Goal: Task Accomplishment & Management: Complete application form

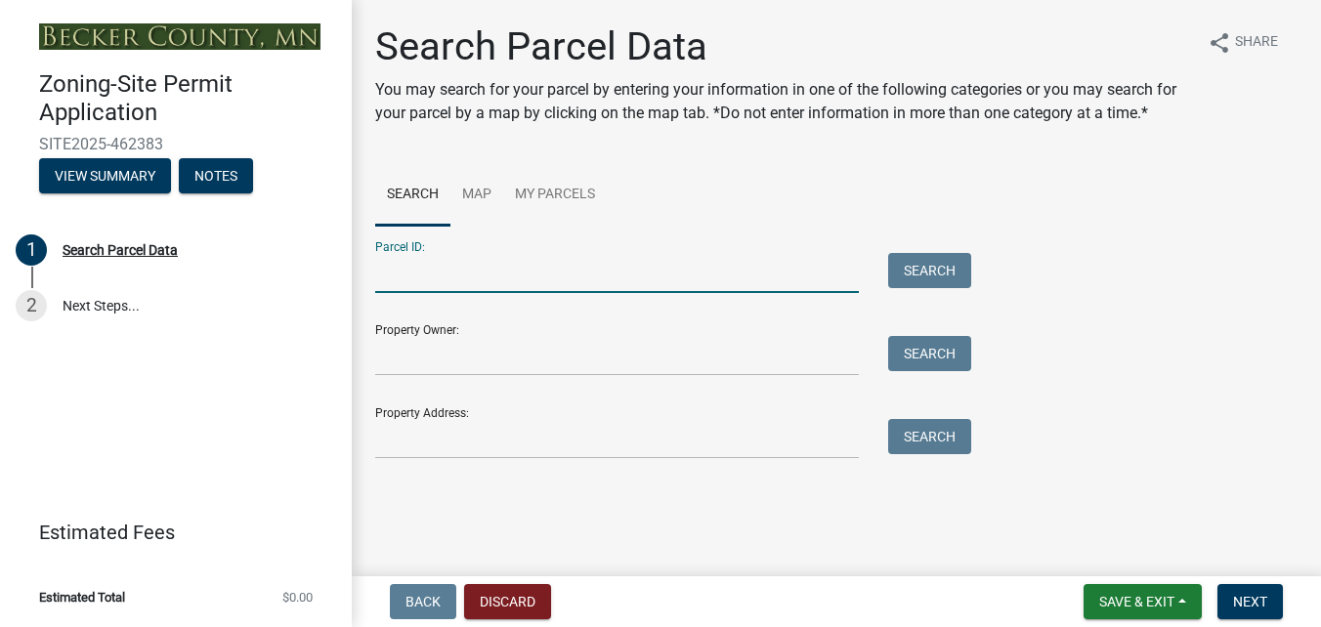
click at [414, 269] on input "Parcel ID:" at bounding box center [617, 273] width 484 height 40
type input "0800027000"
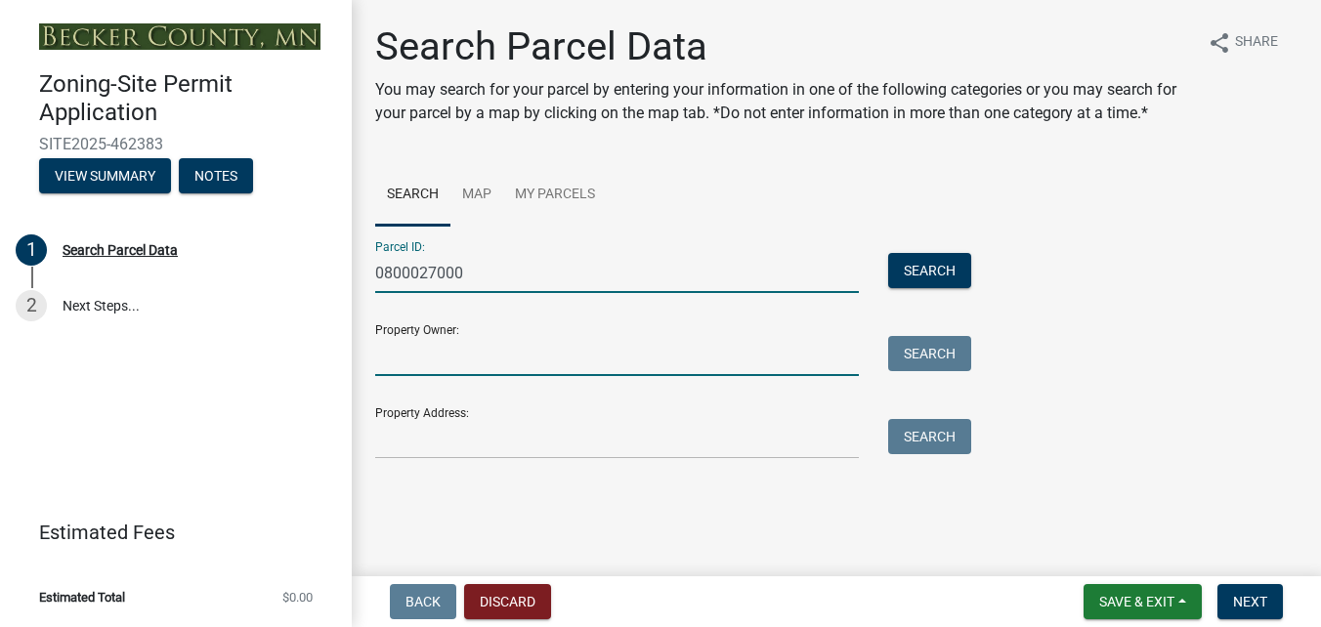
click at [470, 371] on input "Property Owner:" at bounding box center [617, 356] width 484 height 40
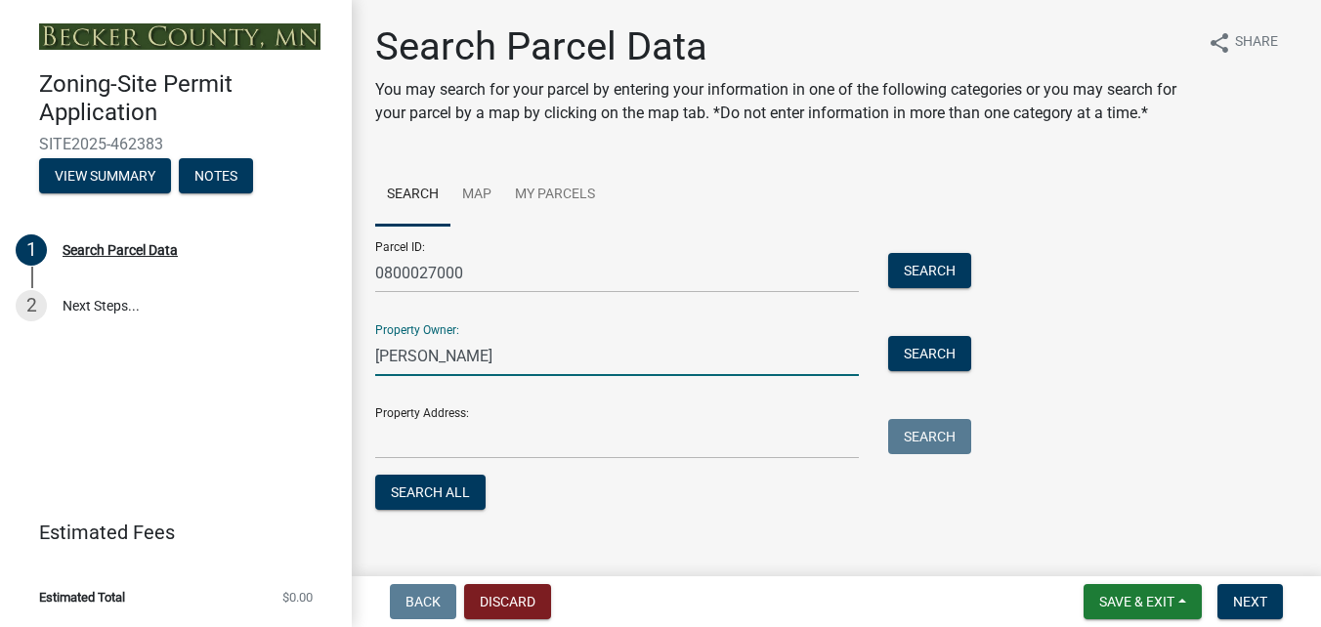
type input "Wayne Crawford"
click at [465, 444] on input "Property Address:" at bounding box center [617, 439] width 484 height 40
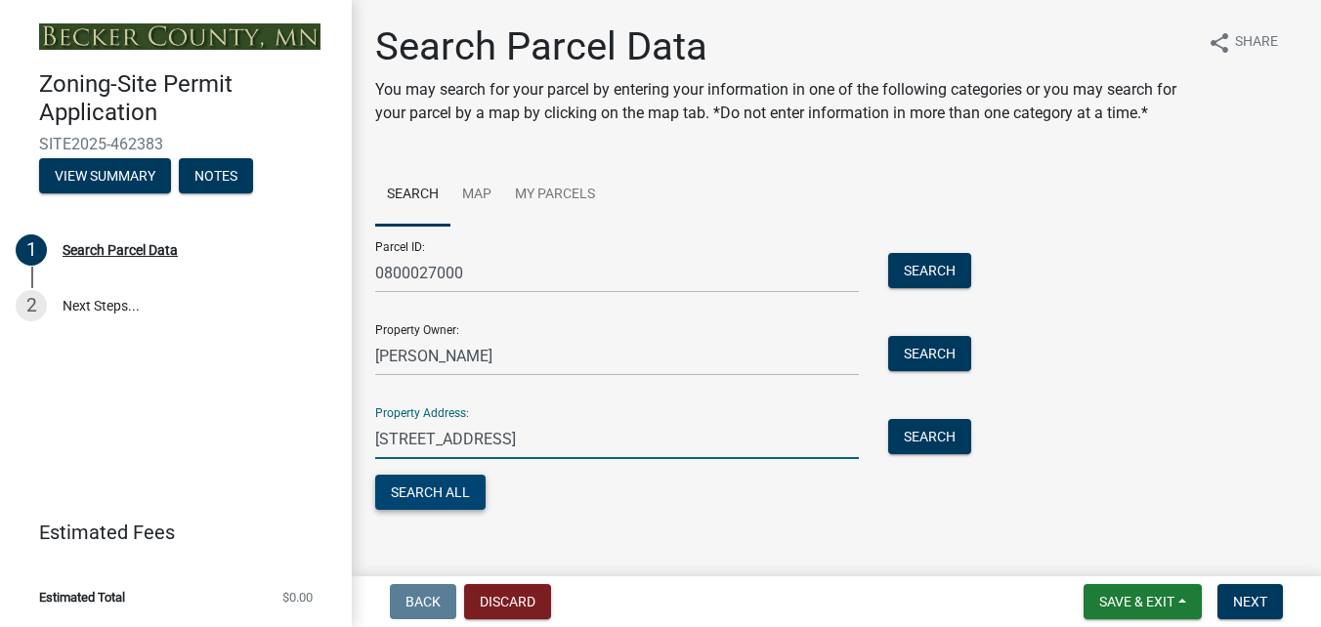
type input "26617 Paradise Point Rd"
click at [468, 497] on button "Search All" at bounding box center [430, 492] width 110 height 35
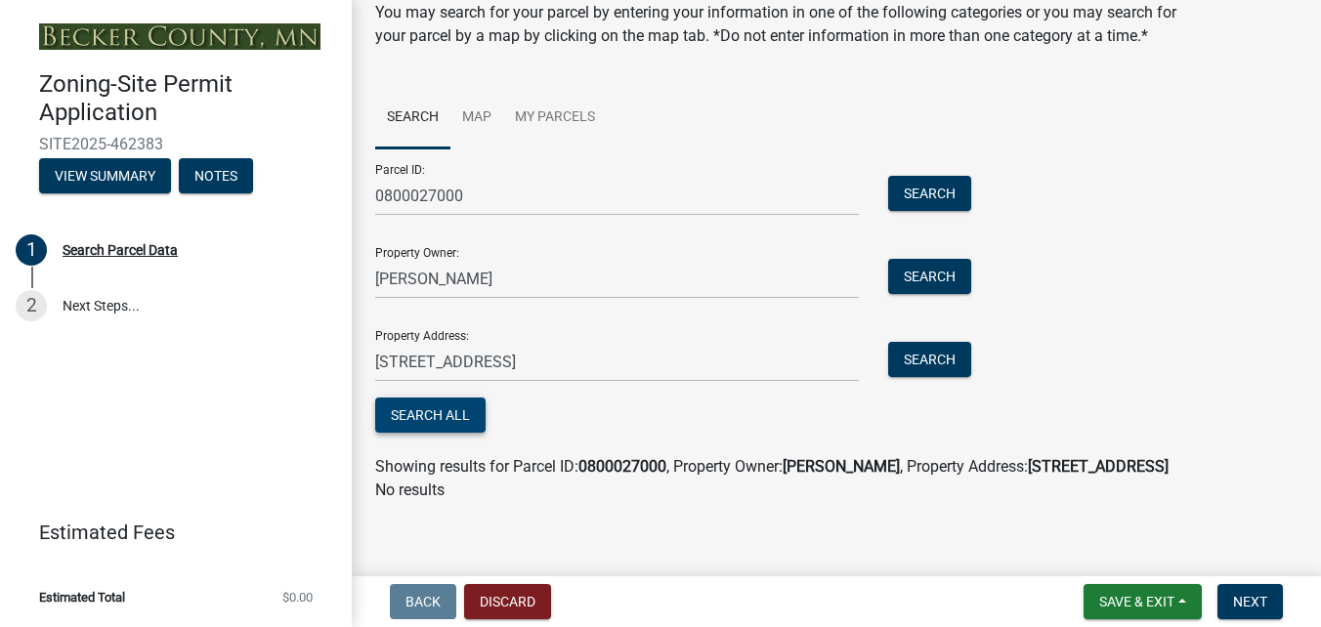
scroll to position [87, 0]
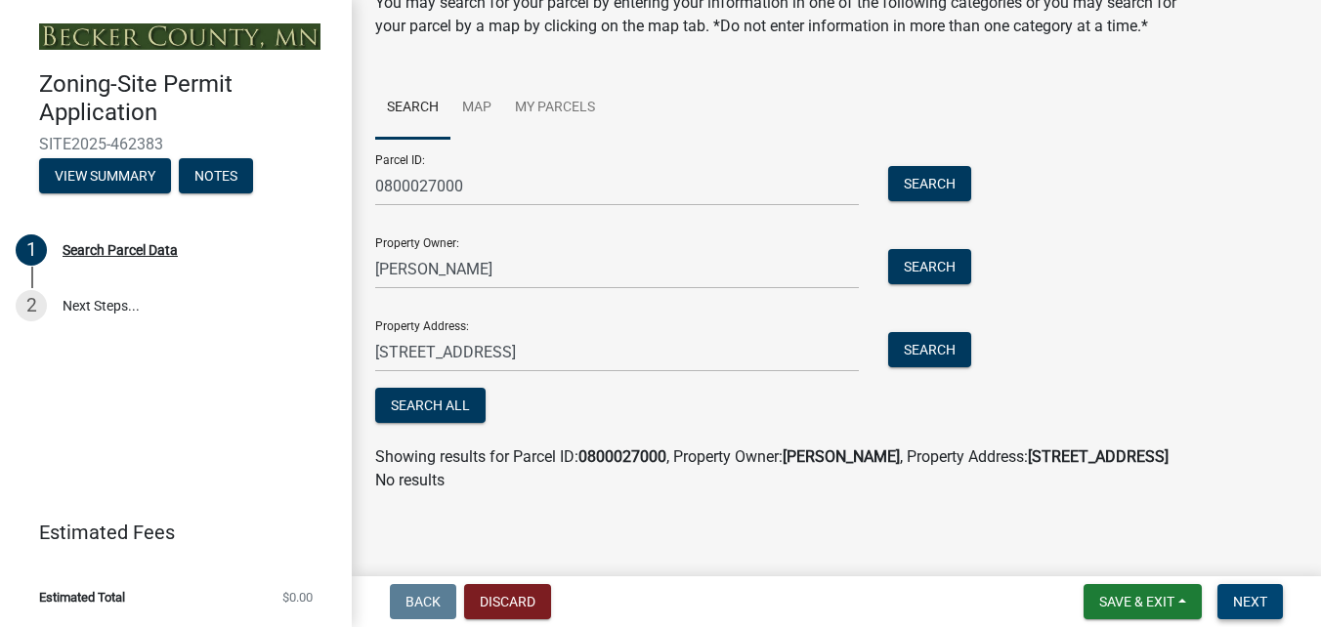
click at [1255, 606] on span "Next" at bounding box center [1250, 602] width 34 height 16
click at [1261, 595] on span "Next" at bounding box center [1250, 602] width 34 height 16
click at [1262, 594] on span "Next" at bounding box center [1250, 602] width 34 height 16
click at [132, 173] on button "View Summary" at bounding box center [105, 175] width 132 height 35
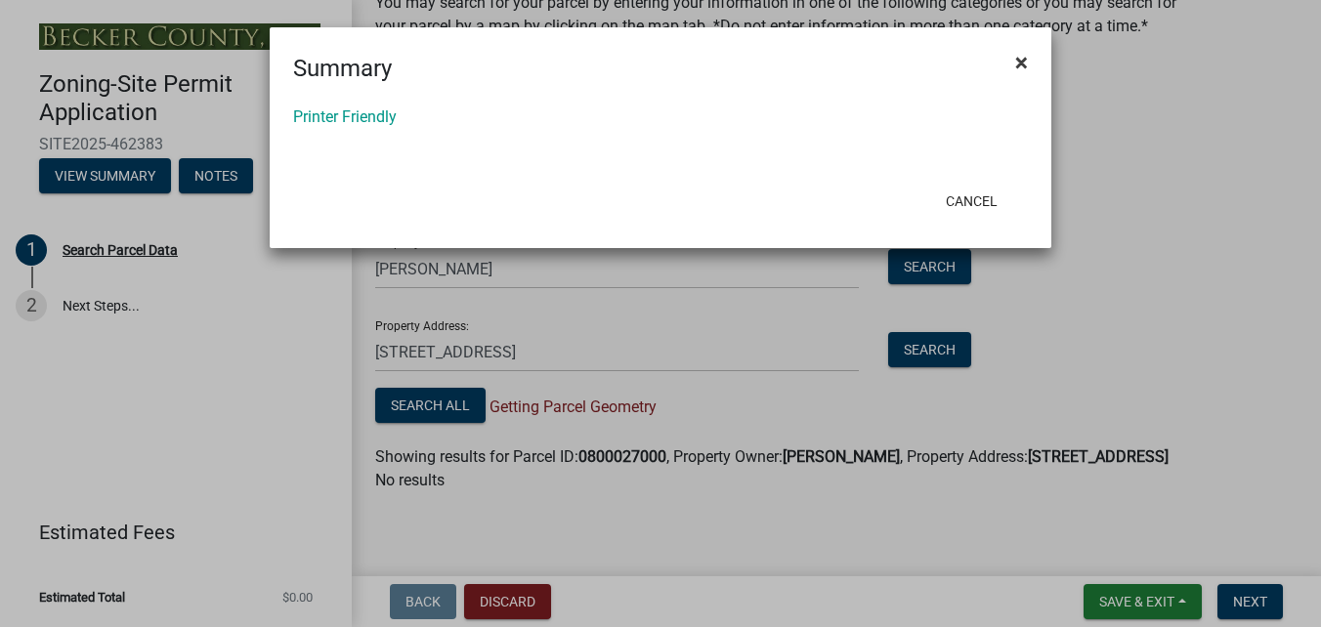
click at [1021, 61] on span "×" at bounding box center [1021, 62] width 13 height 27
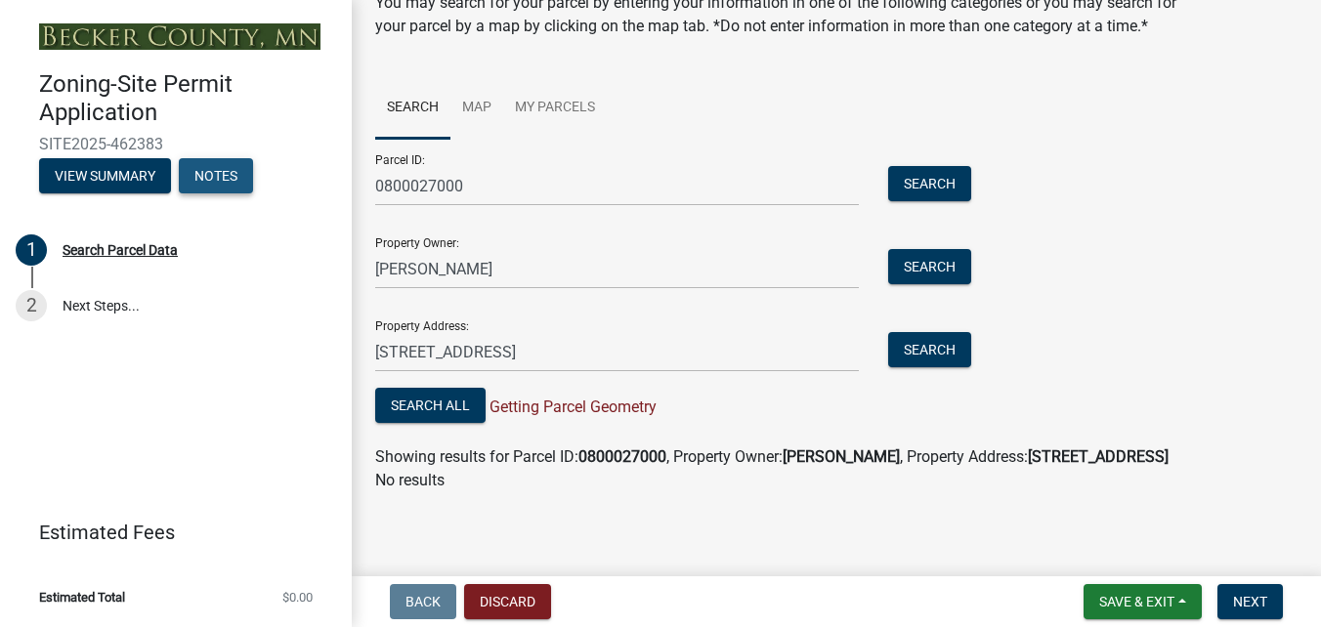
click at [246, 180] on button "Notes" at bounding box center [216, 175] width 74 height 35
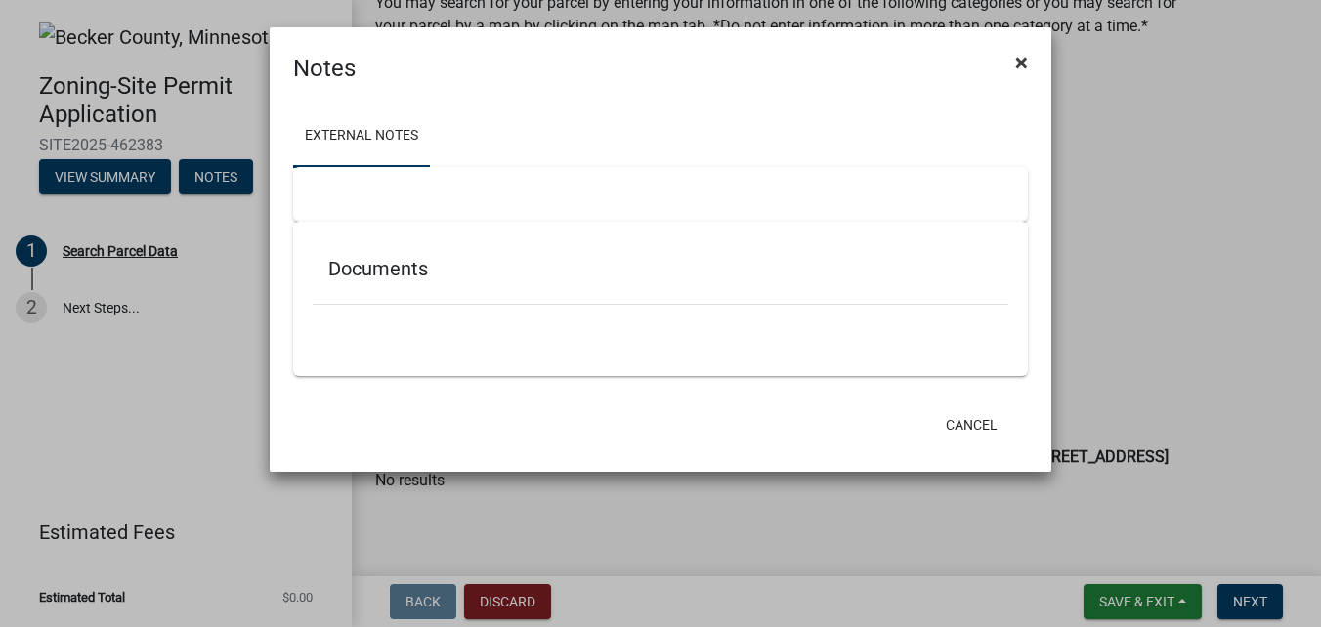
click at [1031, 65] on button "×" at bounding box center [1022, 62] width 44 height 55
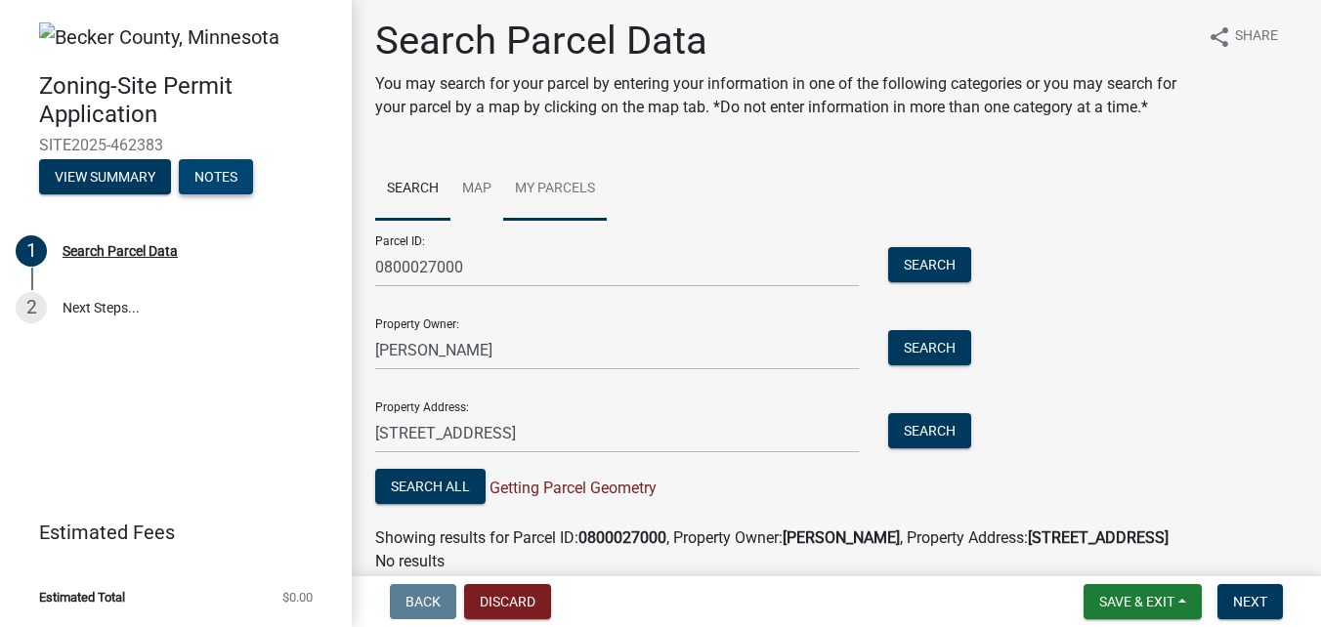
scroll to position [0, 0]
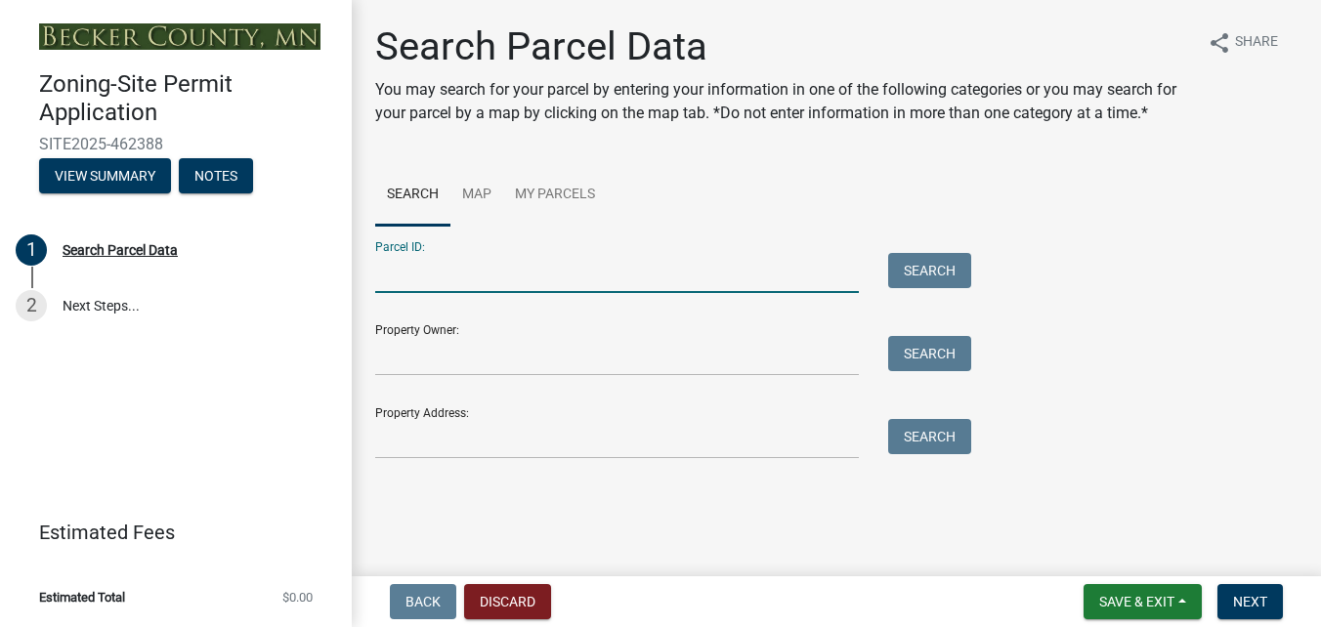
click at [483, 283] on input "Parcel ID:" at bounding box center [617, 273] width 484 height 40
type input "0800027000"
type input "Wayne Crawford"
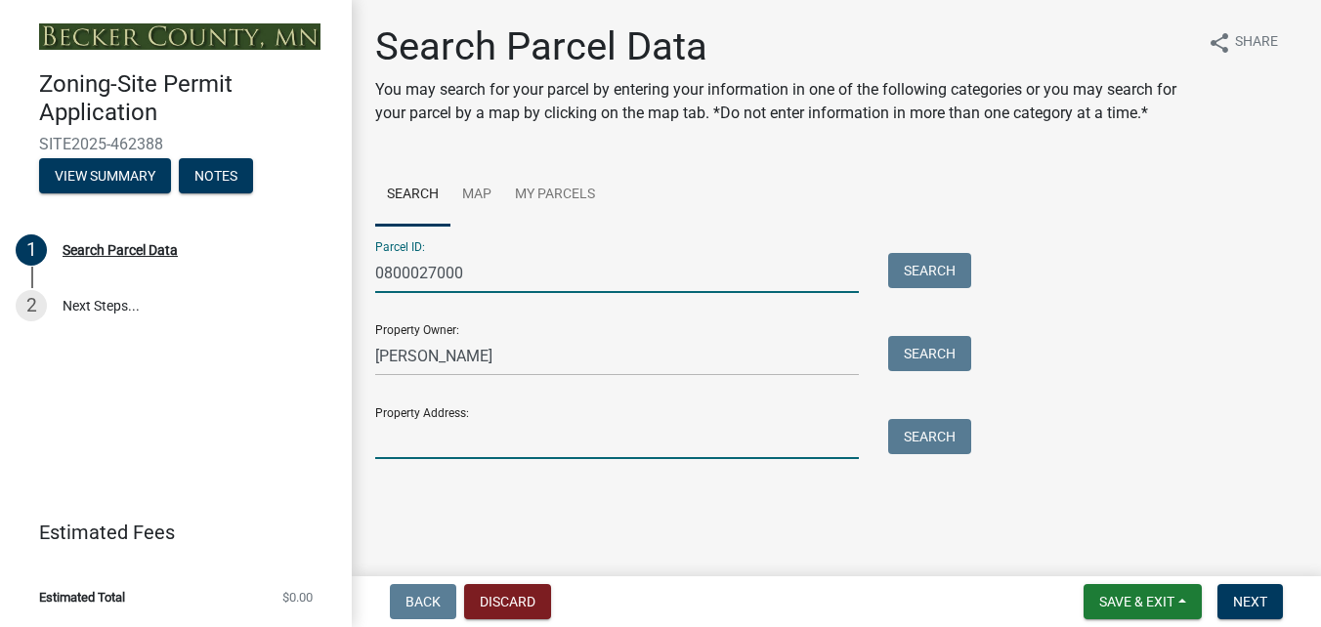
type input "26617 Paradise Point Rd"
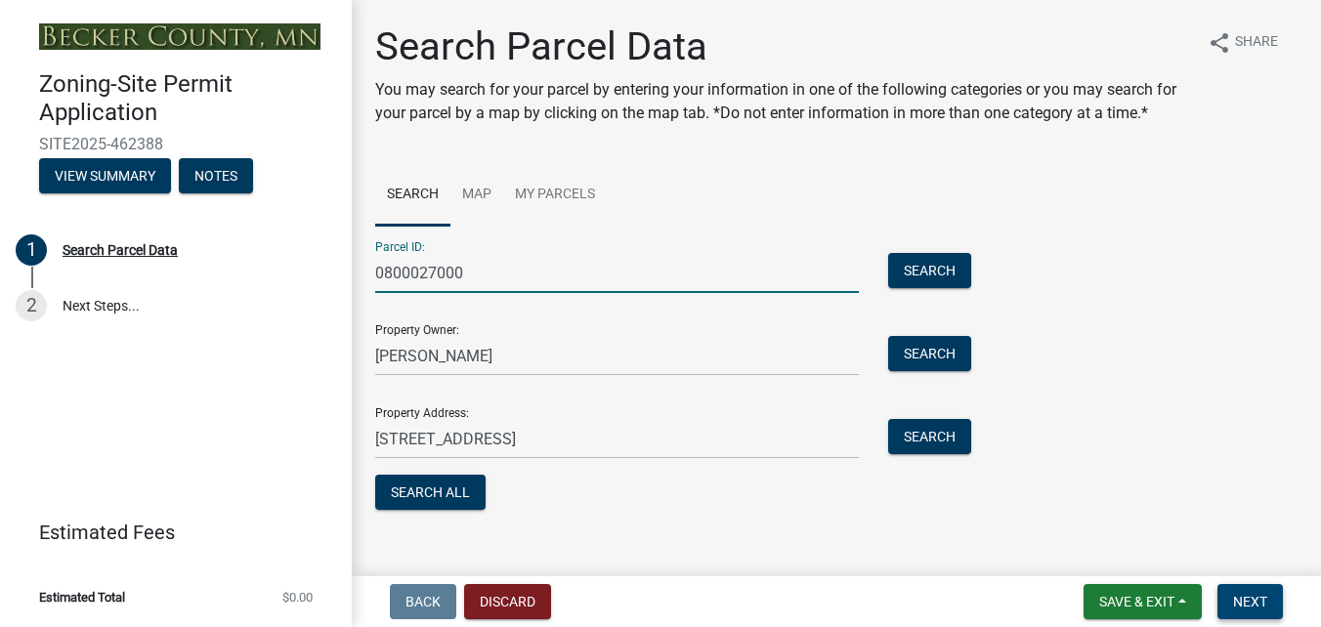
click at [1256, 604] on span "Next" at bounding box center [1250, 602] width 34 height 16
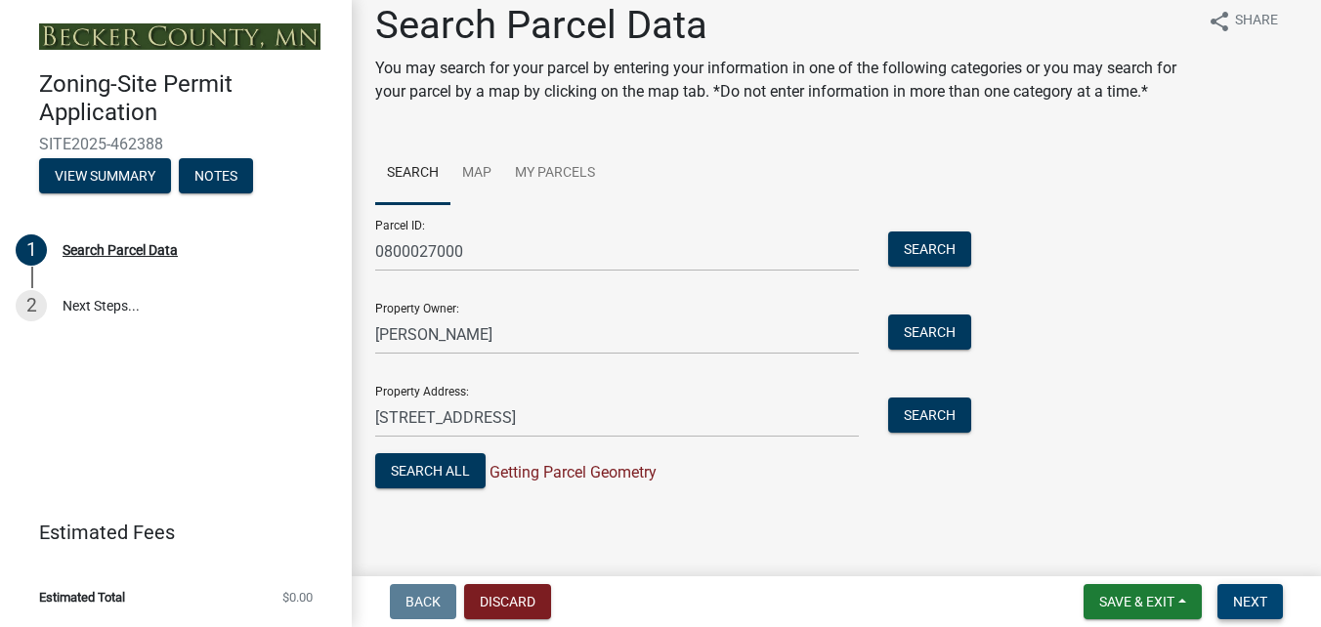
scroll to position [22, 0]
click at [1247, 594] on span "Next" at bounding box center [1250, 602] width 34 height 16
click at [463, 473] on button "Search All" at bounding box center [430, 469] width 110 height 35
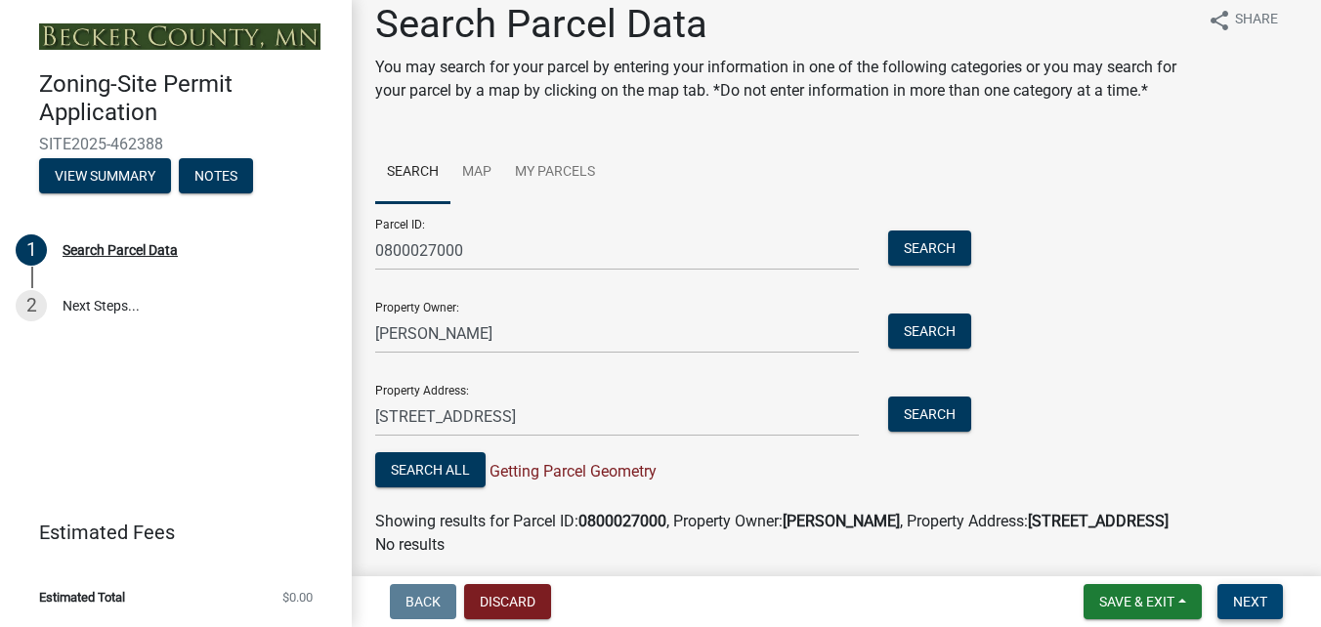
click at [1270, 609] on button "Next" at bounding box center [1250, 601] width 65 height 35
click at [1249, 601] on span "Next" at bounding box center [1250, 602] width 34 height 16
click at [1177, 596] on button "Save & Exit" at bounding box center [1143, 601] width 118 height 35
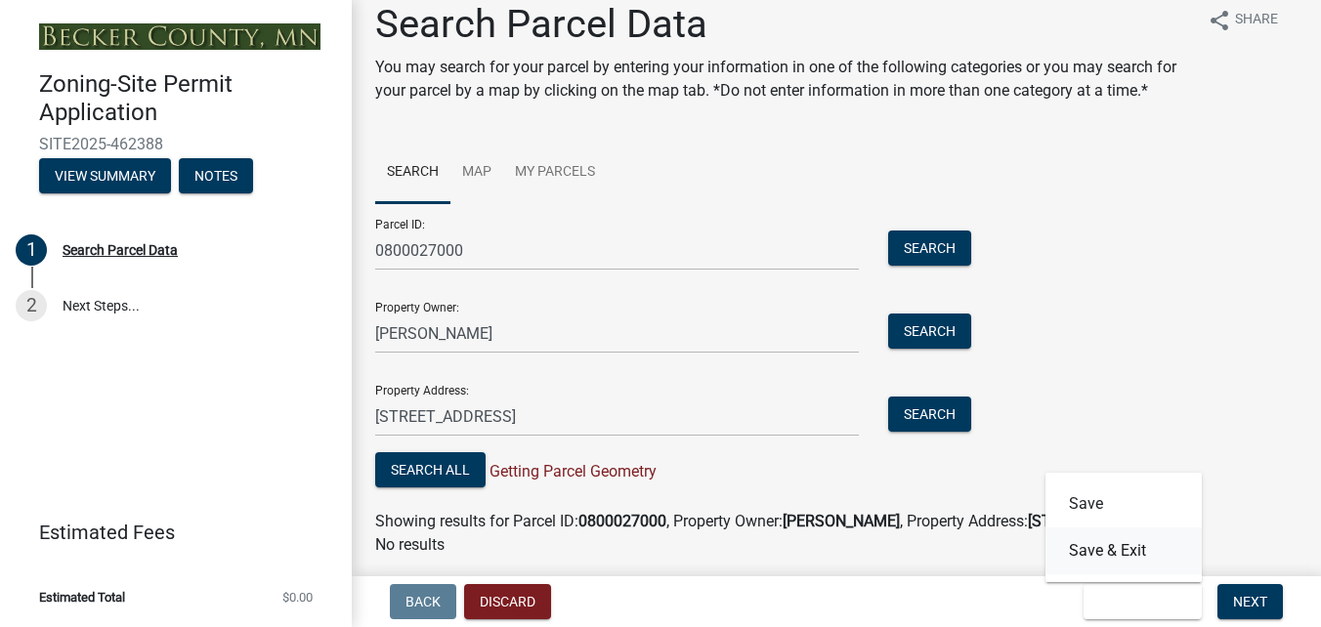
click at [1158, 551] on button "Save & Exit" at bounding box center [1124, 551] width 156 height 47
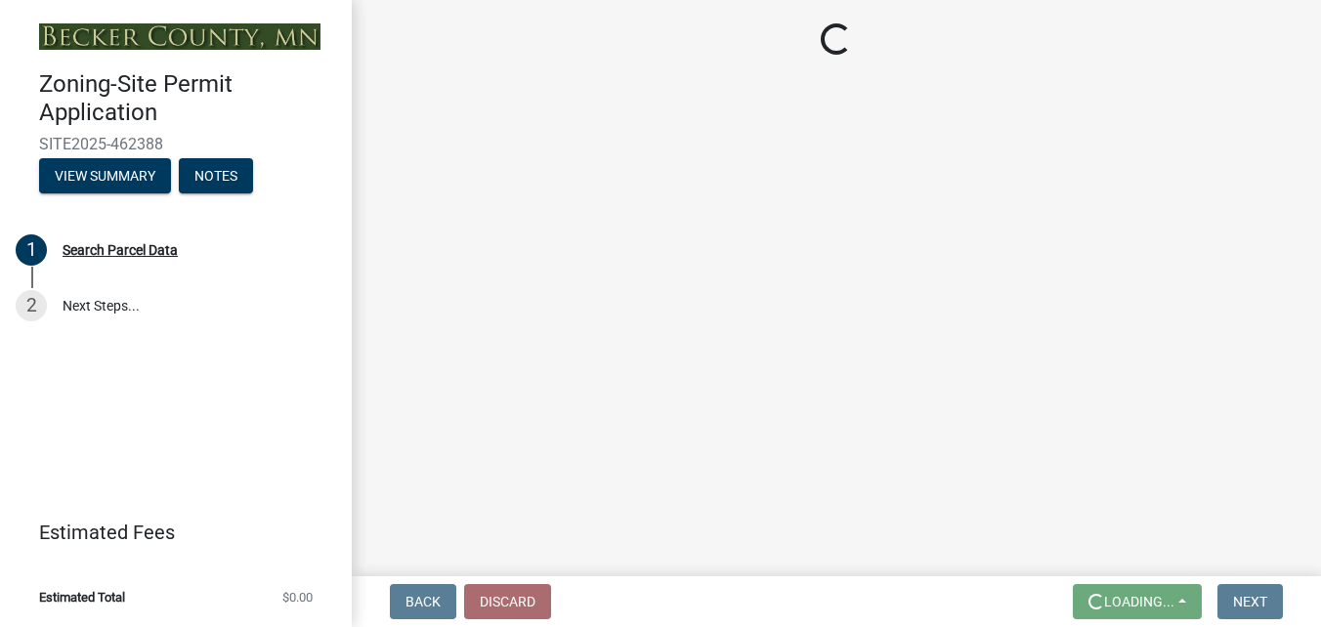
scroll to position [0, 0]
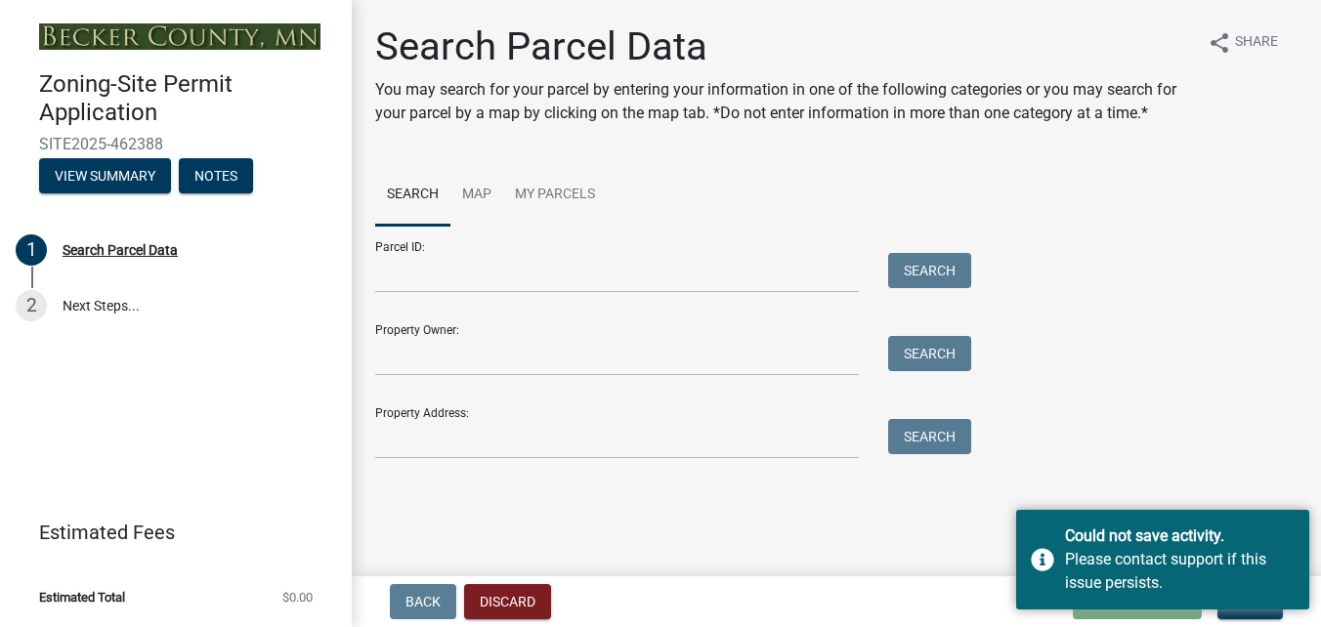
click at [1063, 427] on div "Parcel ID: Search Property Owner: Search Property Address: Search" at bounding box center [836, 343] width 923 height 234
click at [512, 280] on input "Parcel ID:" at bounding box center [617, 273] width 484 height 40
type input "0800027000"
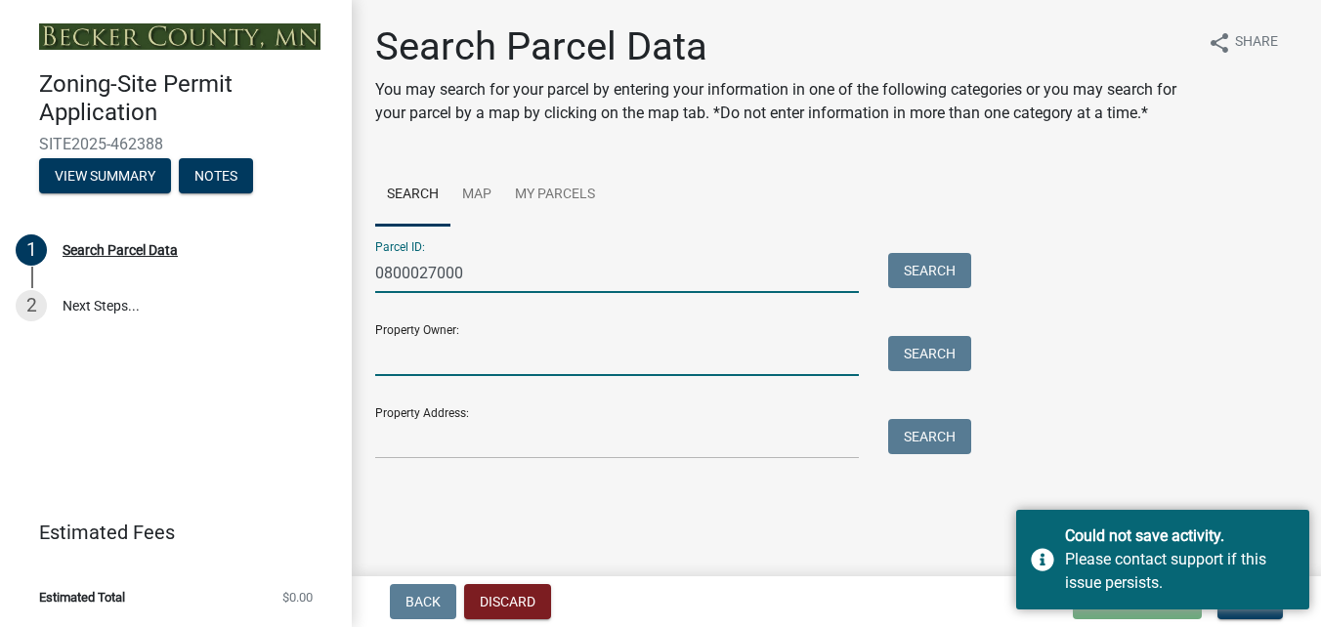
type input "Wayne Crawford"
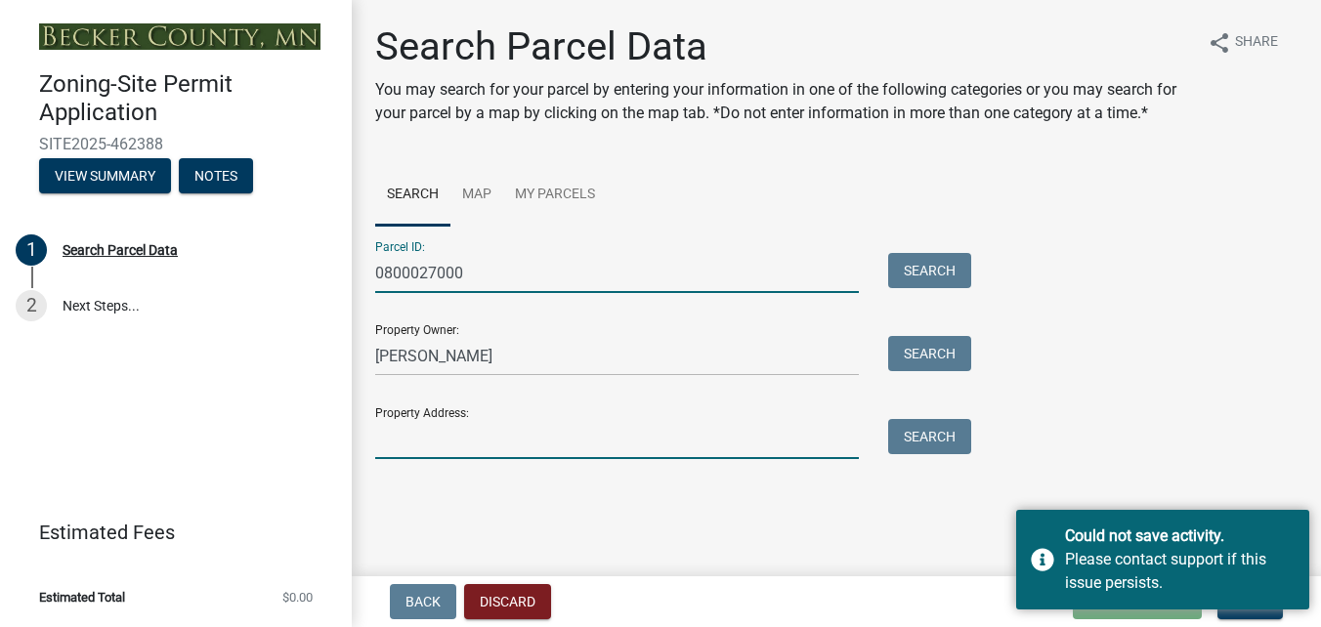
type input "26617 Paradise Point Rd"
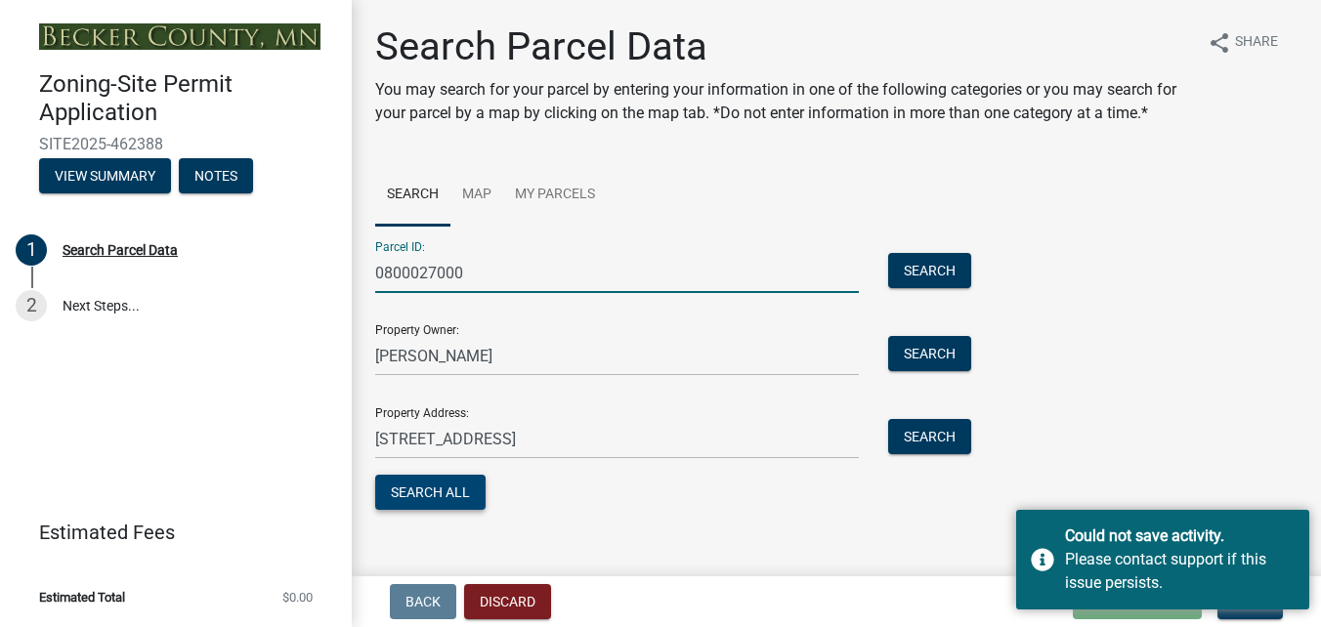
click at [452, 501] on button "Search All" at bounding box center [430, 492] width 110 height 35
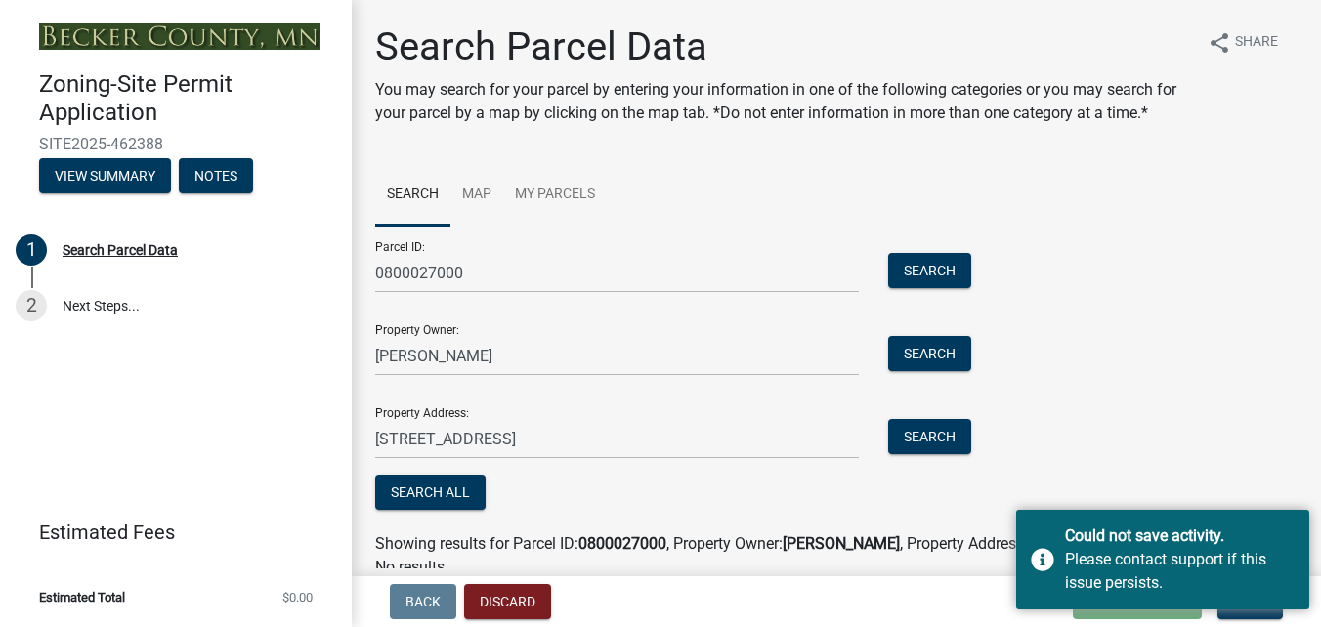
click at [1188, 477] on div "Parcel ID: 0800027000 Search Property Owner: Wayne Crawford Search Property Add…" at bounding box center [836, 370] width 923 height 289
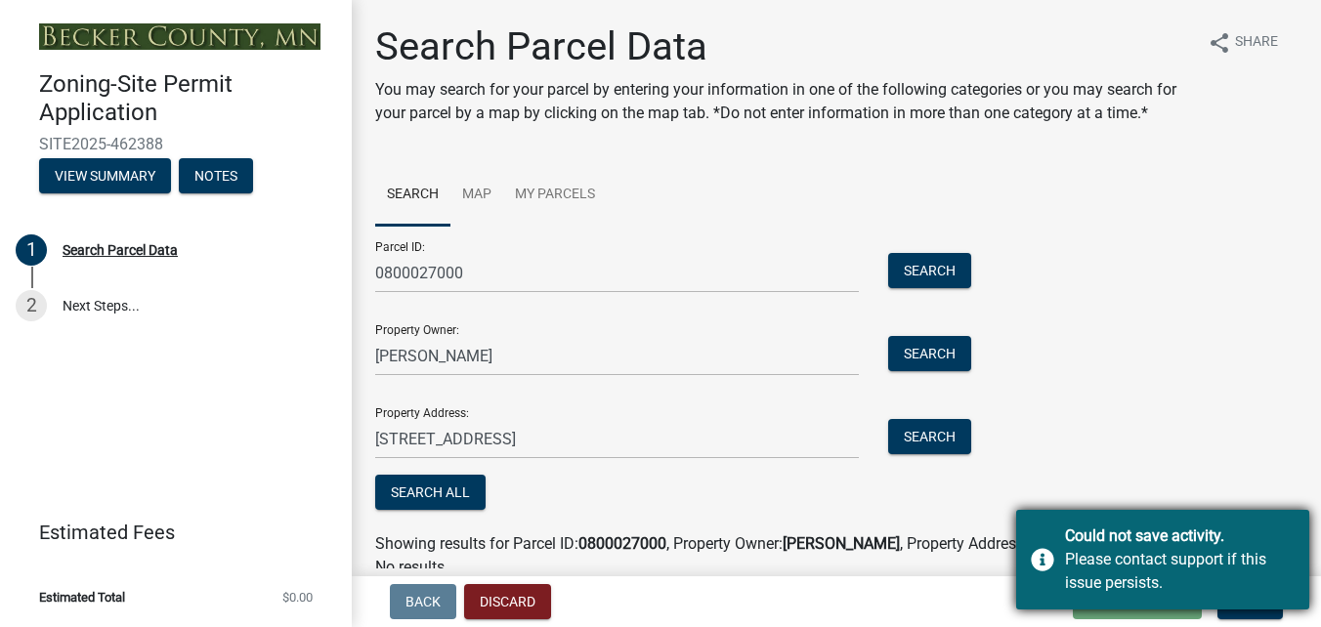
click at [1044, 559] on div "Could not save activity. Please contact support if this issue persists." at bounding box center [1162, 560] width 293 height 100
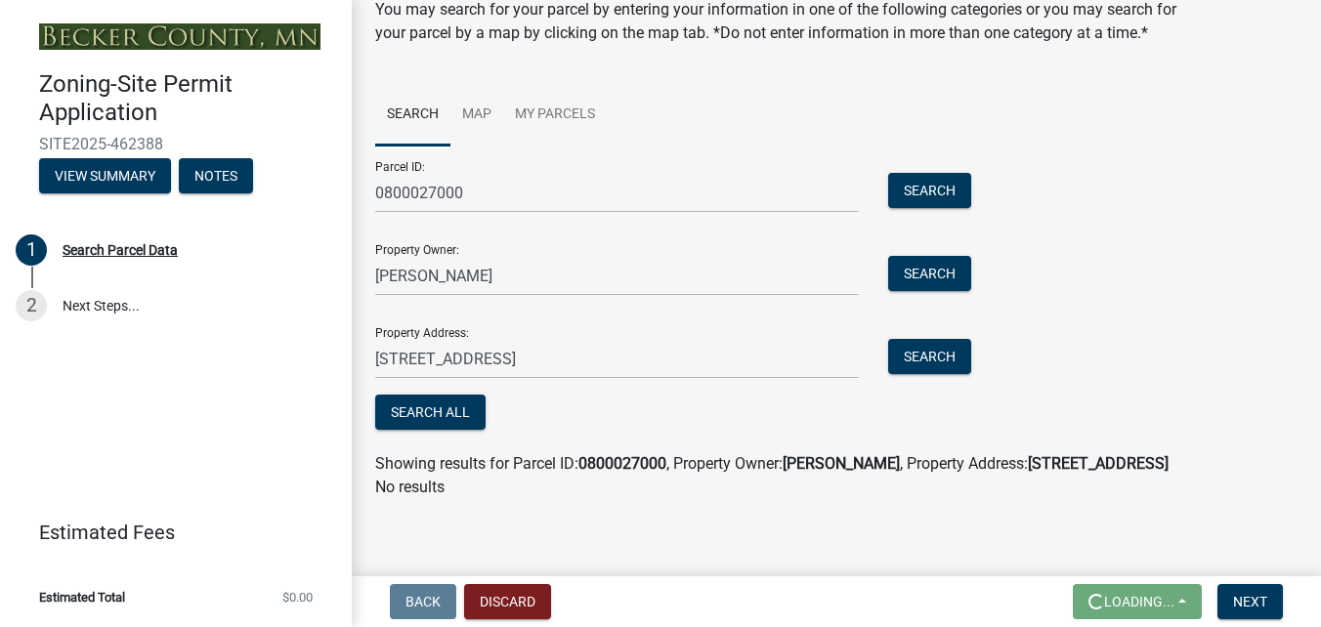
scroll to position [87, 0]
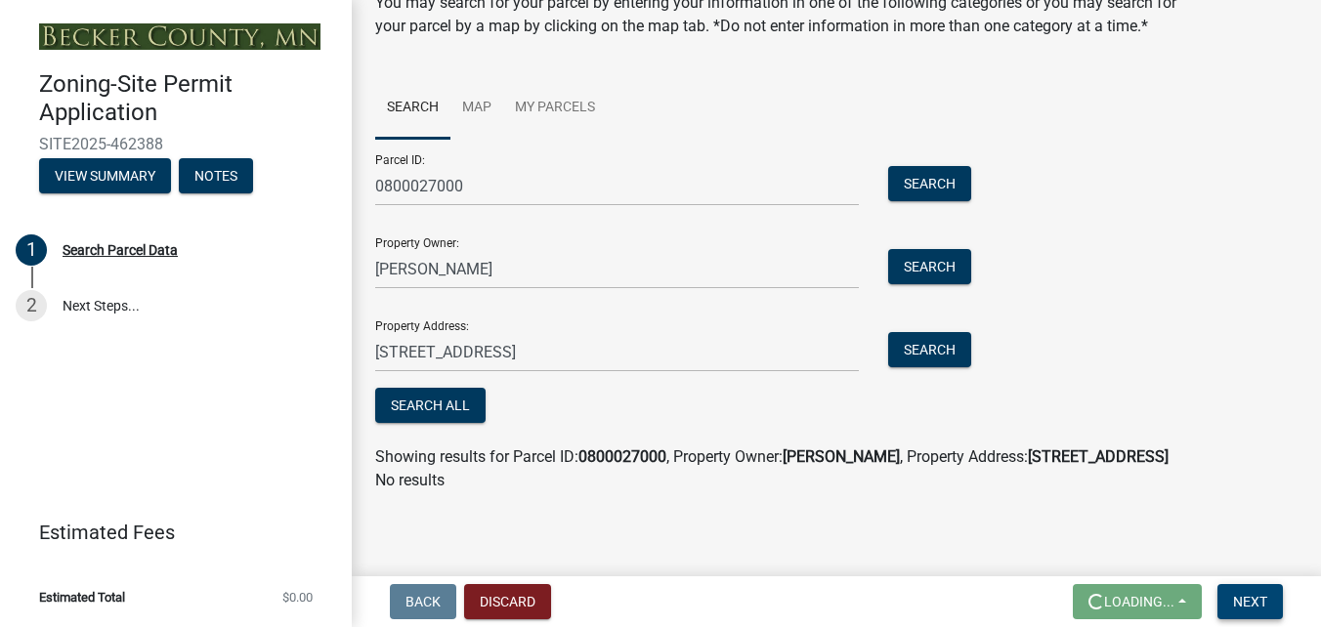
click at [1237, 604] on span "Next" at bounding box center [1250, 602] width 34 height 16
click at [1248, 599] on span "Next" at bounding box center [1250, 602] width 34 height 16
click at [1254, 609] on span "Next" at bounding box center [1250, 602] width 34 height 16
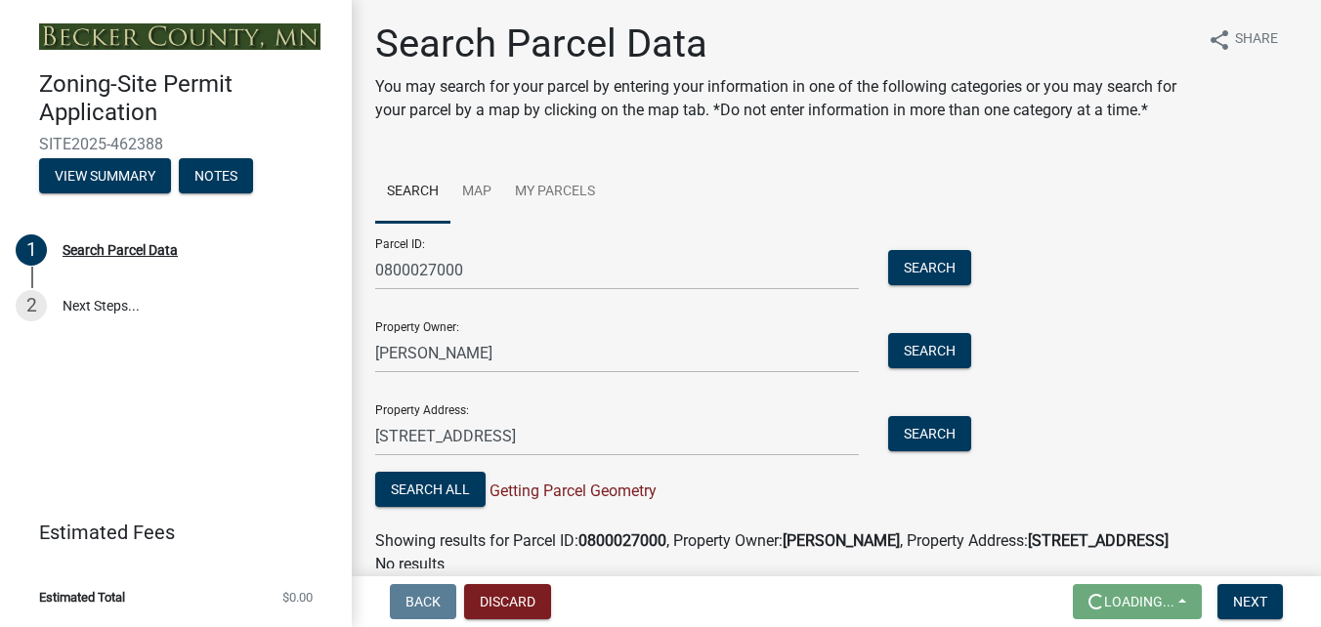
scroll to position [0, 0]
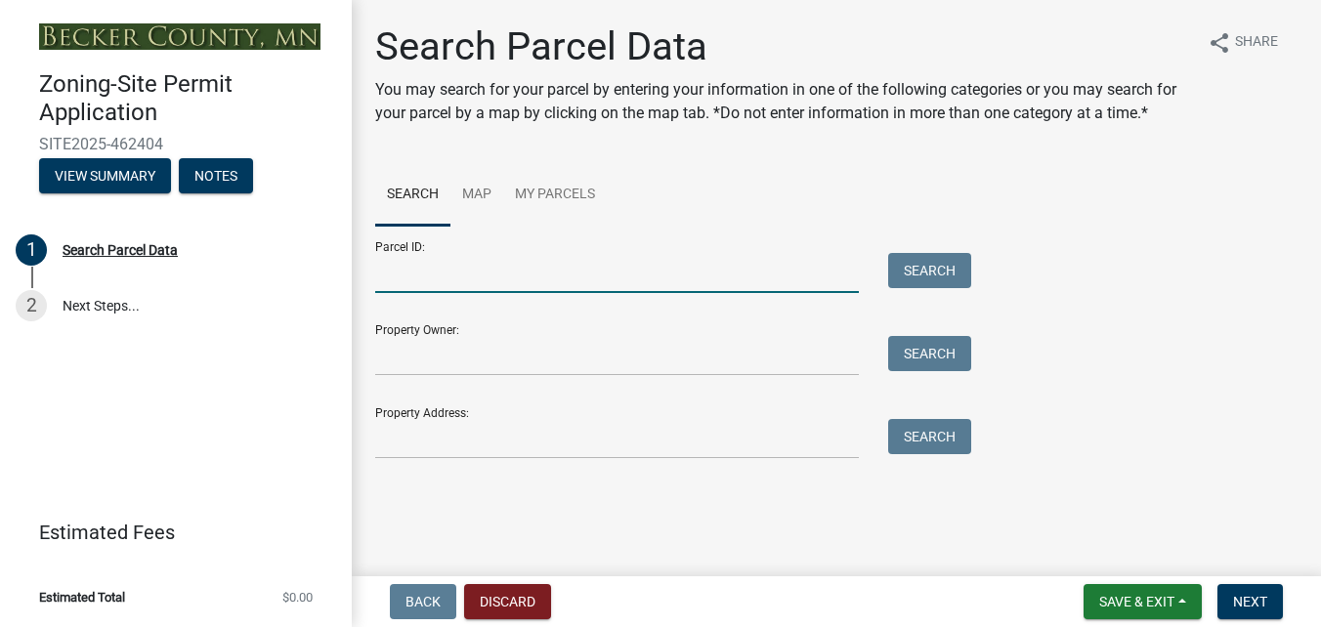
click at [574, 285] on input "Parcel ID:" at bounding box center [617, 273] width 484 height 40
type input "0800027000"
type input "[PERSON_NAME]"
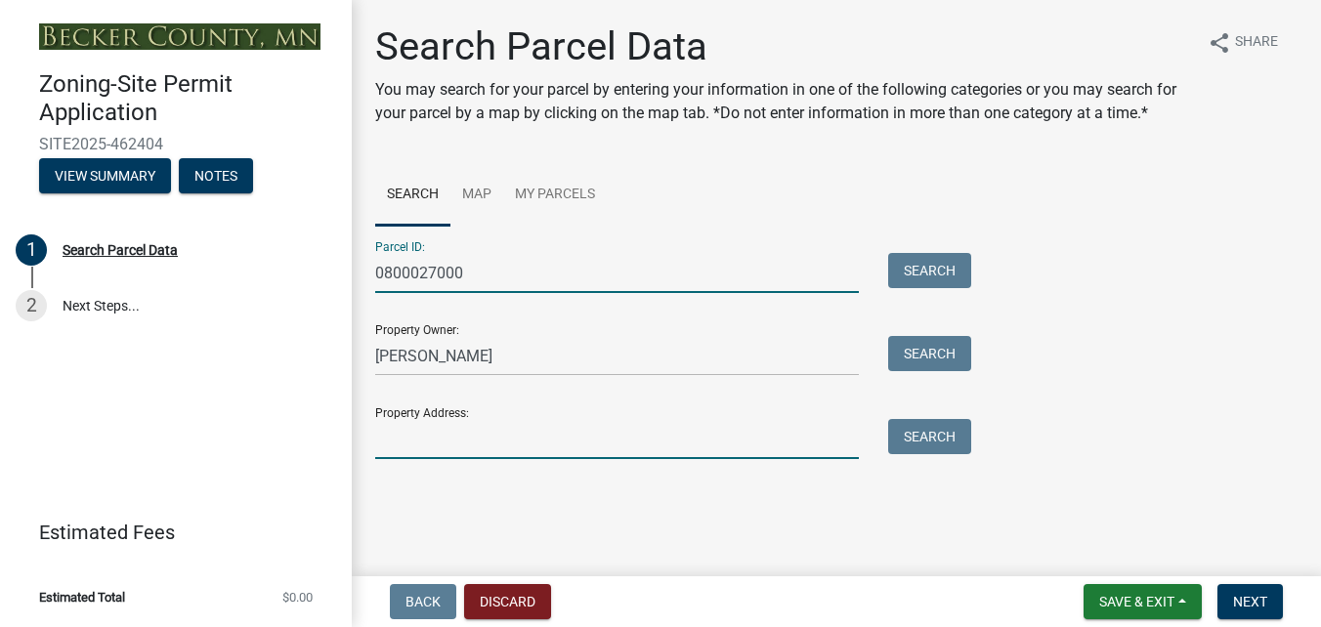
type input "[STREET_ADDRESS]"
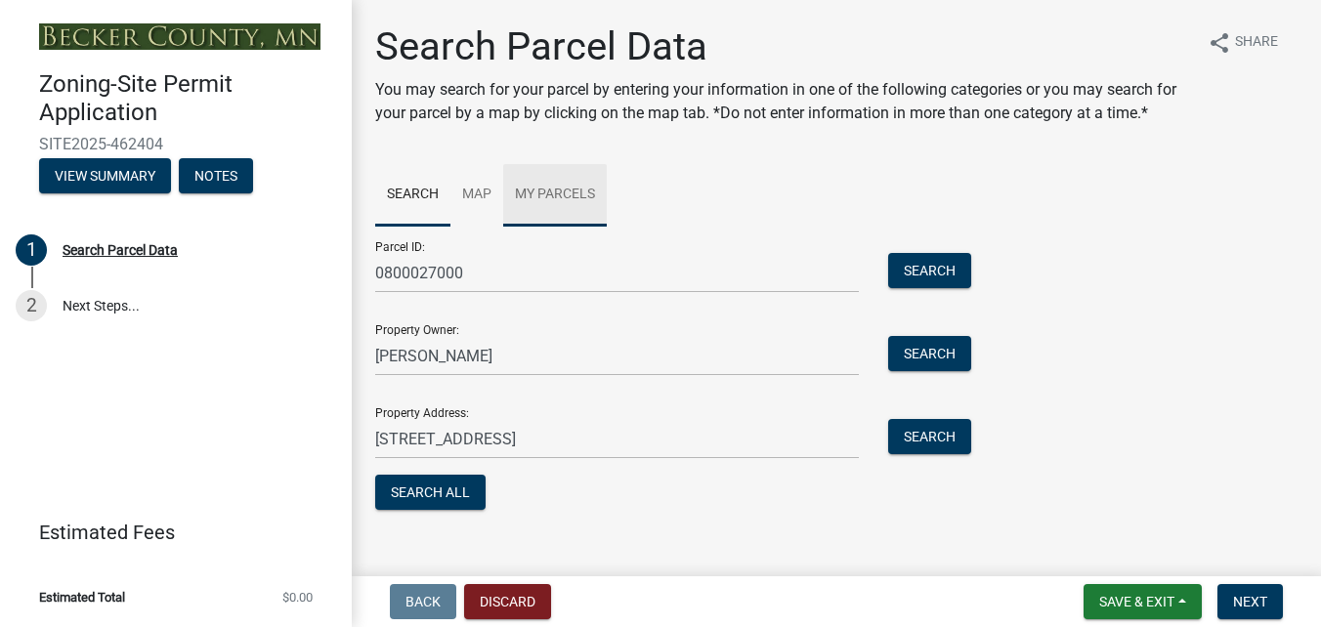
click at [566, 194] on link "My Parcels" at bounding box center [555, 195] width 104 height 63
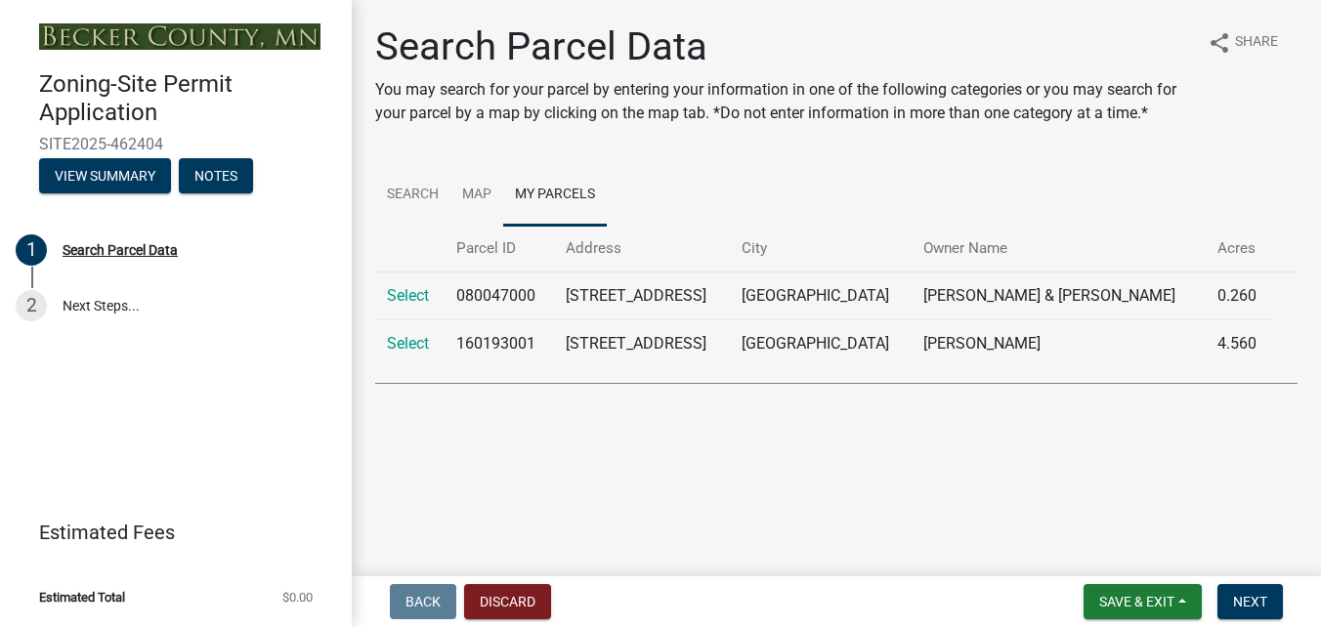
click at [666, 296] on td "[STREET_ADDRESS]" at bounding box center [641, 296] width 175 height 48
click at [409, 294] on link "Select" at bounding box center [408, 295] width 42 height 19
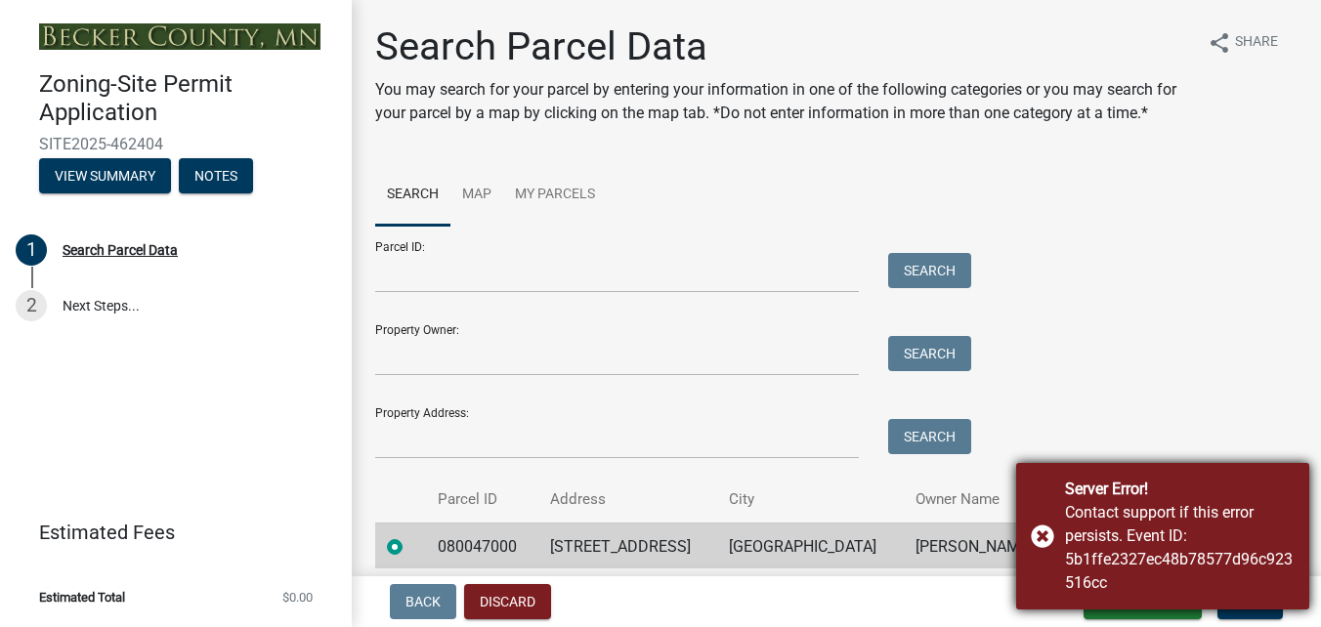
click at [1044, 531] on div "Server Error! Contact support if this error persists. Event ID: 5b1ffe2327ec48b…" at bounding box center [1162, 536] width 293 height 147
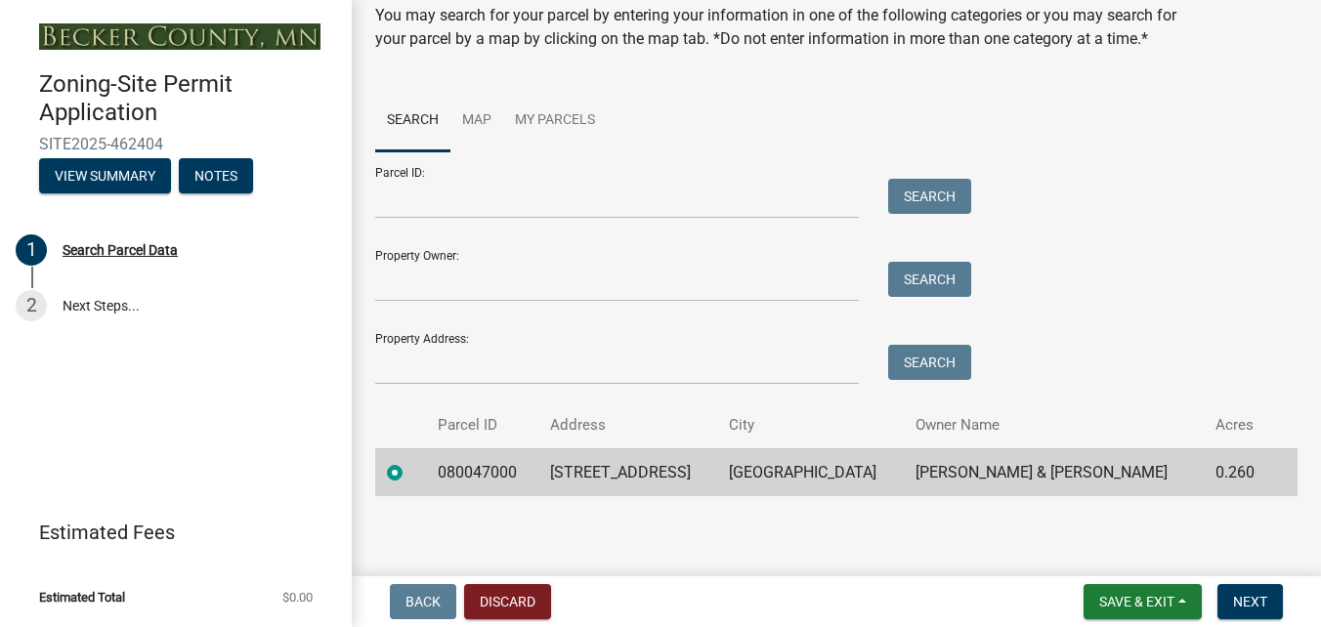
scroll to position [78, 0]
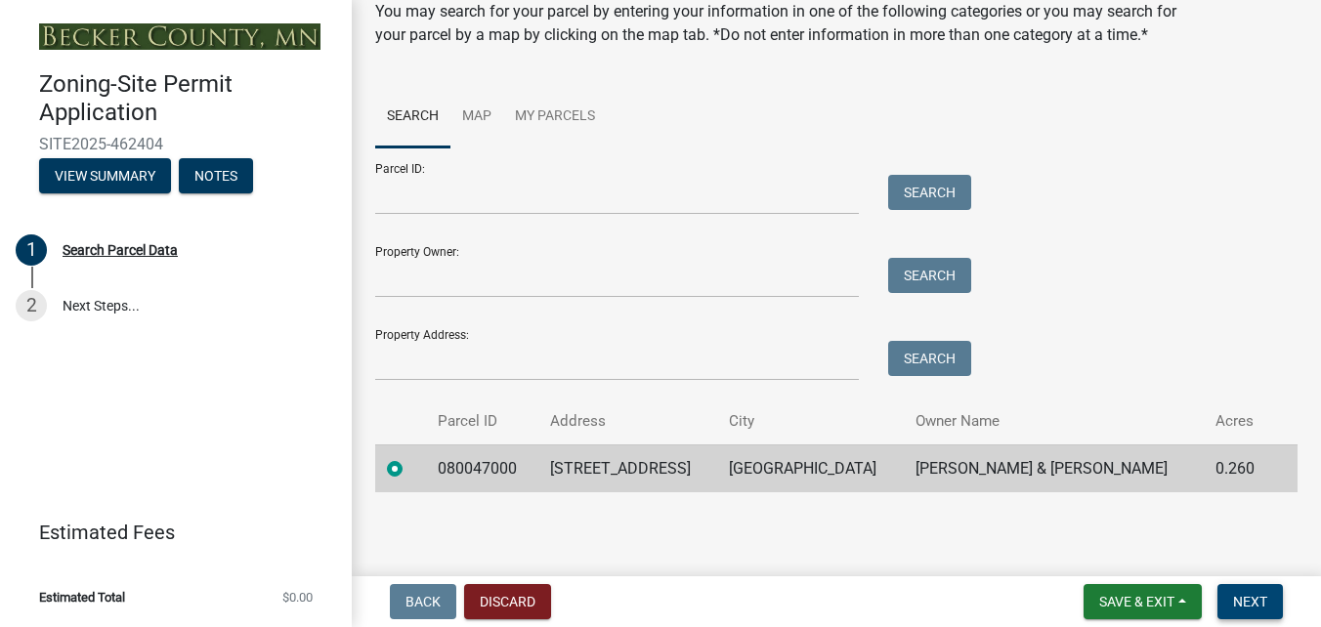
click at [1263, 600] on span "Next" at bounding box center [1250, 602] width 34 height 16
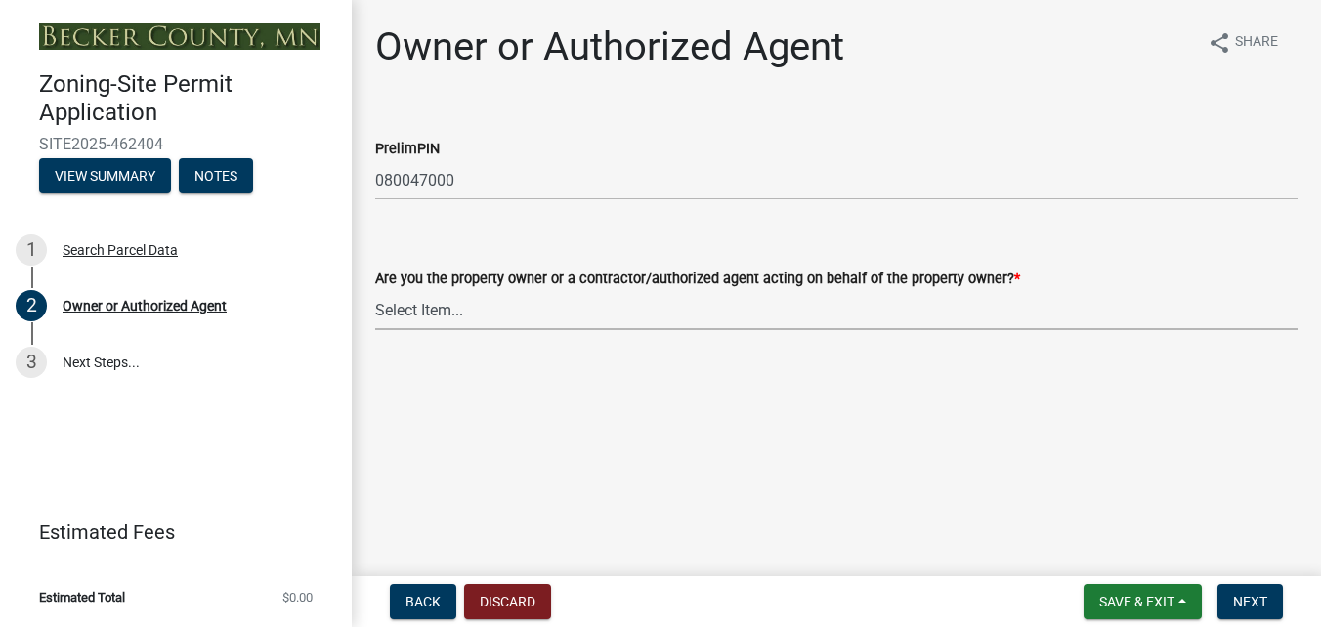
click at [579, 318] on select "Select Item... Property Owner Authorized Agent" at bounding box center [836, 310] width 923 height 40
click at [375, 290] on select "Select Item... Property Owner Authorized Agent" at bounding box center [836, 310] width 923 height 40
select select "059d621c-7166-4fbc-97da-2eca626821a9"
drag, startPoint x: 1264, startPoint y: 608, endPoint x: 1255, endPoint y: 602, distance: 10.6
click at [1263, 608] on span "Next" at bounding box center [1250, 602] width 34 height 16
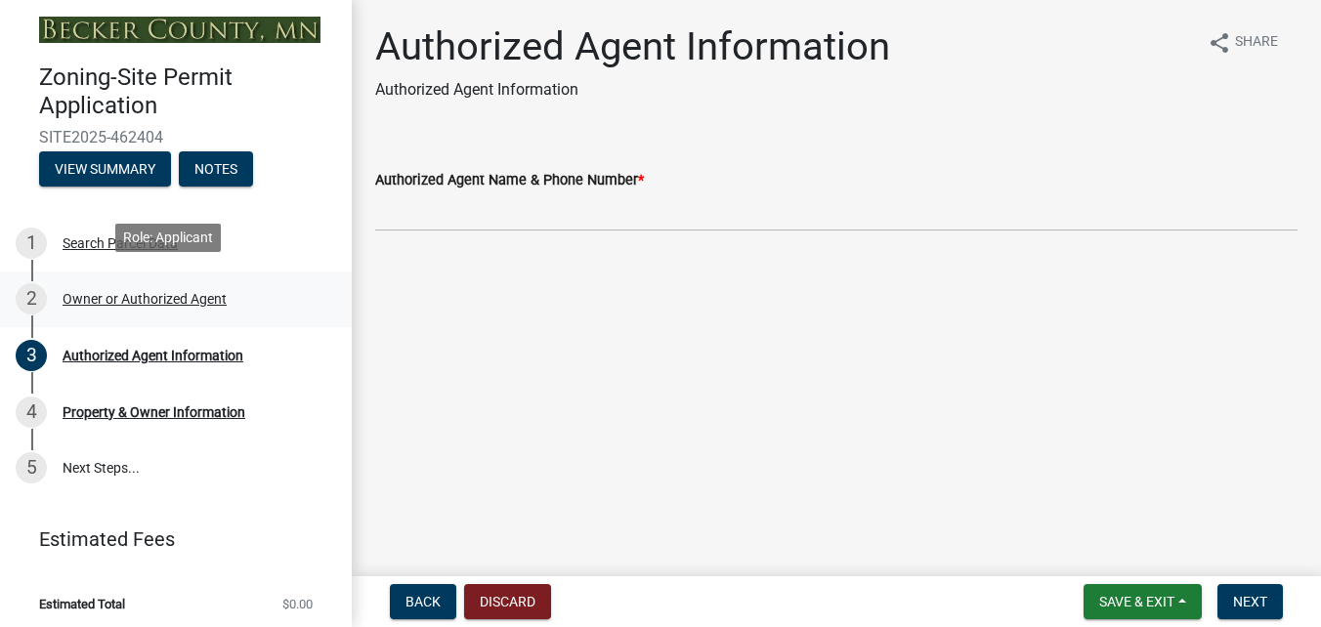
scroll to position [14, 0]
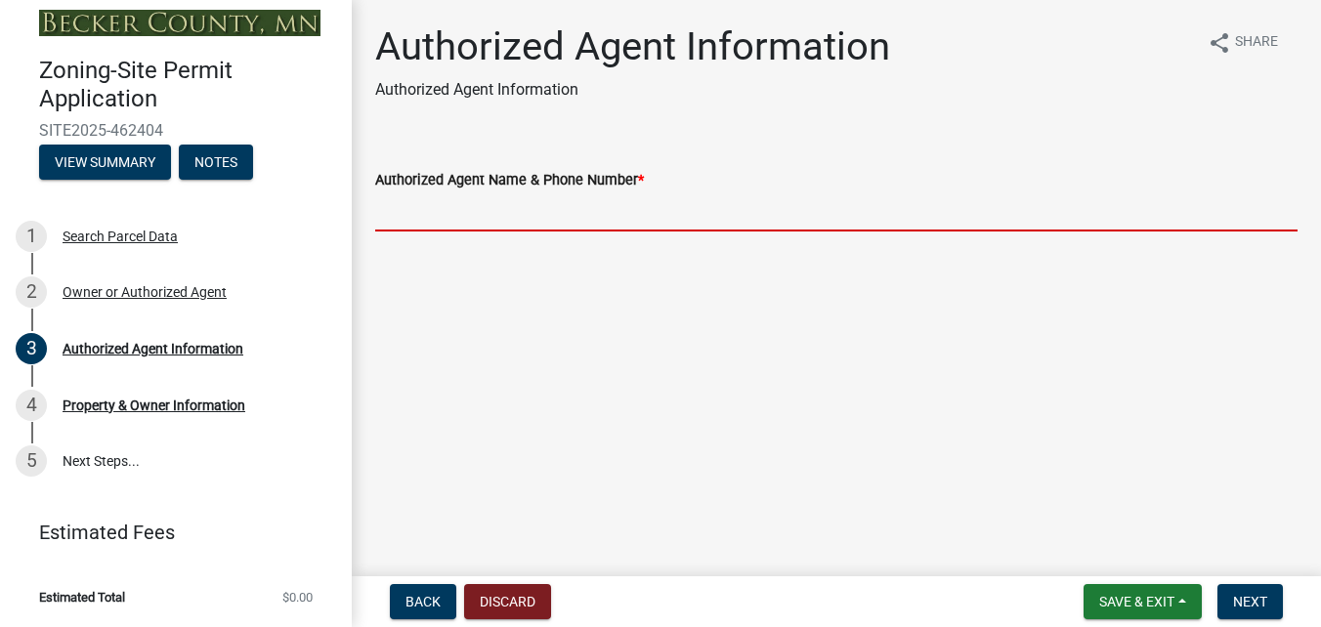
click at [438, 207] on input "Authorized Agent Name & Phone Number *" at bounding box center [836, 212] width 923 height 40
type input "David Heitkamp 218-234-0369"
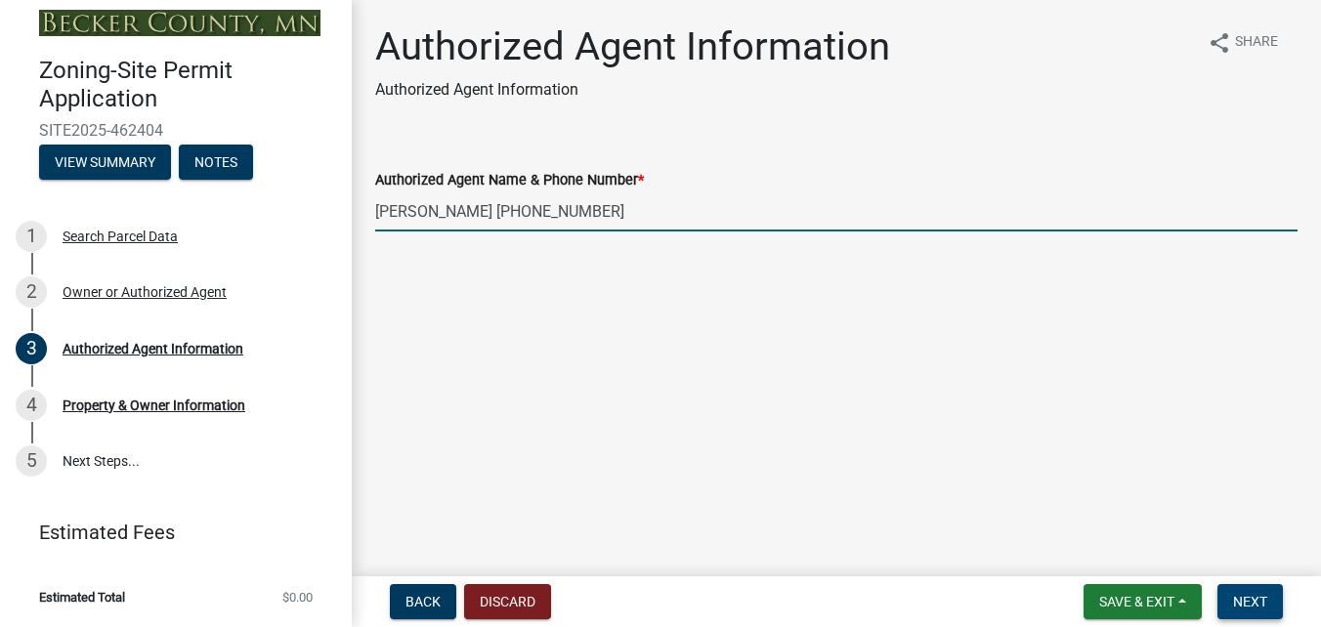
click at [1235, 590] on button "Next" at bounding box center [1250, 601] width 65 height 35
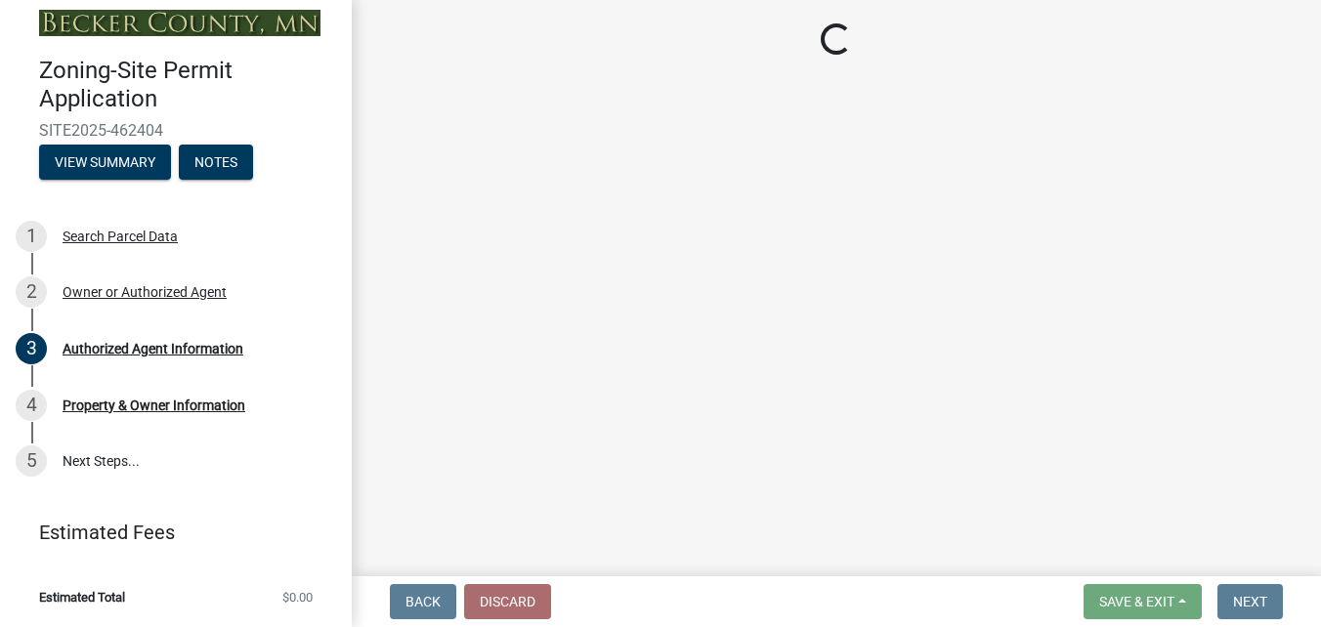
select select "a752e4d6-14bd-4f0f-bfe8-5b67ead45659"
select select "9319189b-bfdc-4147-b381-5e16084c0e7a"
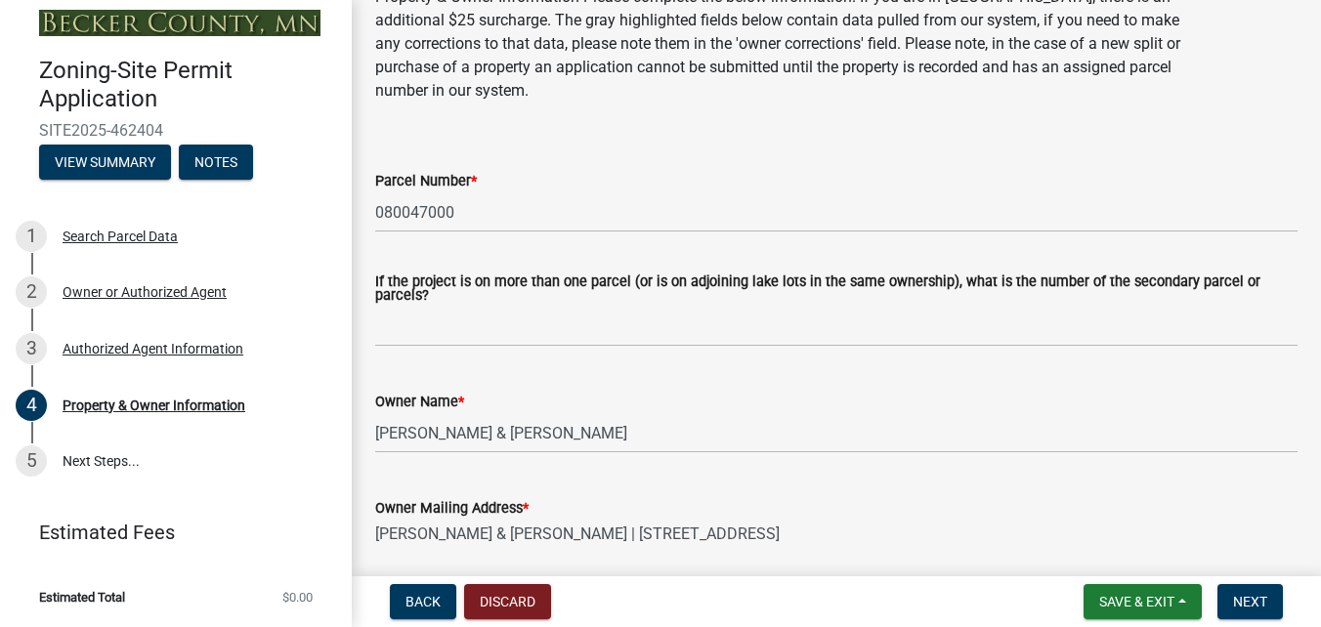
scroll to position [98, 0]
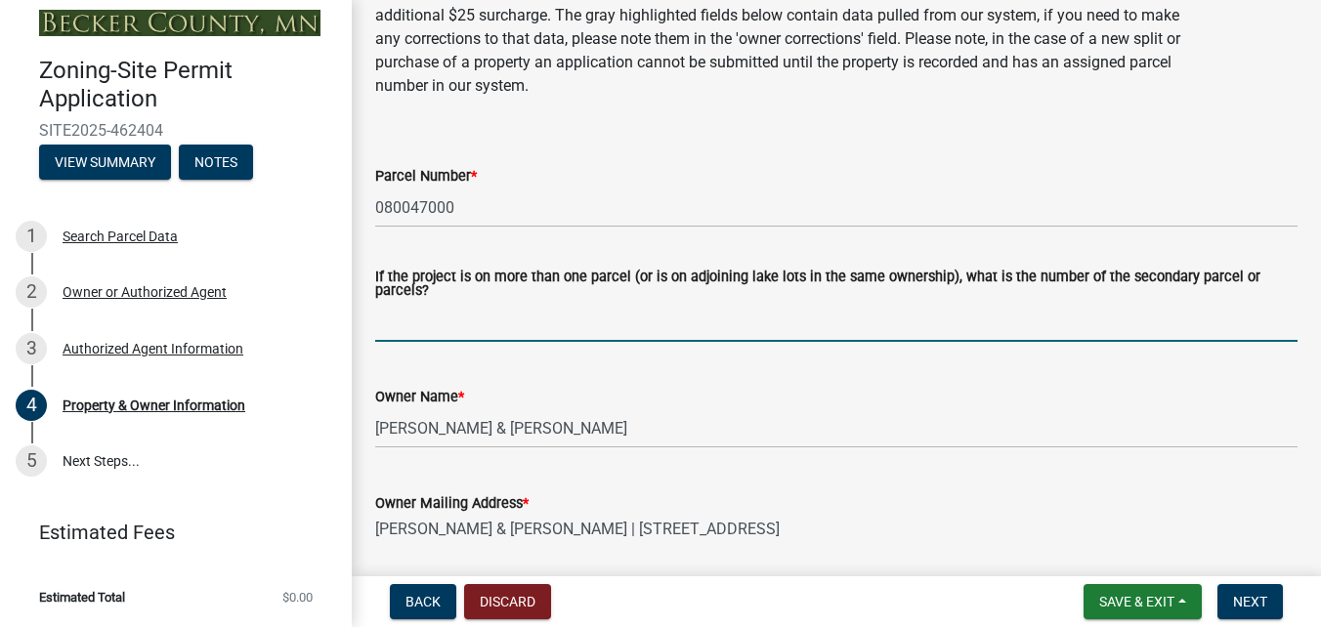
click at [520, 317] on input "If the project is on more than one parcel (or is on adjoining lake lots in the …" at bounding box center [836, 322] width 923 height 40
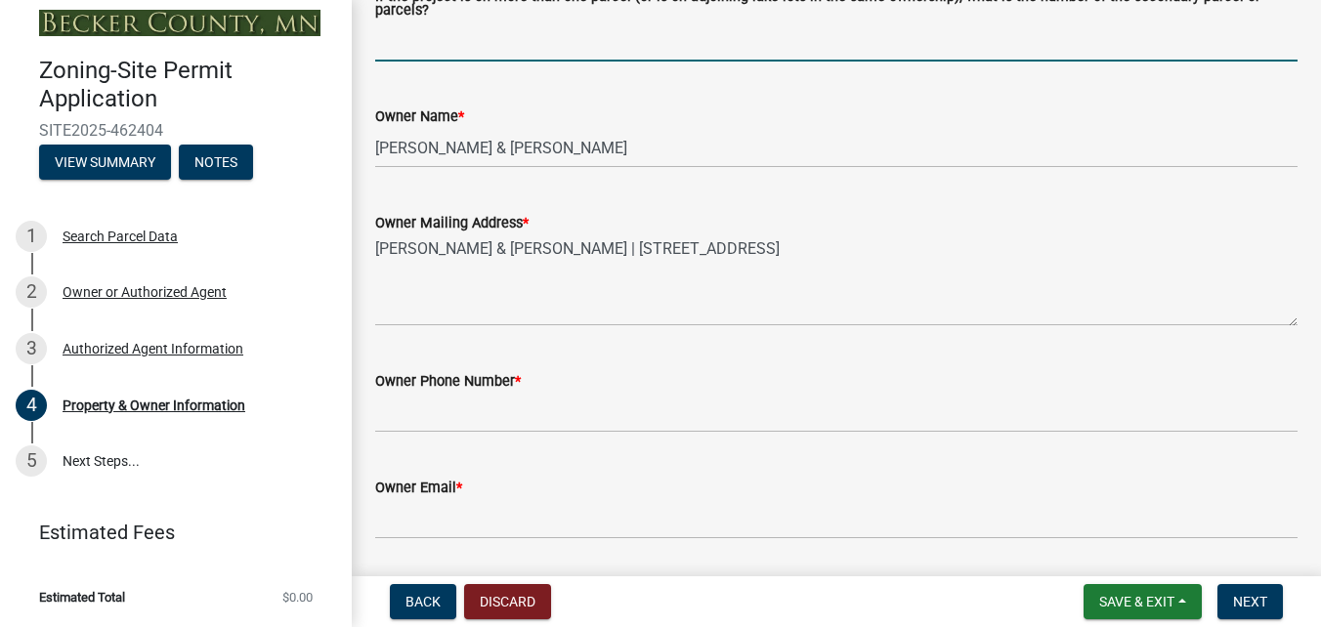
scroll to position [391, 0]
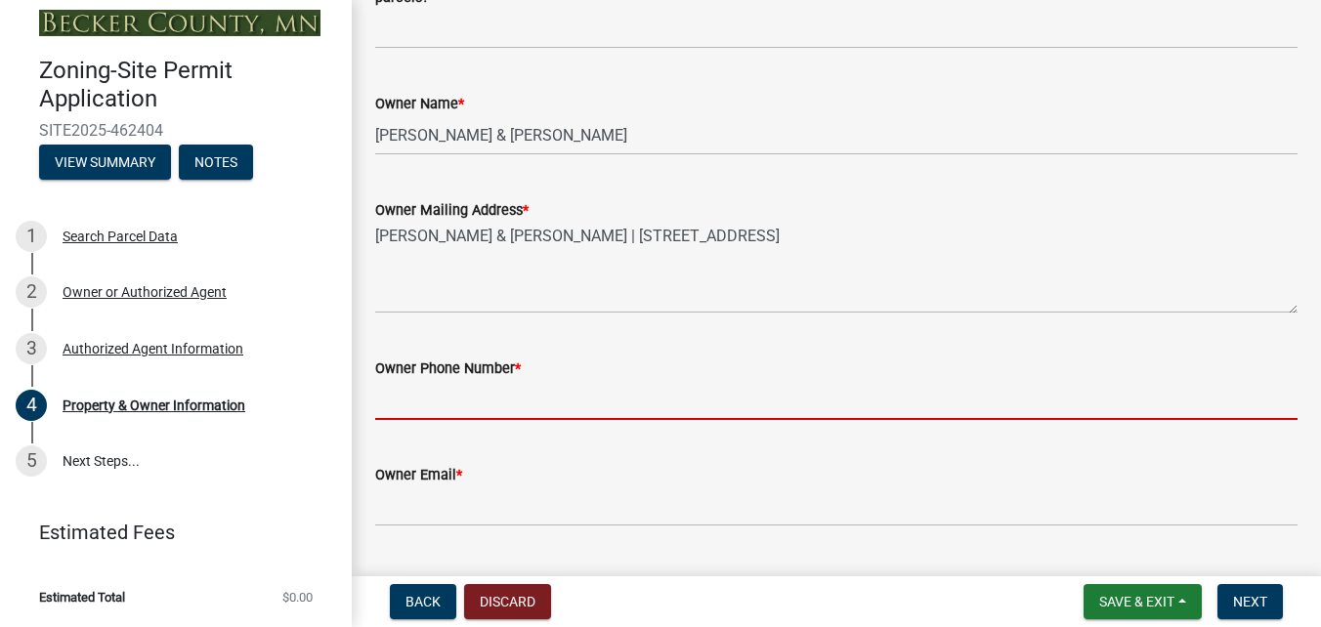
click at [495, 399] on input "Owner Phone Number *" at bounding box center [836, 400] width 923 height 40
type input "2188494762"
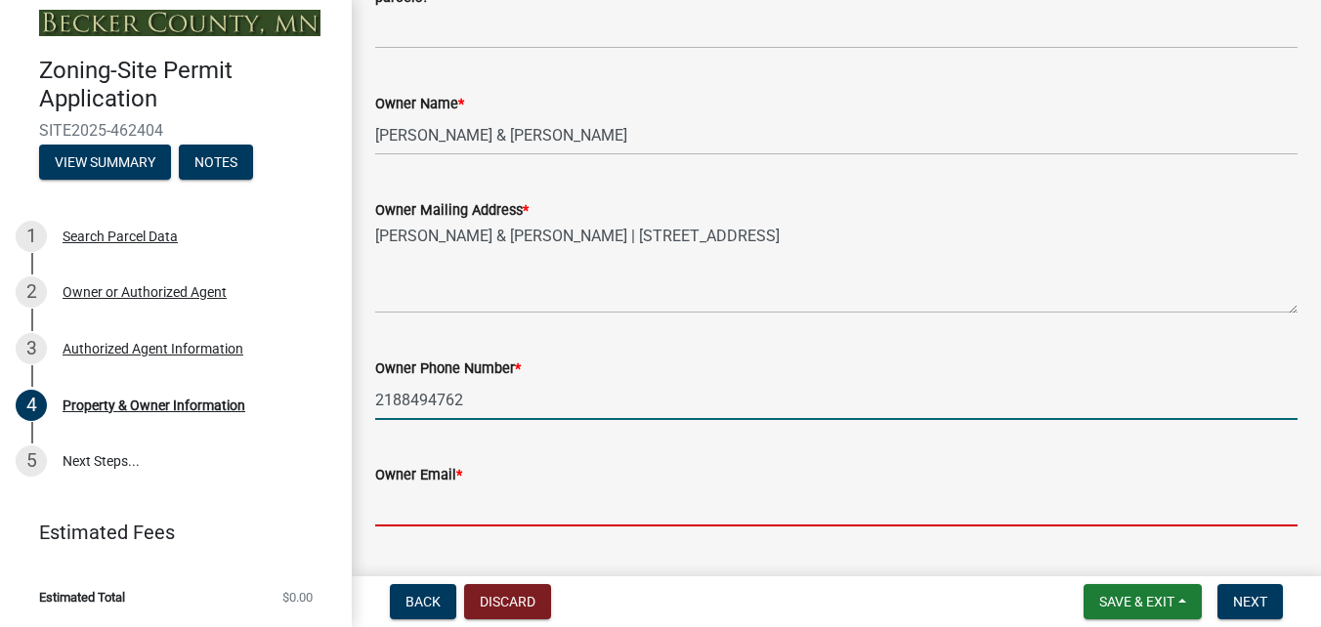
type input "crawford@gmsil.com"
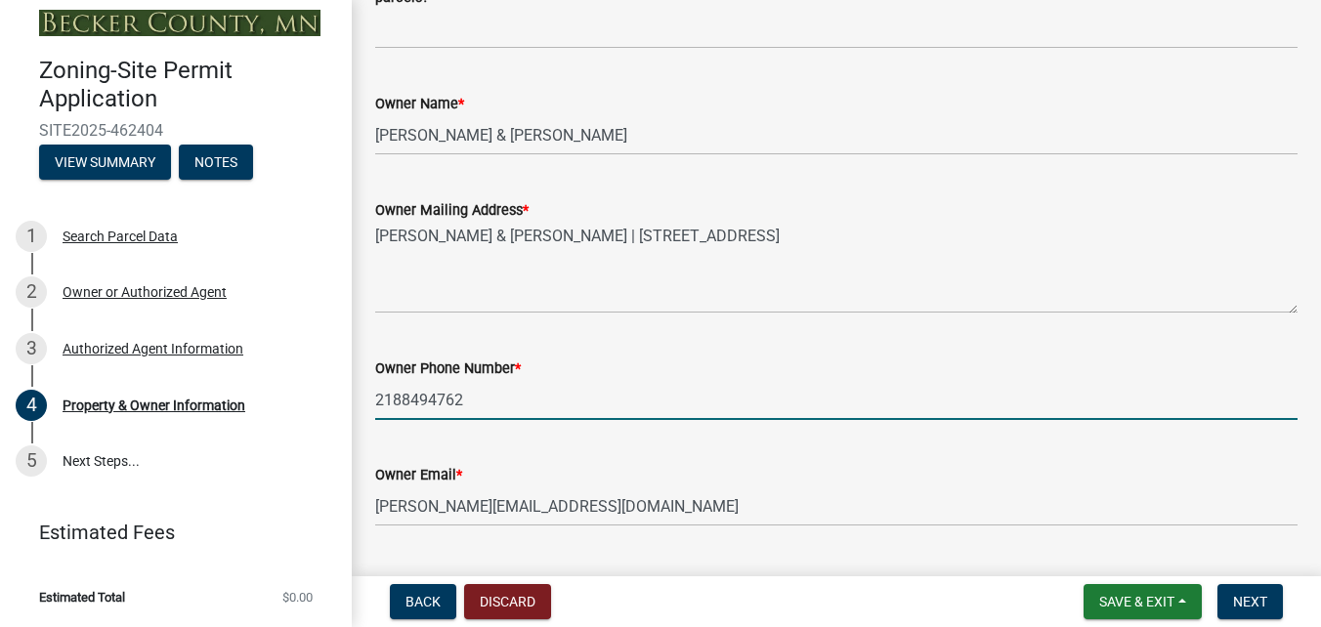
type input "2182340369"
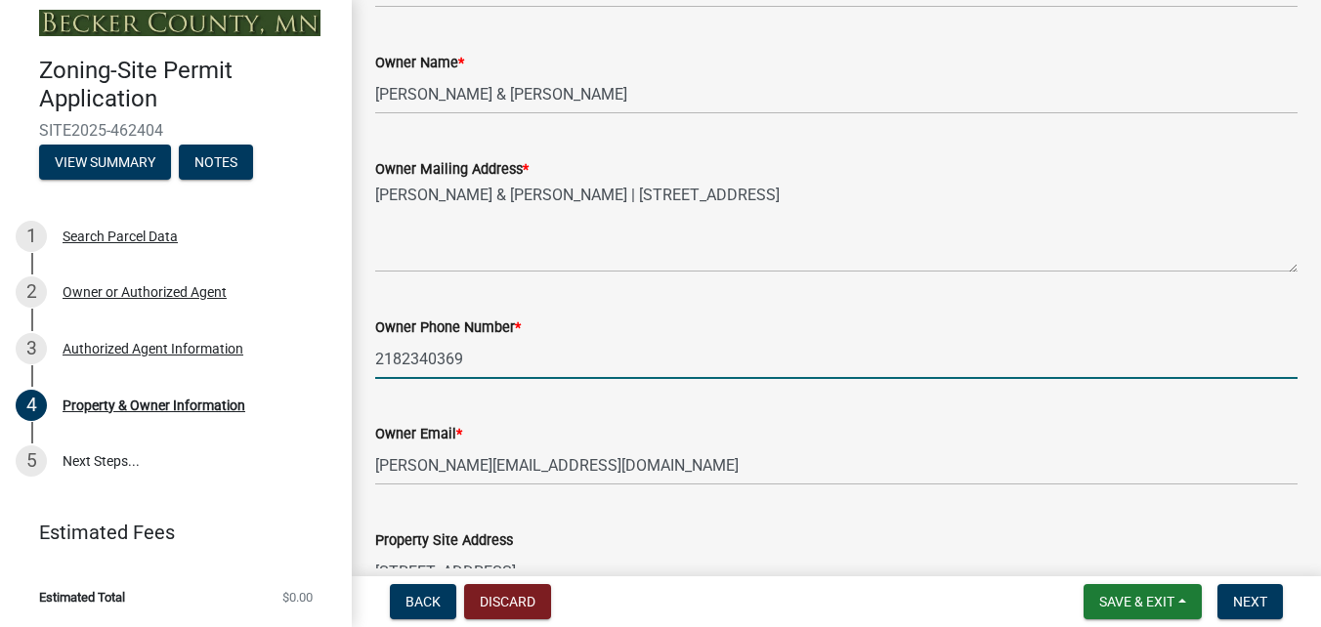
scroll to position [489, 0]
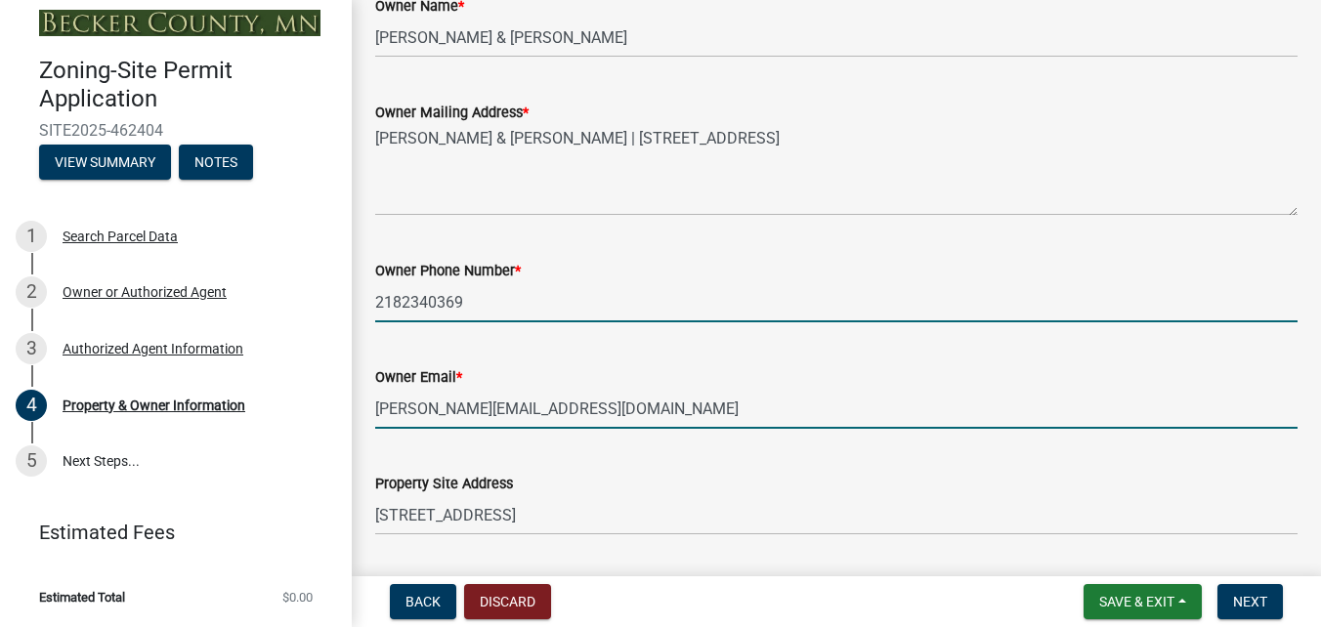
click at [538, 398] on input "crawford@gmsil.com" at bounding box center [836, 409] width 923 height 40
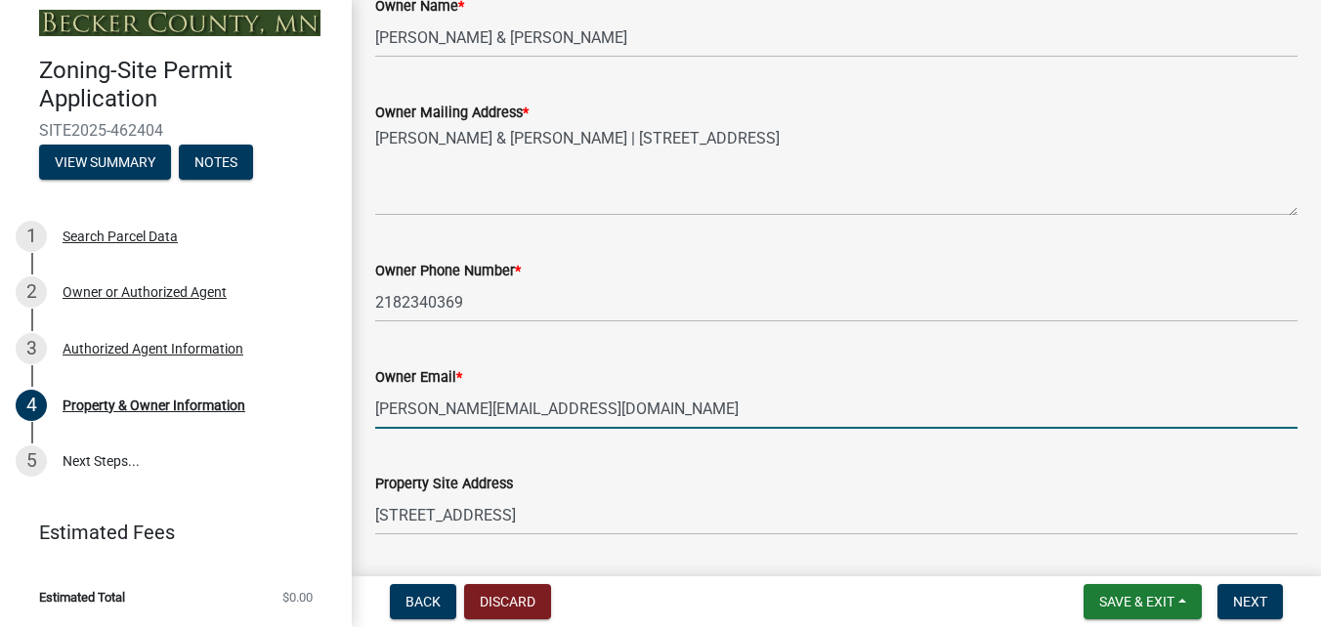
drag, startPoint x: 534, startPoint y: 412, endPoint x: 409, endPoint y: 417, distance: 125.2
click at [409, 417] on input "crawford@gmsil.com" at bounding box center [836, 409] width 923 height 40
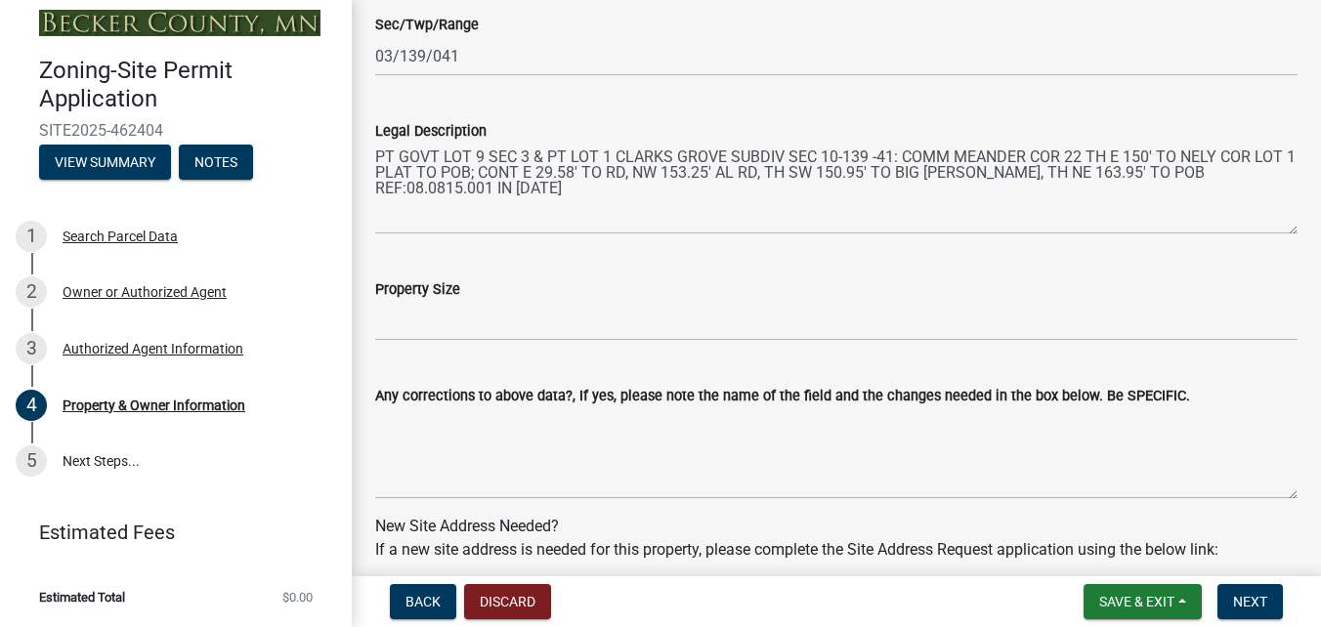
scroll to position [1466, 0]
type input "crawdadfamily@msn.com"
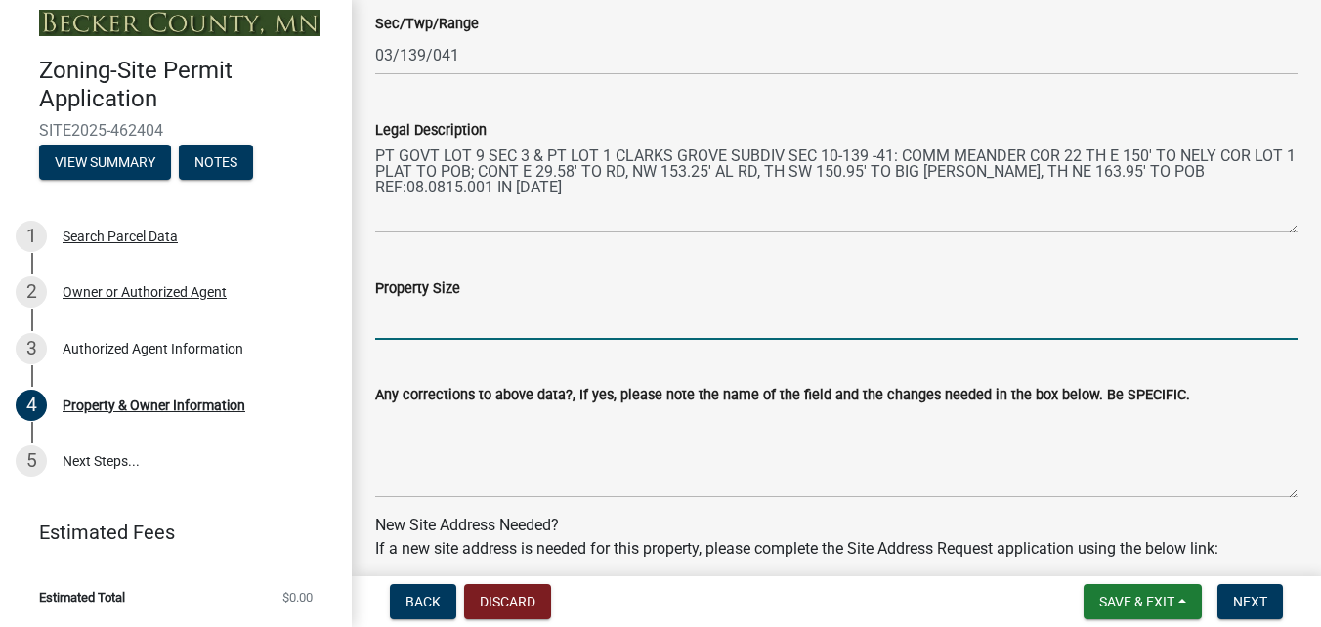
click at [540, 310] on input "Property Size" at bounding box center [836, 320] width 923 height 40
type input "18335.32 SF"
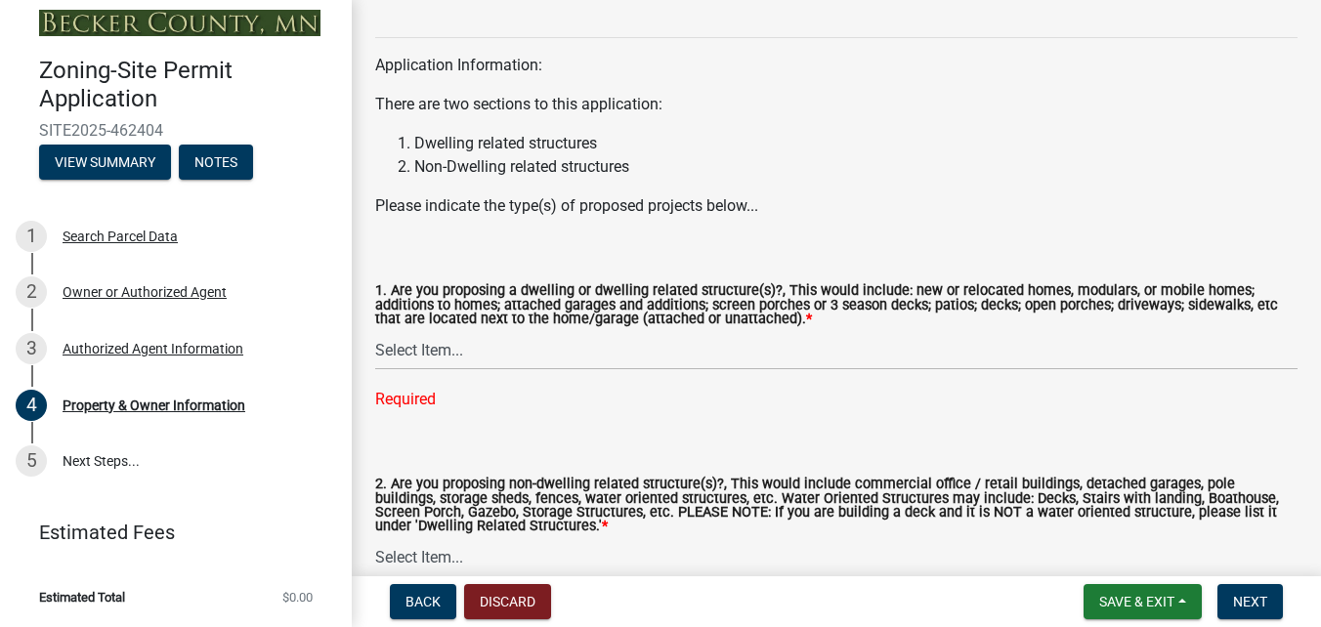
scroll to position [2052, 0]
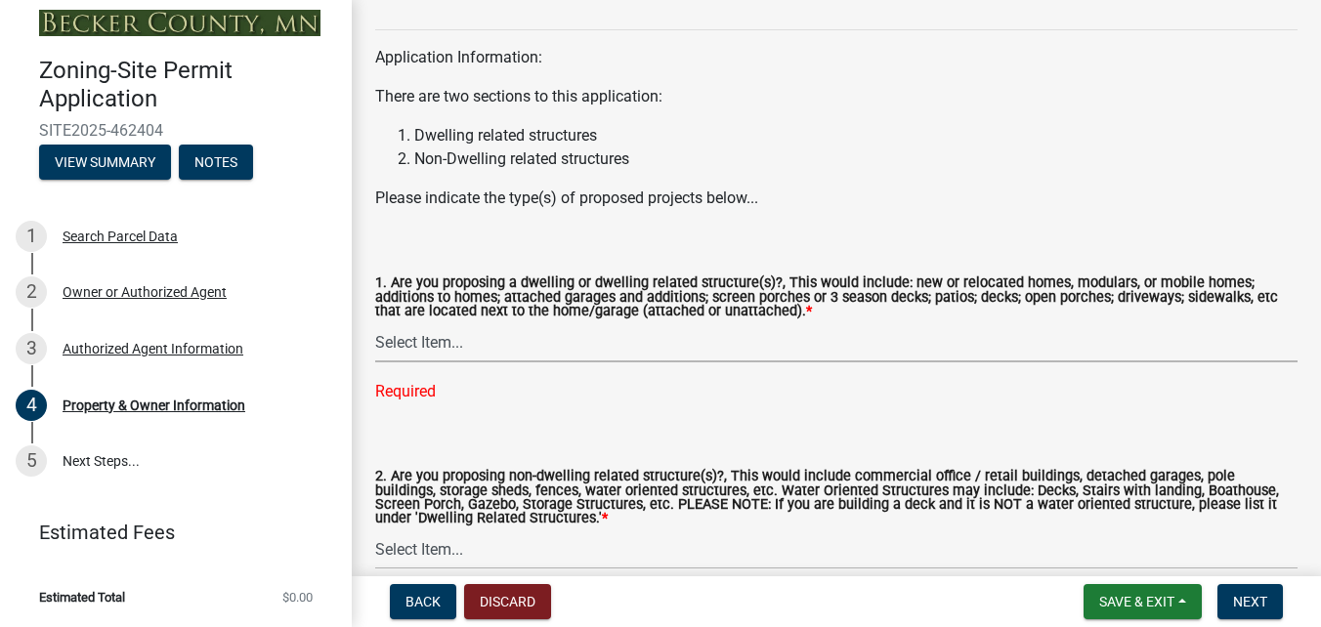
click at [447, 345] on select "Select Item... Yes No" at bounding box center [836, 343] width 923 height 40
click at [375, 324] on select "Select Item... Yes No" at bounding box center [836, 343] width 923 height 40
select select "f87eba17-8ed9-4ad8-aefc-fe36a3f3544b"
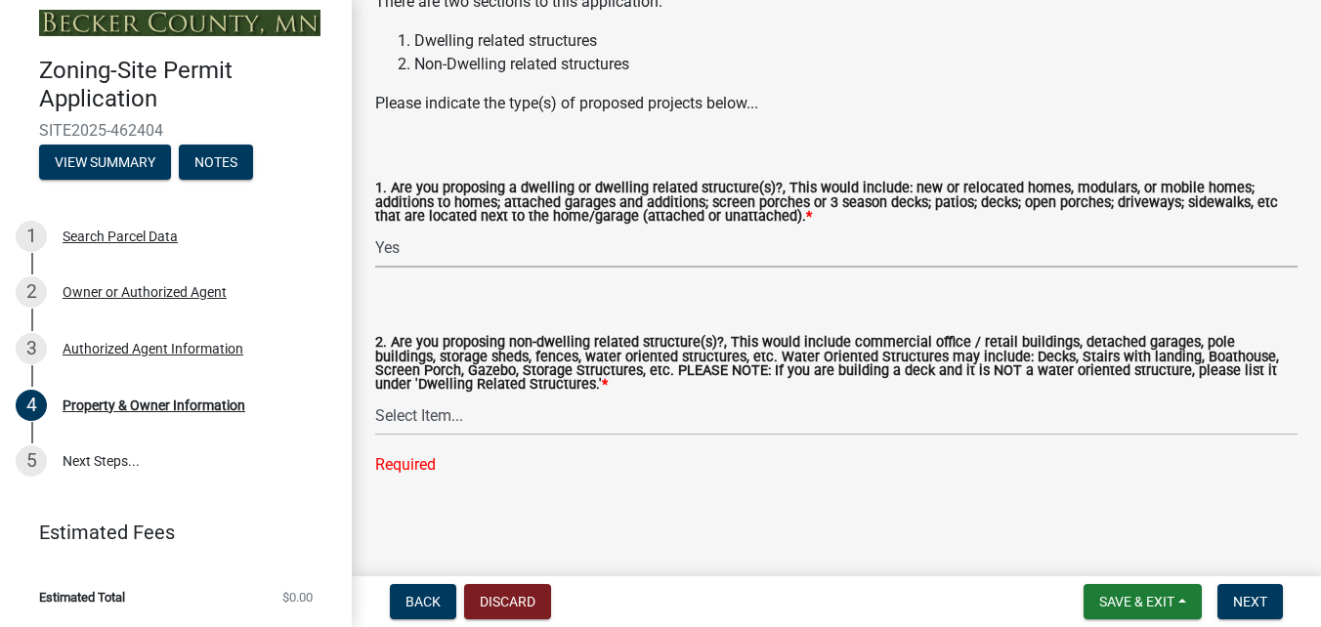
scroll to position [2150, 0]
click at [452, 425] on select "Select Item... Yes No" at bounding box center [836, 416] width 923 height 40
click at [375, 435] on select "Select Item... Yes No" at bounding box center [836, 416] width 923 height 40
select select "393a978c-6bd5-4cb2-a6a0-db6feb8732b8"
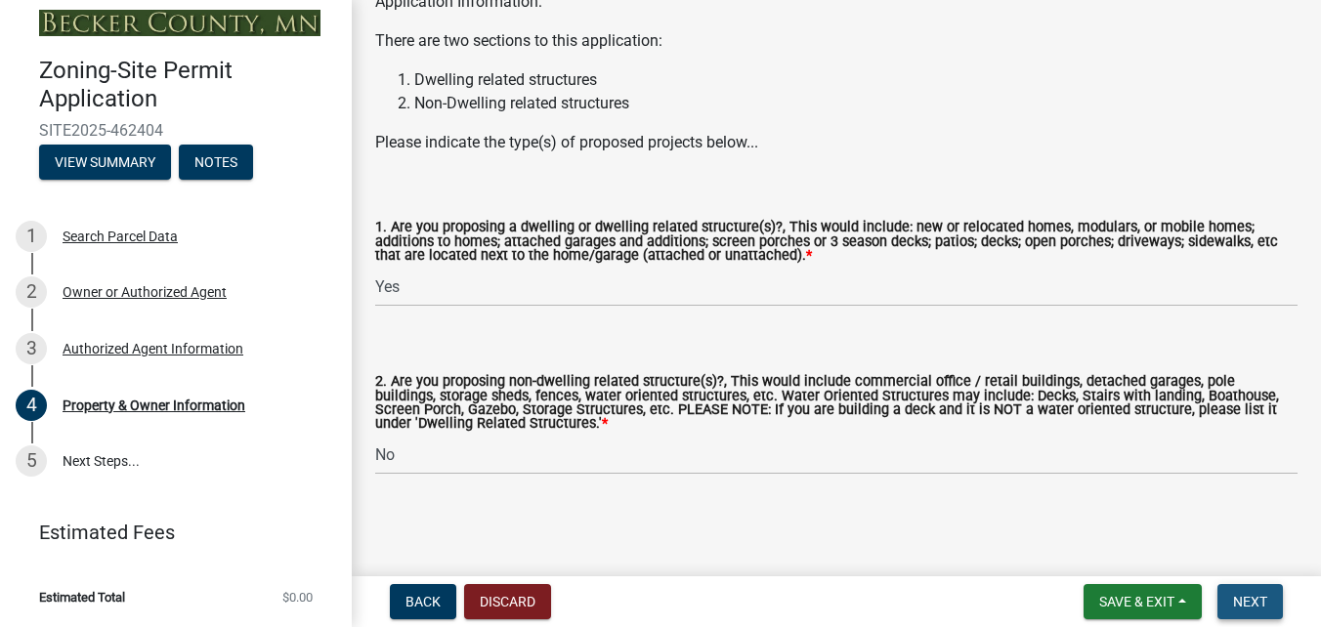
click at [1262, 597] on span "Next" at bounding box center [1250, 602] width 34 height 16
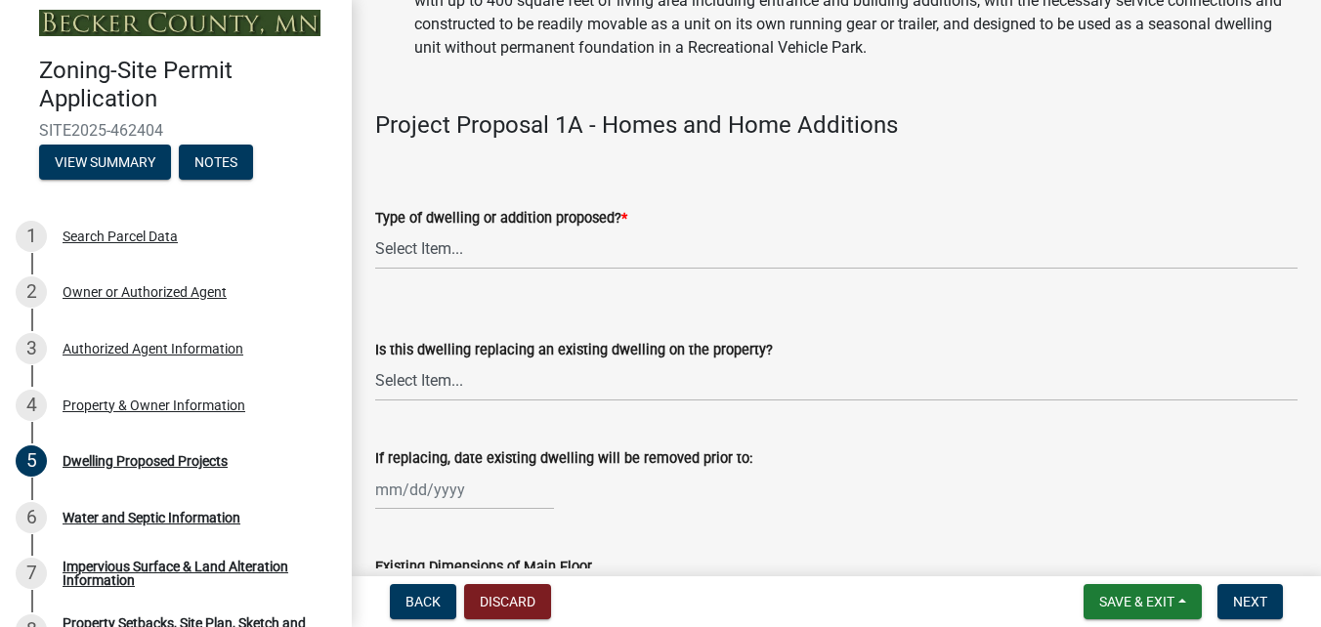
scroll to position [489, 0]
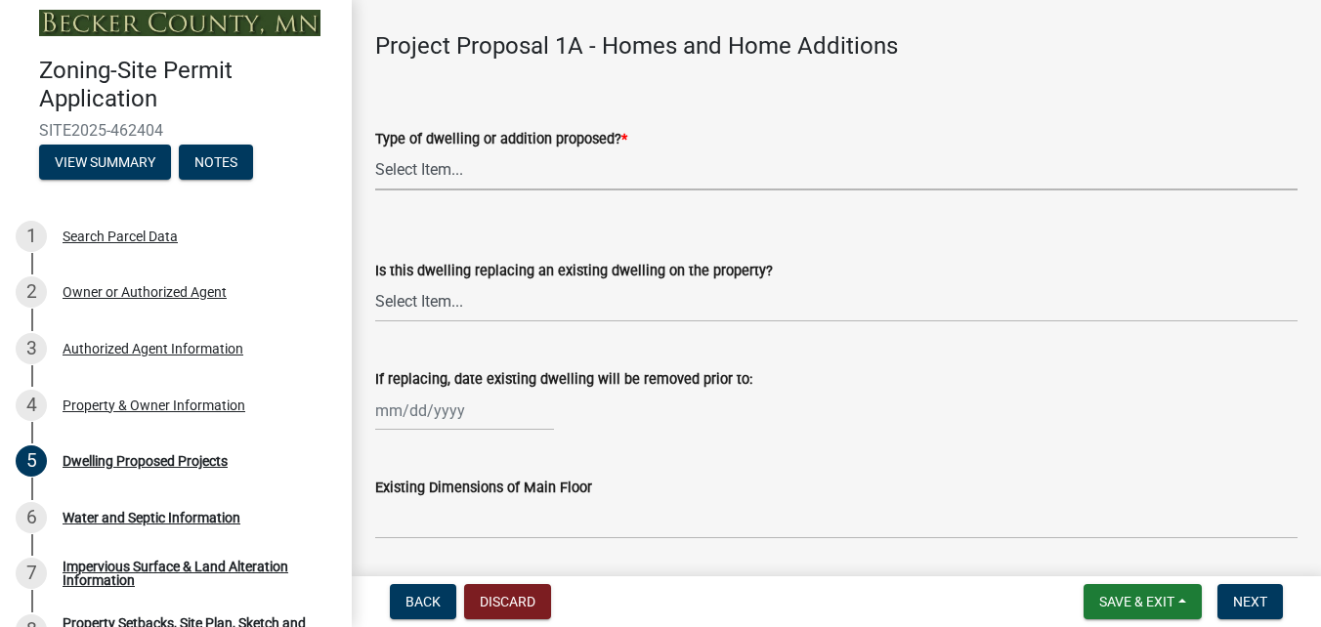
click at [463, 182] on select "Select Item... N/A - Not a dwelling New Home-Onsite Construction New Modular (E…" at bounding box center [836, 171] width 923 height 40
click at [375, 151] on select "Select Item... N/A - Not a dwelling New Home-Onsite Construction New Modular (E…" at bounding box center [836, 171] width 923 height 40
select select "5b8abcc6-67f7-49fb-8f25-c295ccc2b339"
click at [452, 299] on select "Select Item... N/A Yes No" at bounding box center [836, 302] width 923 height 40
click at [375, 282] on select "Select Item... N/A Yes No" at bounding box center [836, 302] width 923 height 40
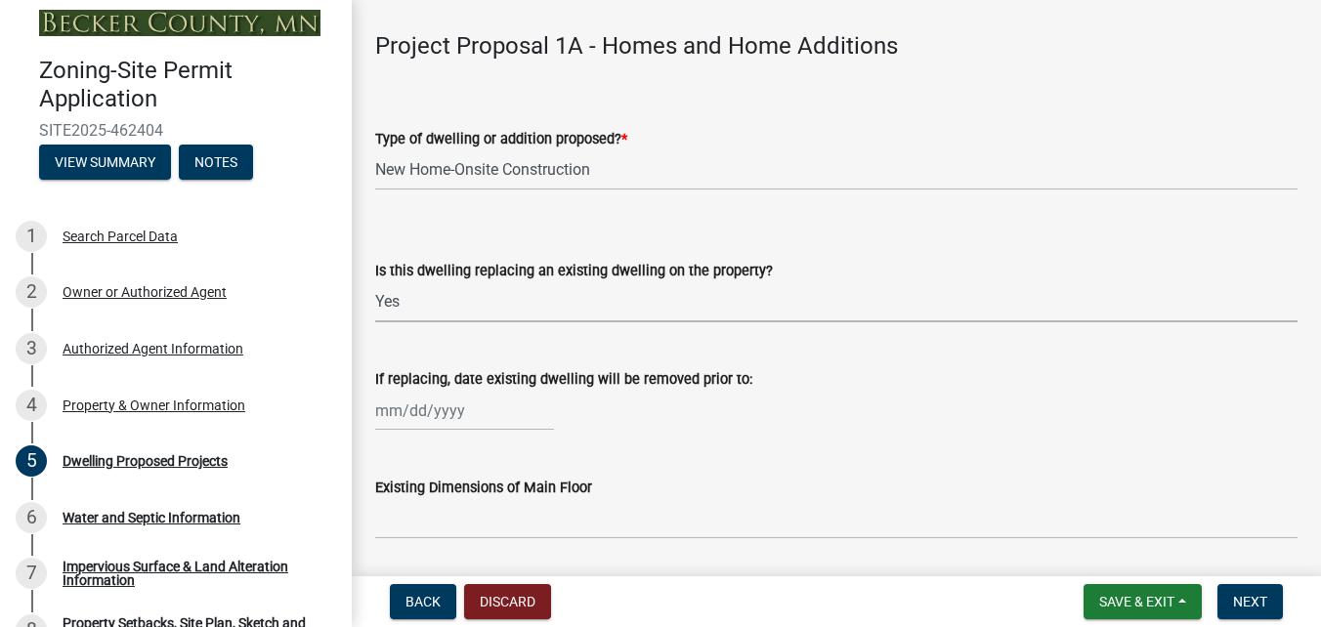
select select "ba56d9f6-ced5-4c38-bdcc-33bfa85ac6de"
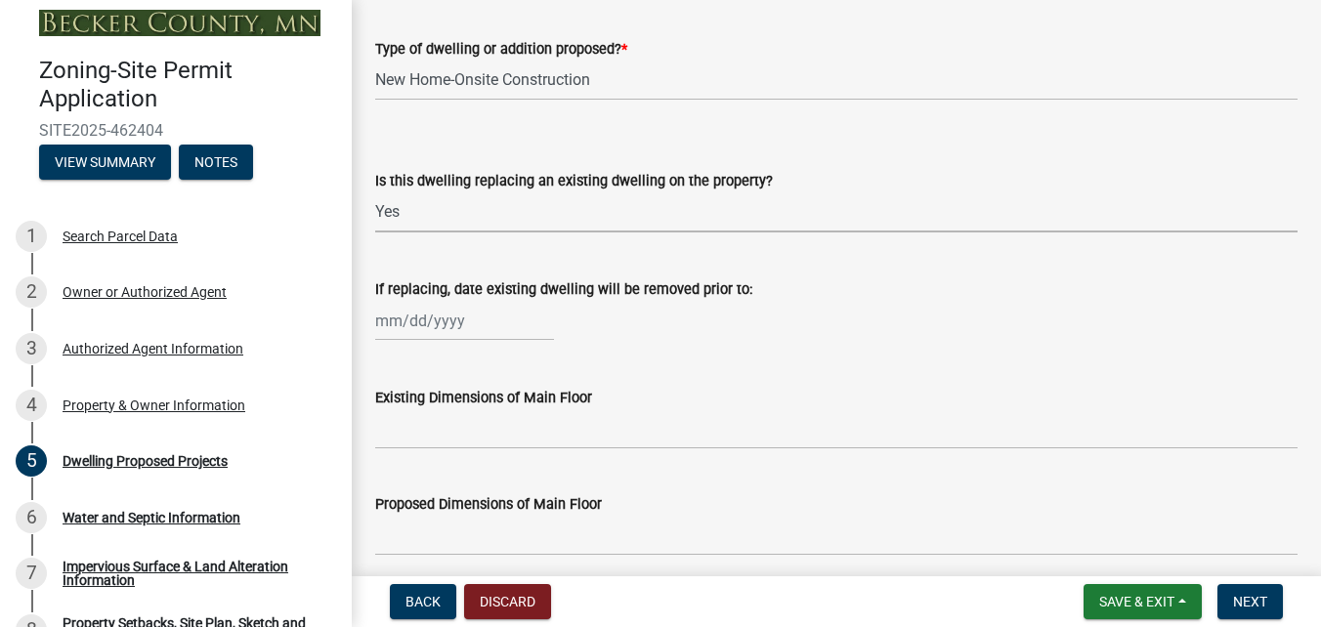
scroll to position [586, 0]
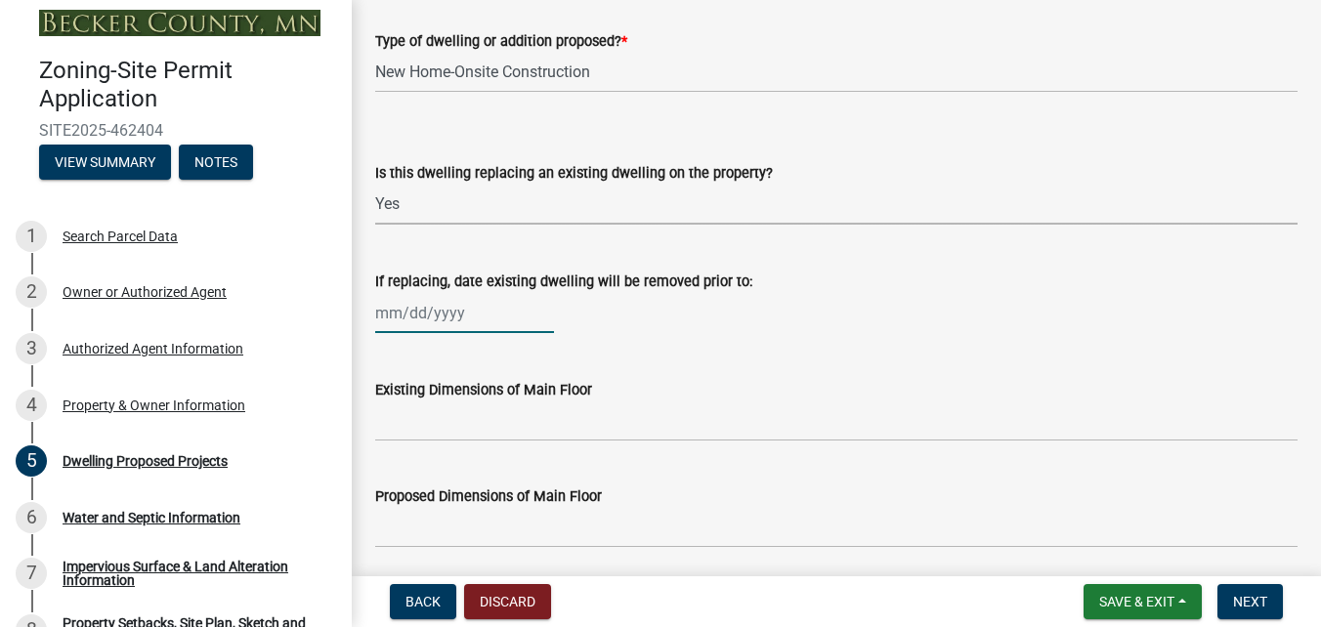
click at [440, 318] on div at bounding box center [464, 313] width 179 height 40
select select "8"
select select "2025"
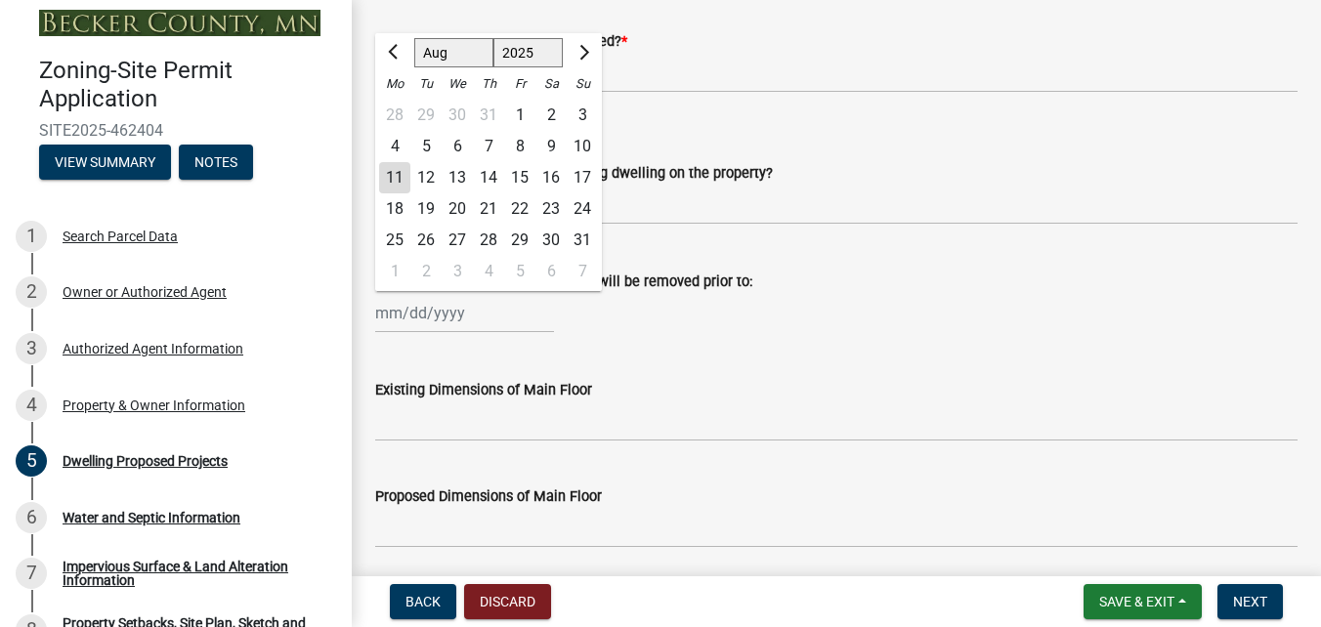
click at [432, 175] on div "12" at bounding box center [425, 177] width 31 height 31
type input "08/12/2025"
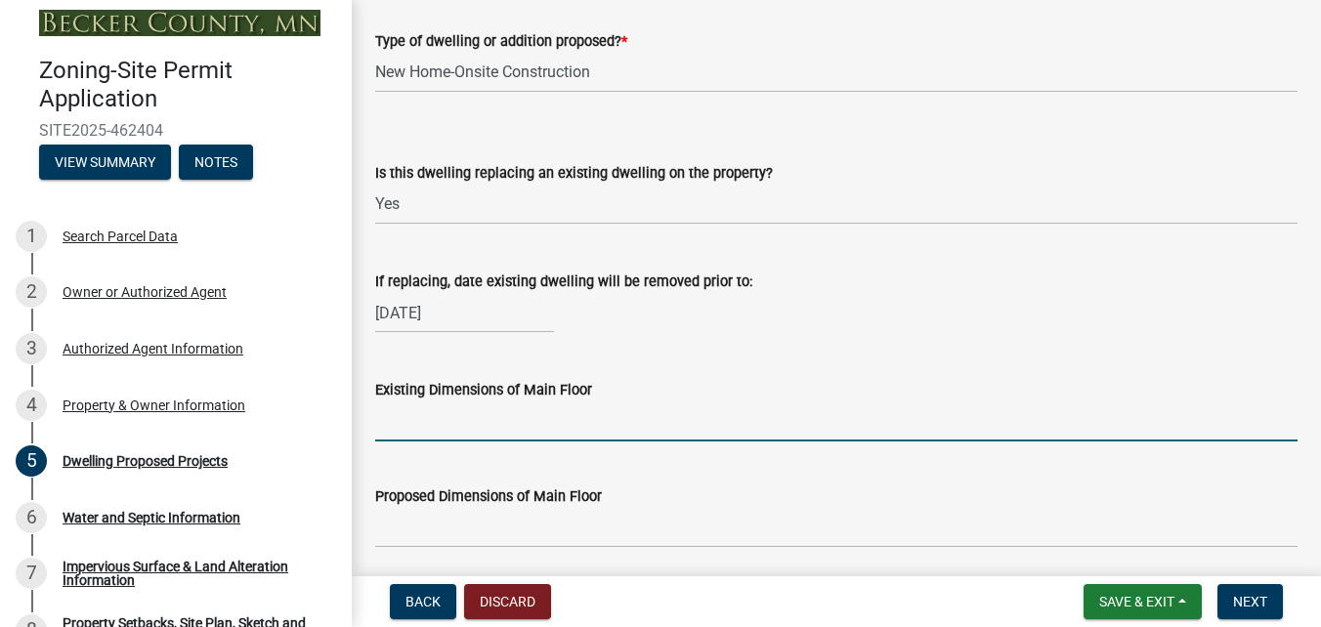
click at [514, 413] on input "Existing Dimensions of Main Floor" at bounding box center [836, 422] width 923 height 40
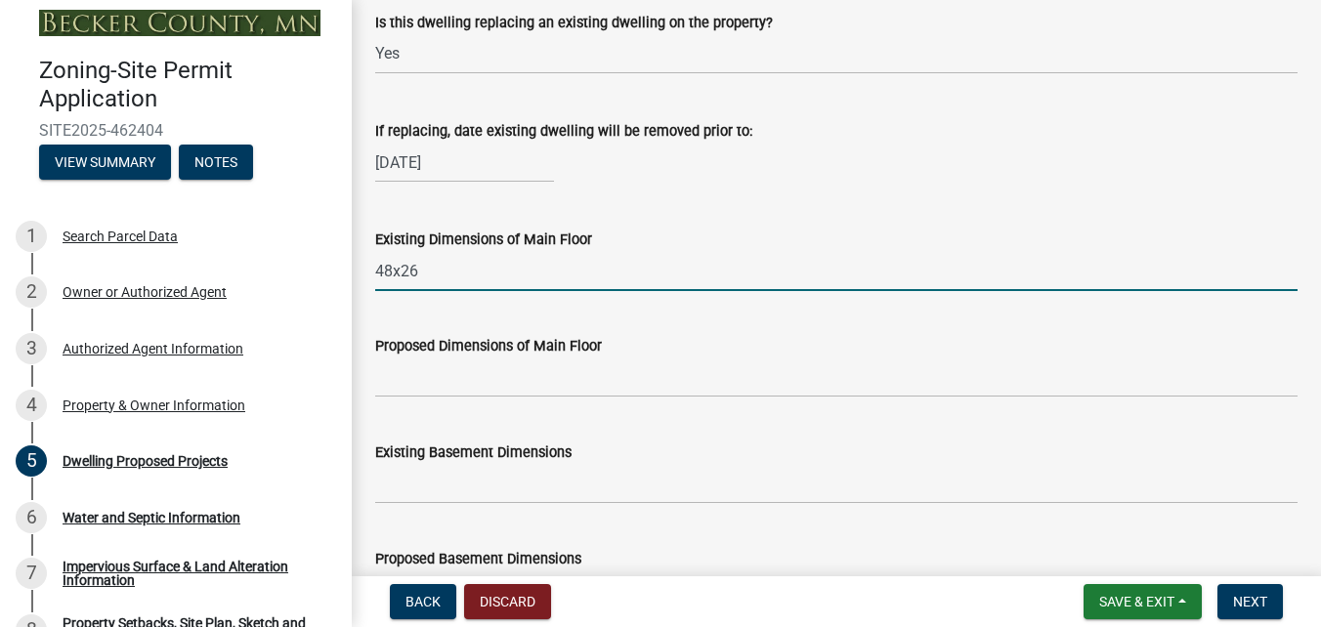
scroll to position [782, 0]
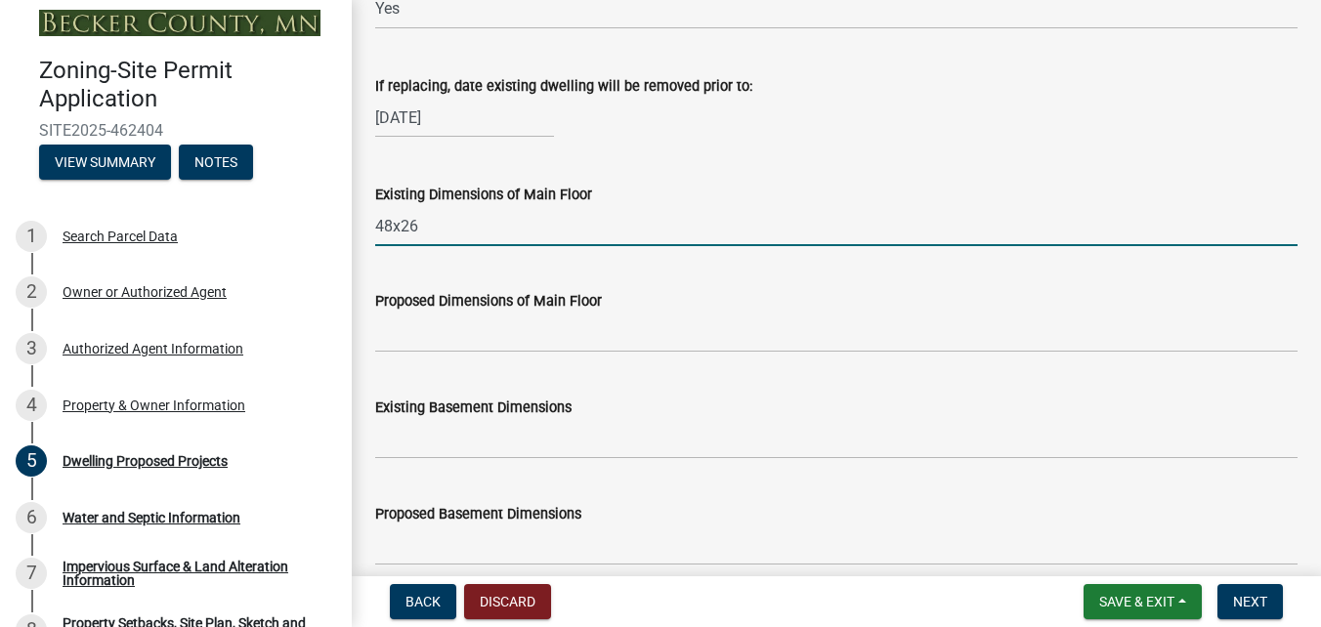
type input "48x26"
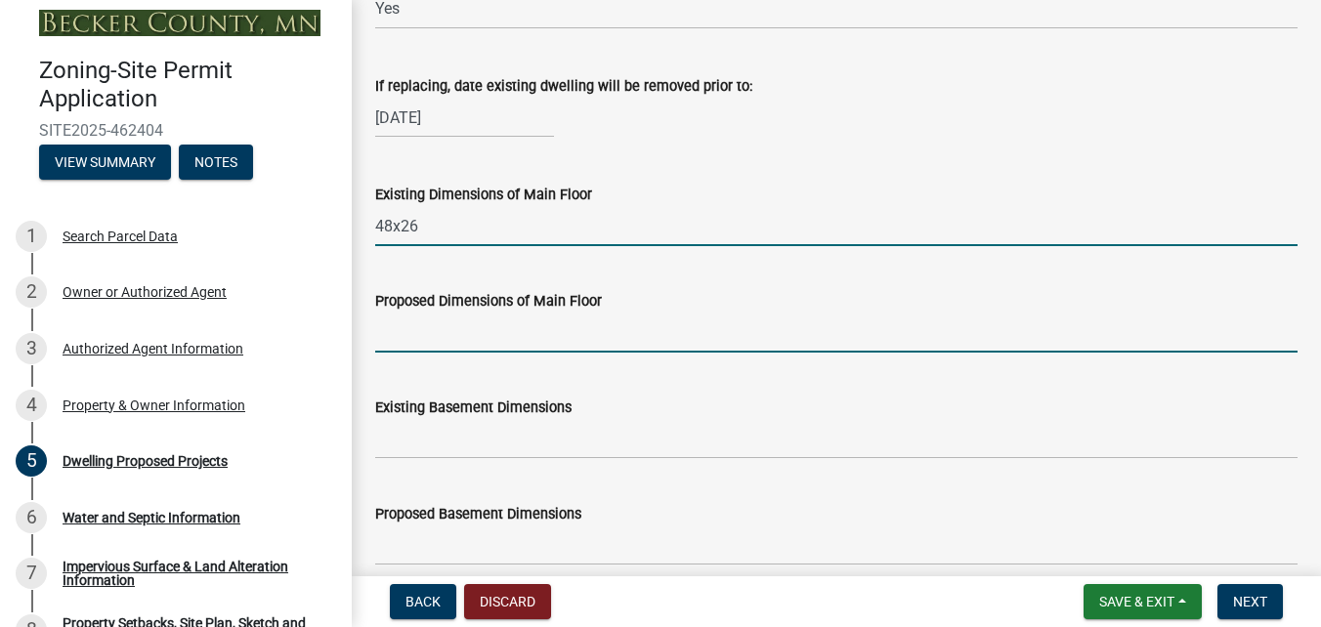
click at [507, 346] on input "Proposed Dimensions of Main Floor" at bounding box center [836, 333] width 923 height 40
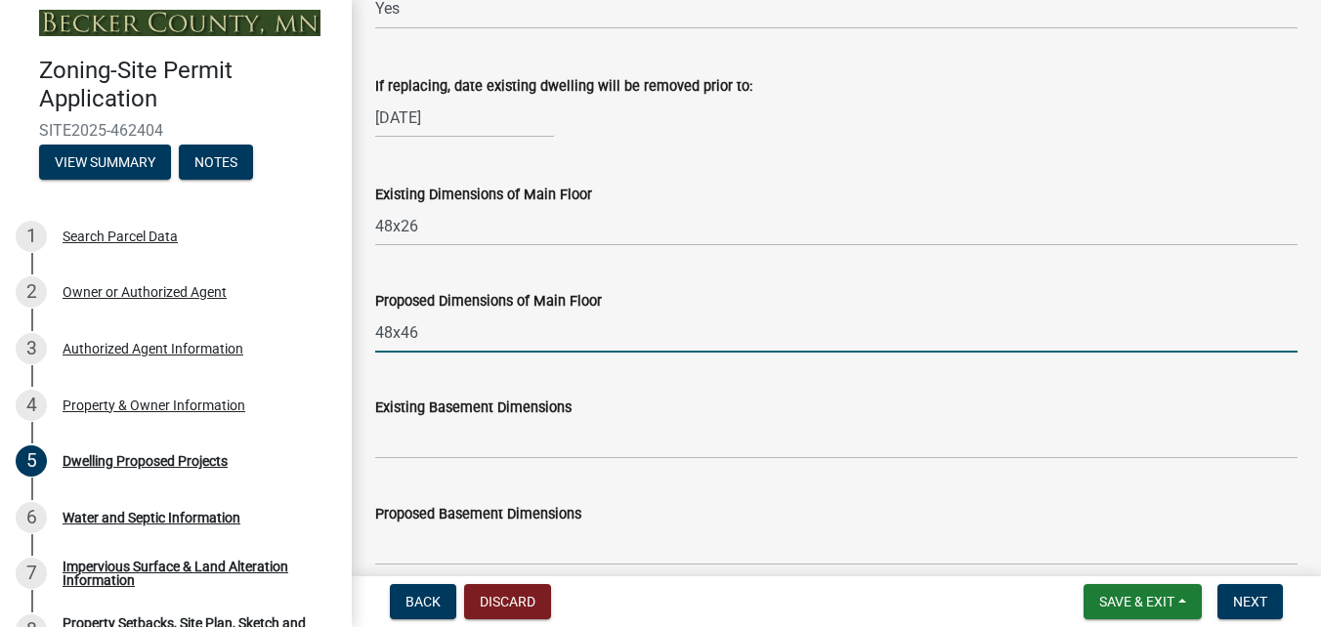
type input "48x46"
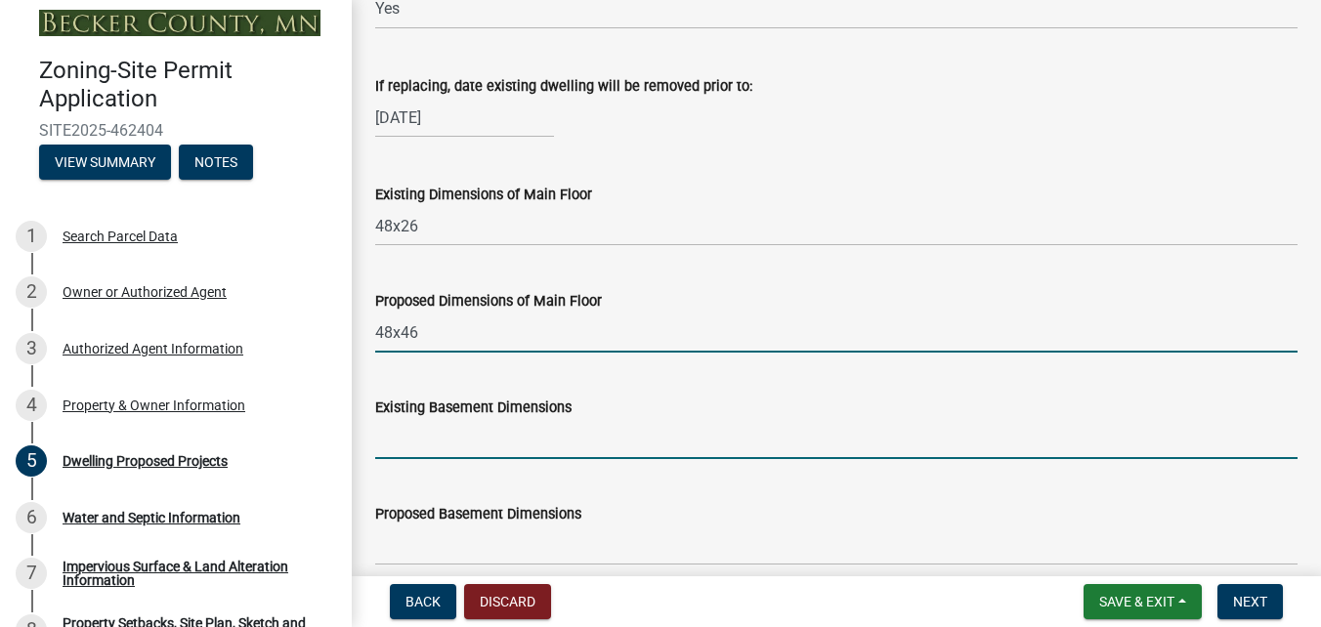
click at [536, 438] on input "Existing Basement Dimensions" at bounding box center [836, 439] width 923 height 40
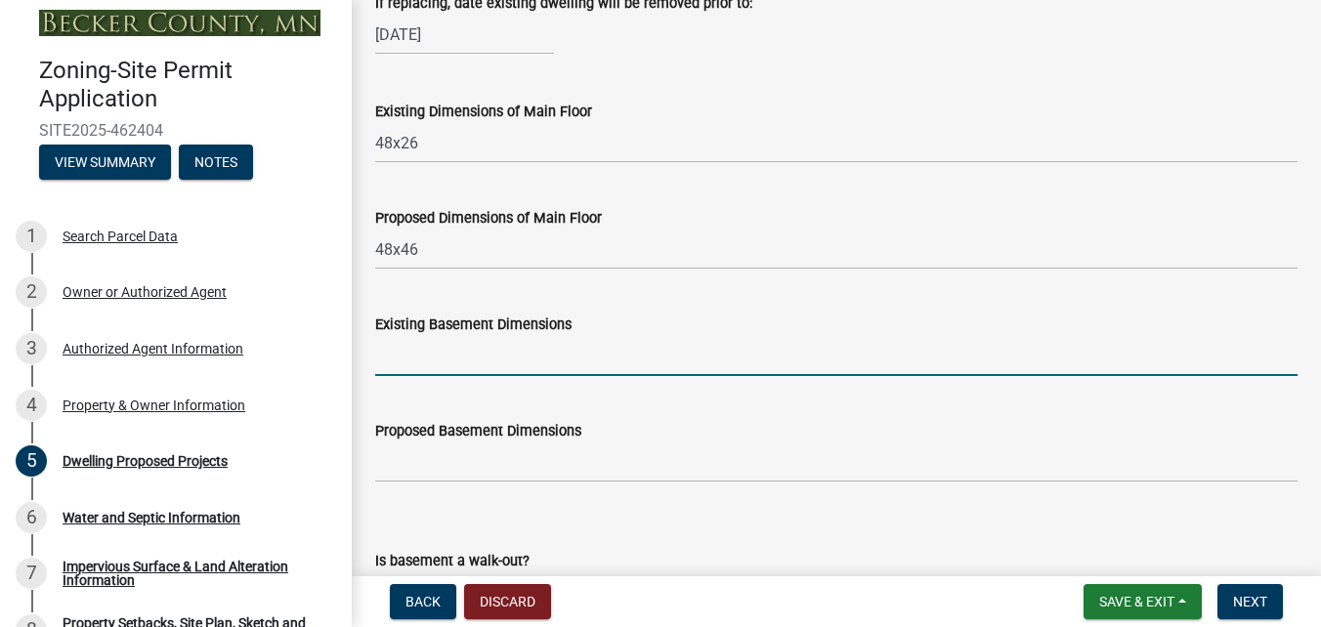
scroll to position [880, 0]
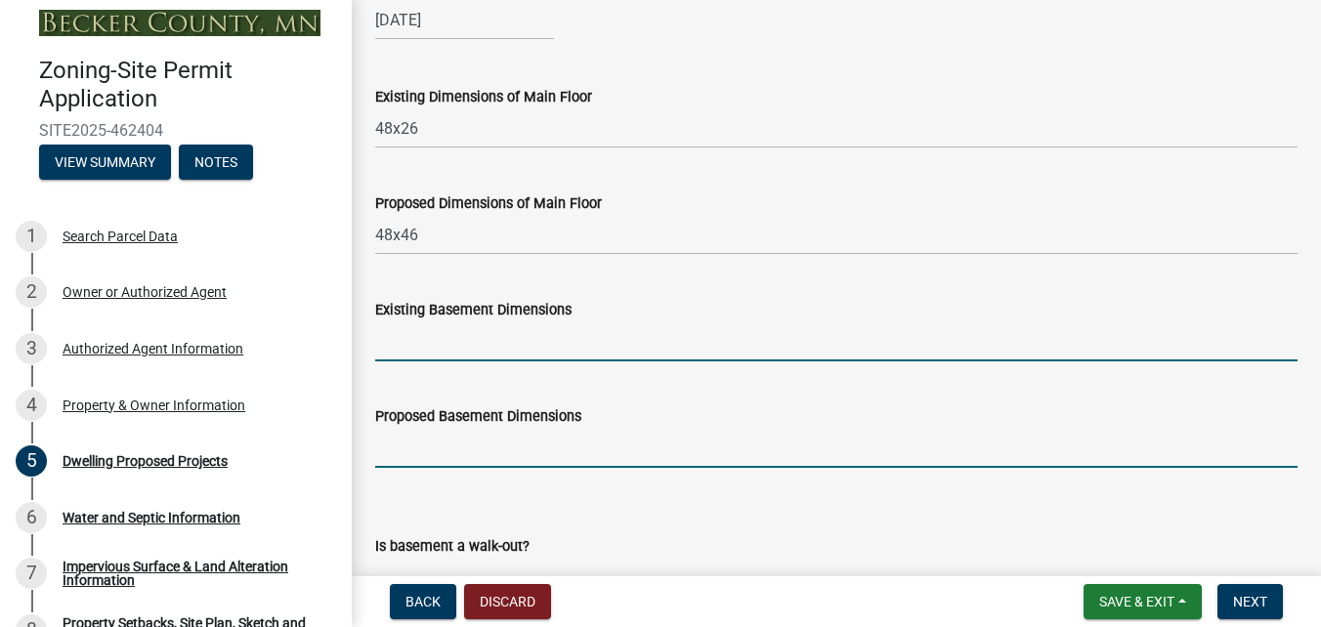
click at [536, 438] on input "Proposed Basement Dimensions" at bounding box center [836, 448] width 923 height 40
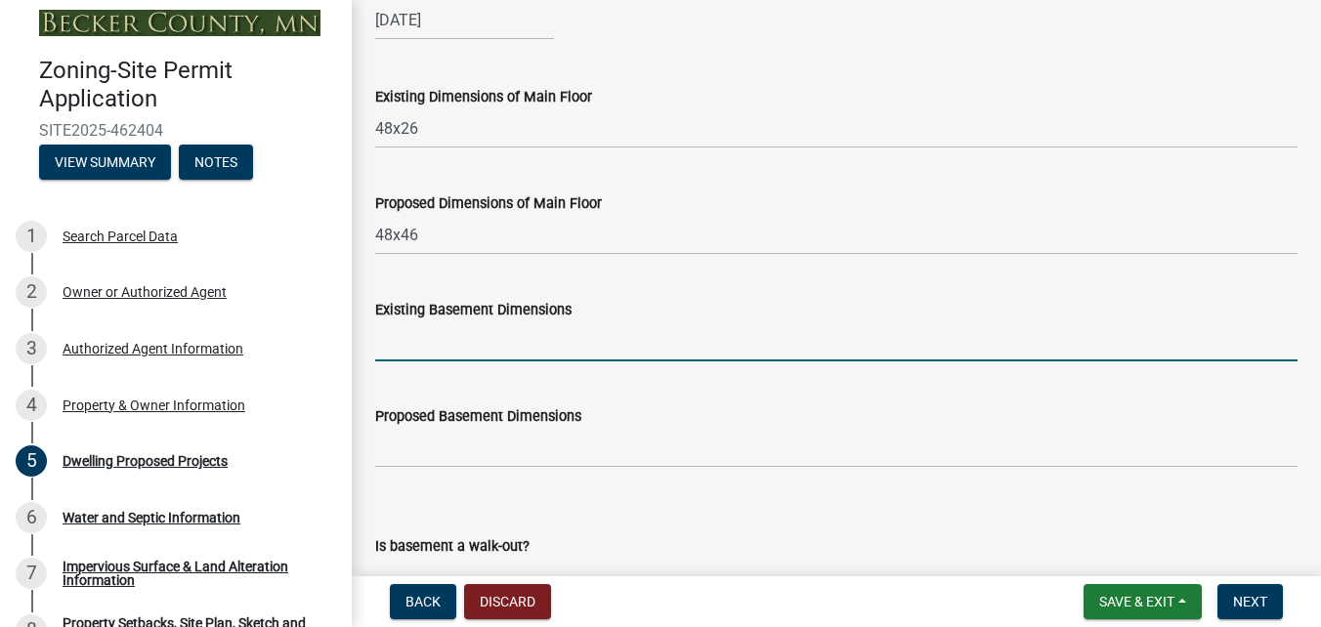
click at [453, 351] on input "Existing Basement Dimensions" at bounding box center [836, 342] width 923 height 40
type input "N/a"
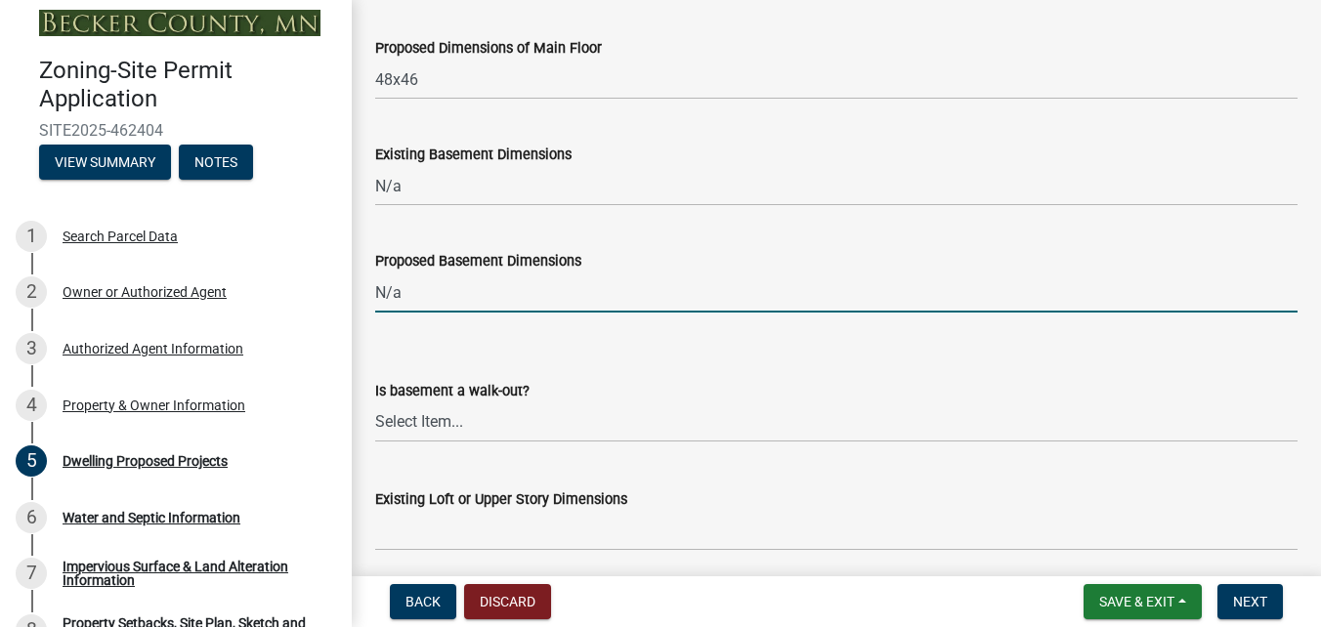
scroll to position [1075, 0]
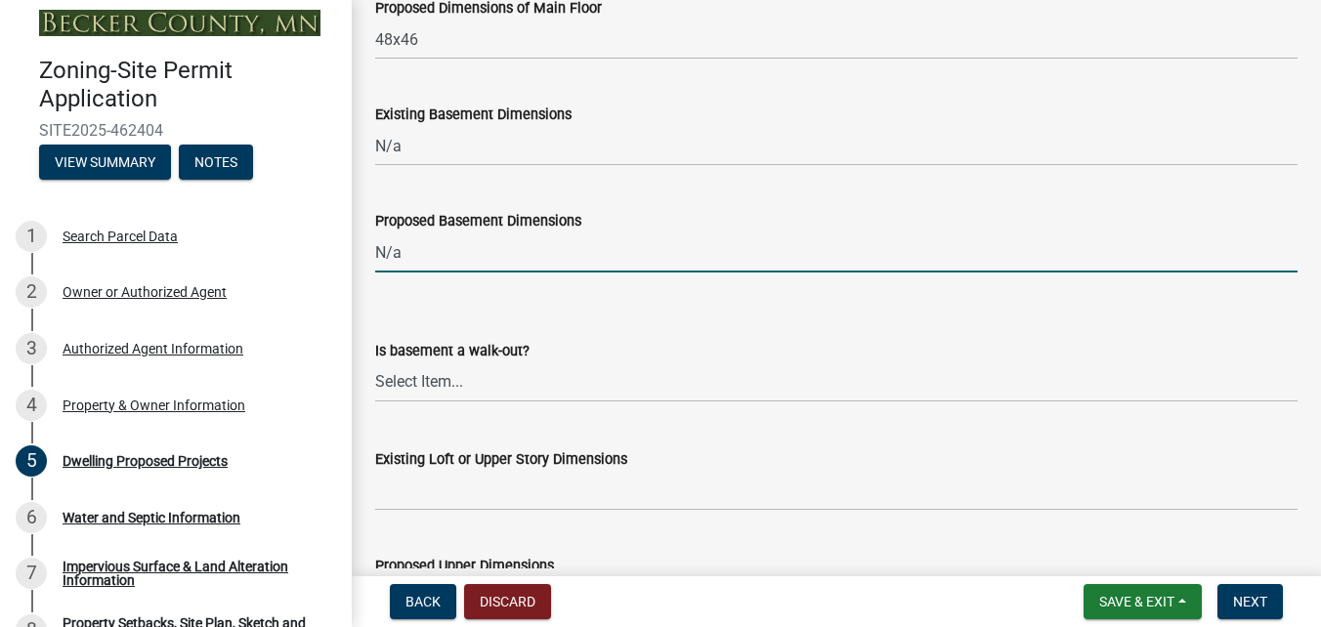
type input "N/a"
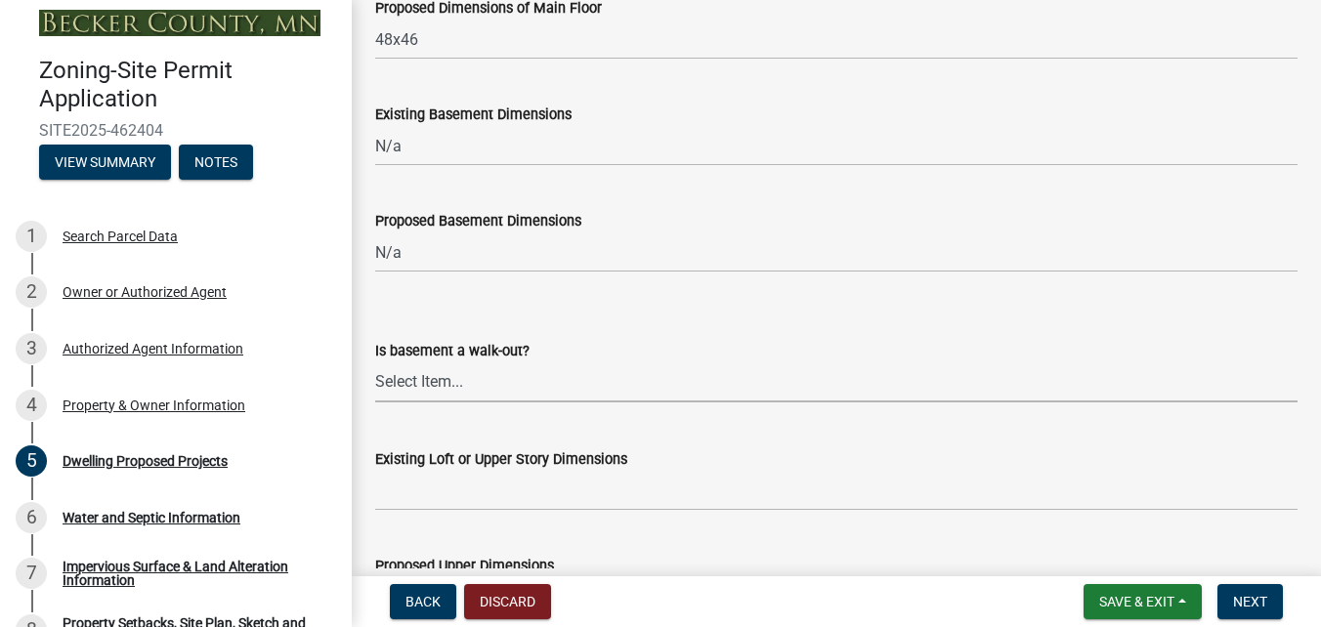
click at [470, 382] on select "Select Item... Yes No N/A" at bounding box center [836, 383] width 923 height 40
click at [375, 363] on select "Select Item... Yes No N/A" at bounding box center [836, 383] width 923 height 40
select select "f4ae0446-41fa-4afd-99aa-409617c58827"
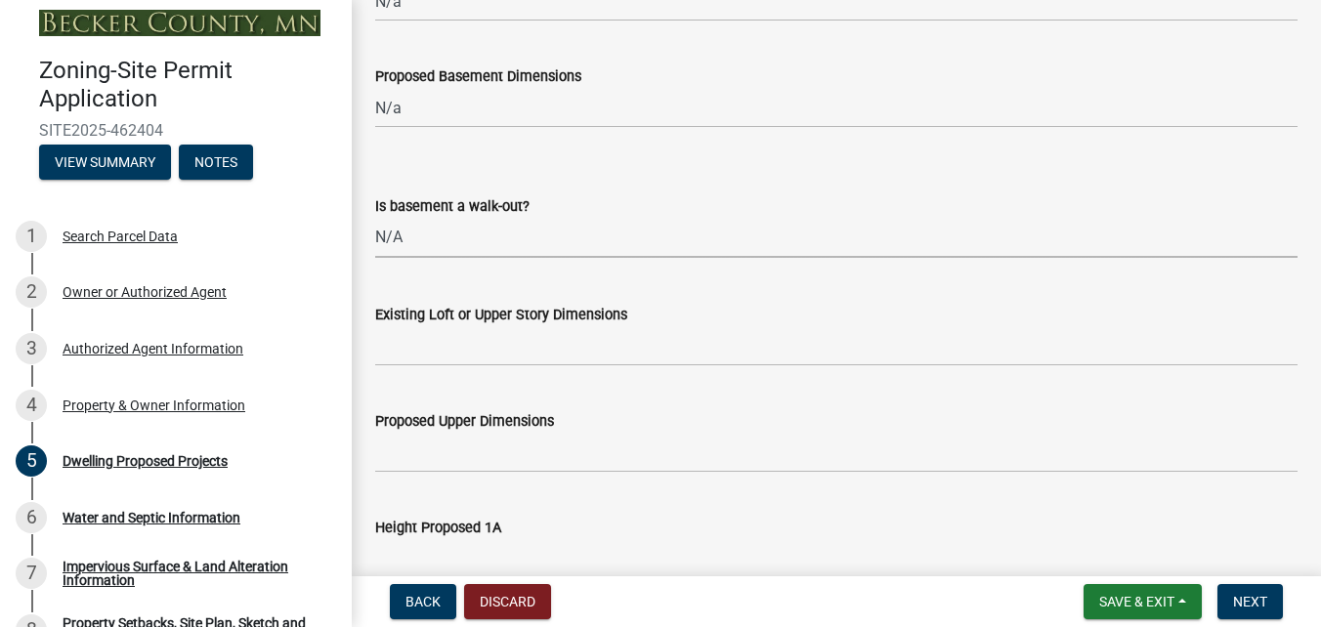
scroll to position [1270, 0]
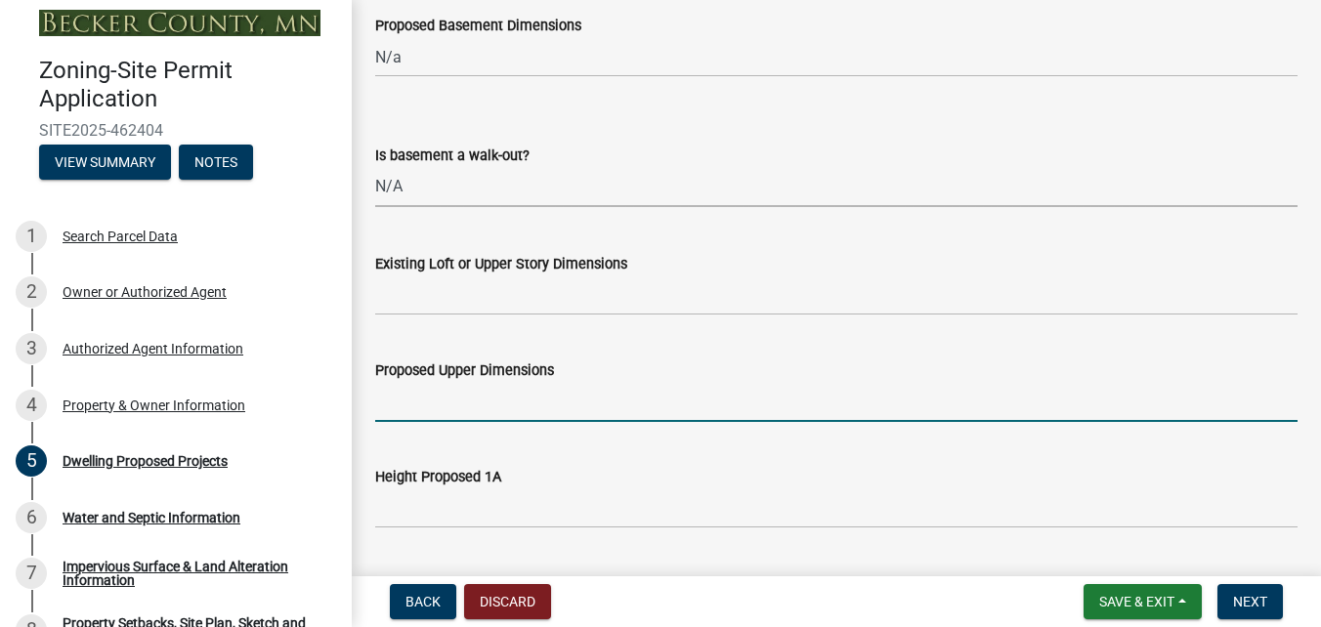
click at [464, 413] on input "Proposed Upper Dimensions" at bounding box center [836, 402] width 923 height 40
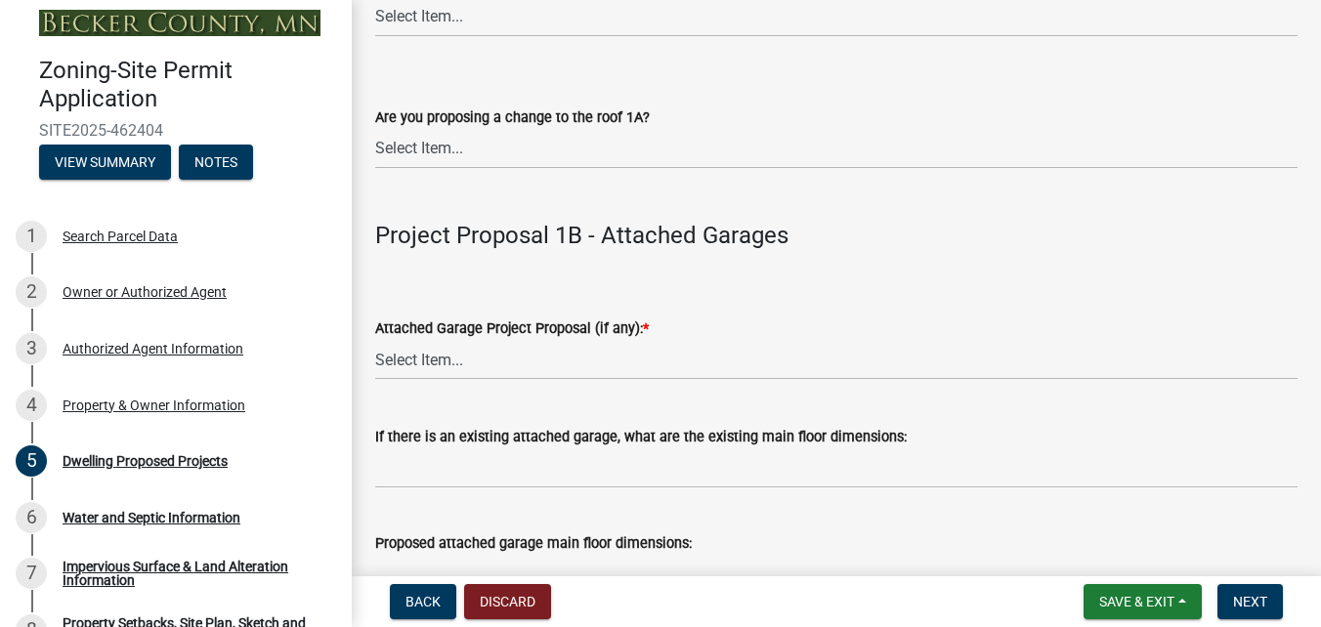
scroll to position [2248, 0]
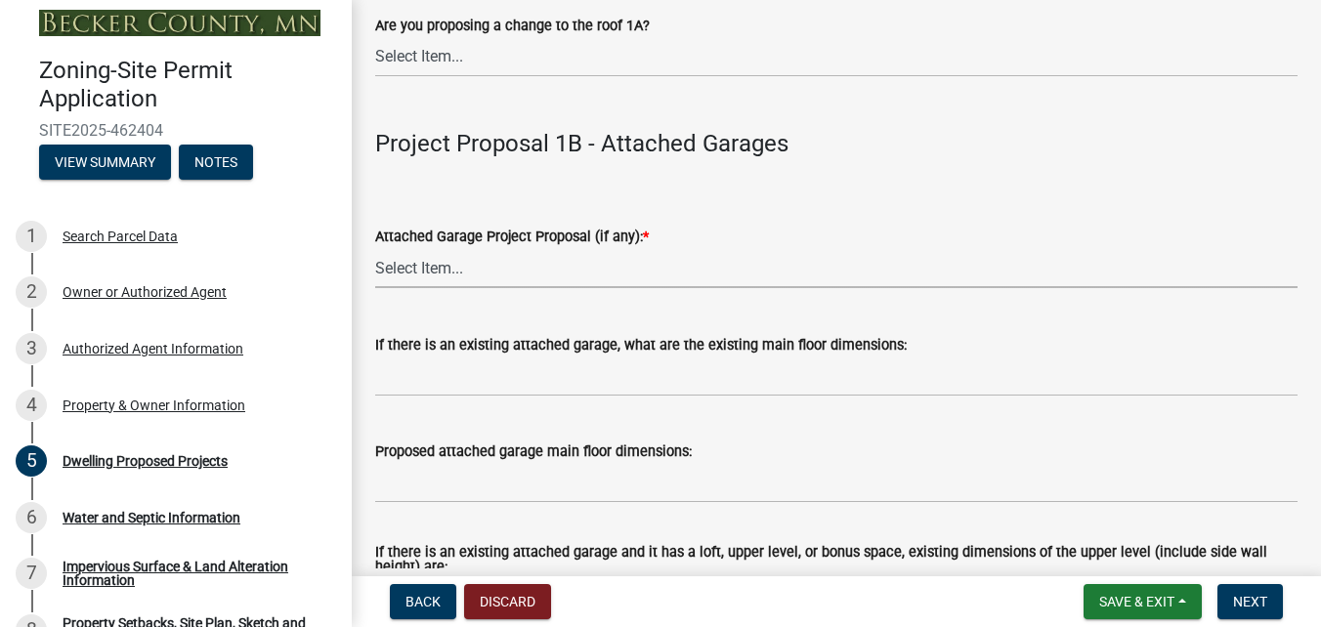
click at [443, 273] on select "Select Item... N/A New Attached Garage Addition to Attached Garage" at bounding box center [836, 268] width 923 height 40
click at [375, 248] on select "Select Item... N/A New Attached Garage Addition to Attached Garage" at bounding box center [836, 268] width 923 height 40
select select "638dddef-31f4-4d73-b0b5-0ffc7b344434"
click at [464, 273] on select "Select Item... N/A New Attached Garage Addition to Attached Garage" at bounding box center [836, 268] width 923 height 40
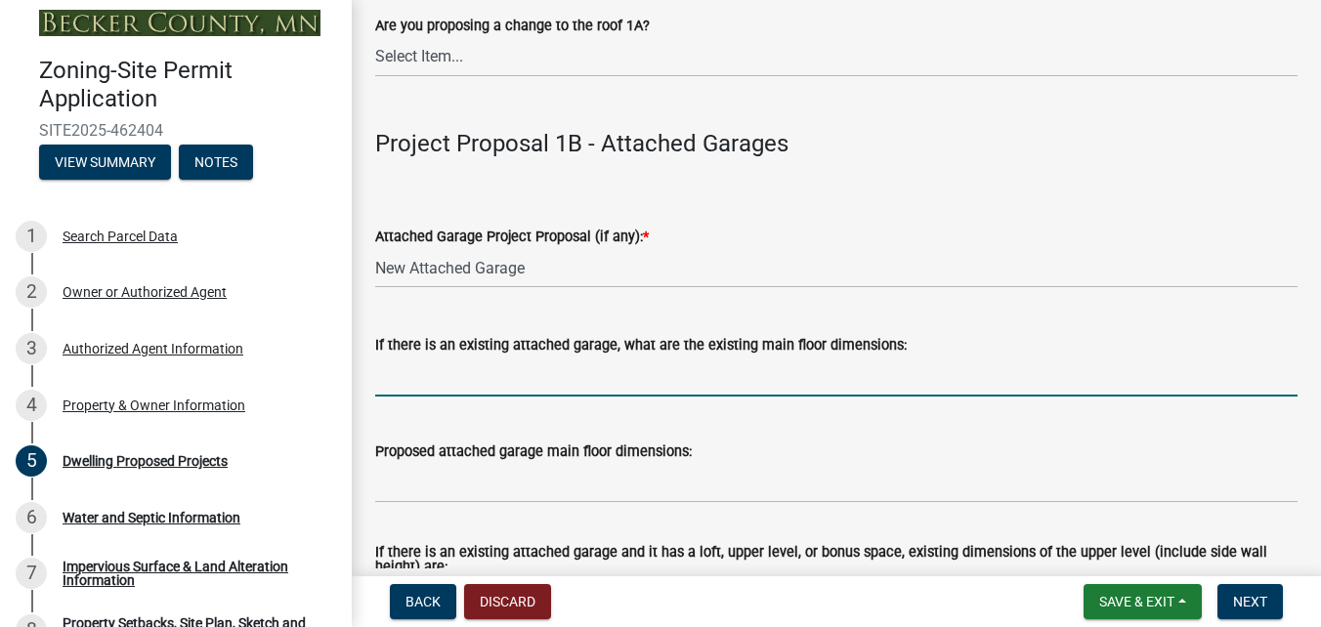
click at [463, 388] on input "If there is an existing attached garage, what are the existing main floor dimen…" at bounding box center [836, 377] width 923 height 40
type input "24x32"
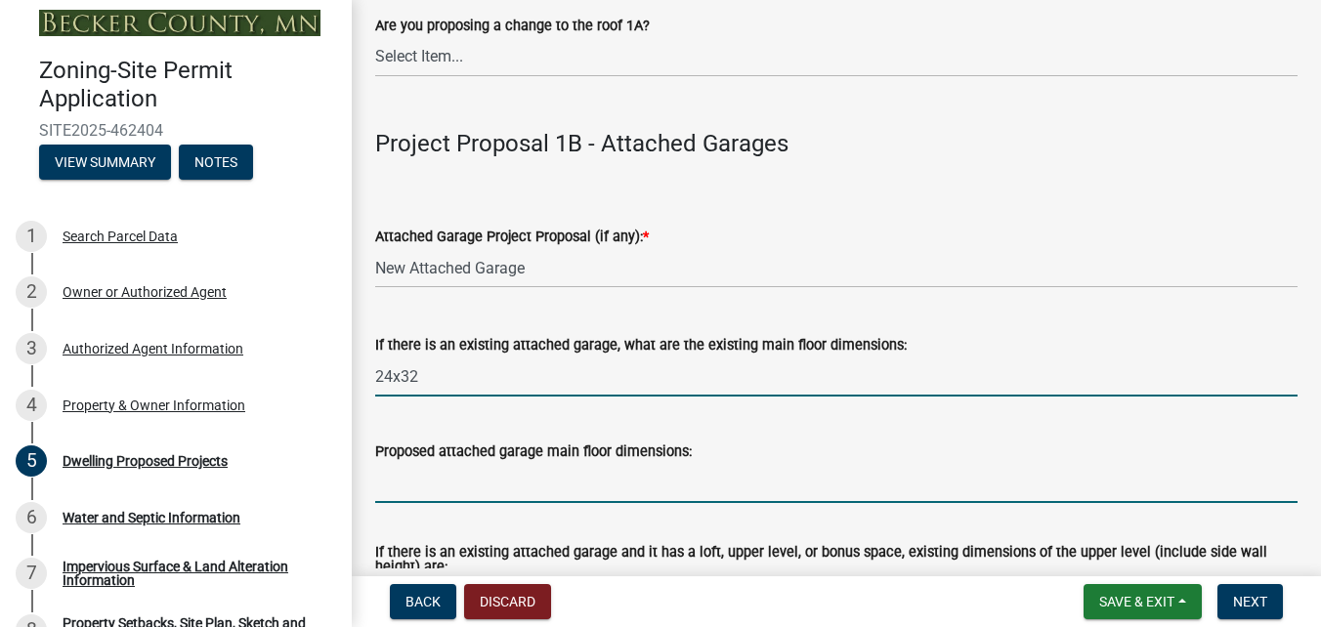
click at [434, 482] on input "Proposed attached garage main floor dimensions:" at bounding box center [836, 483] width 923 height 40
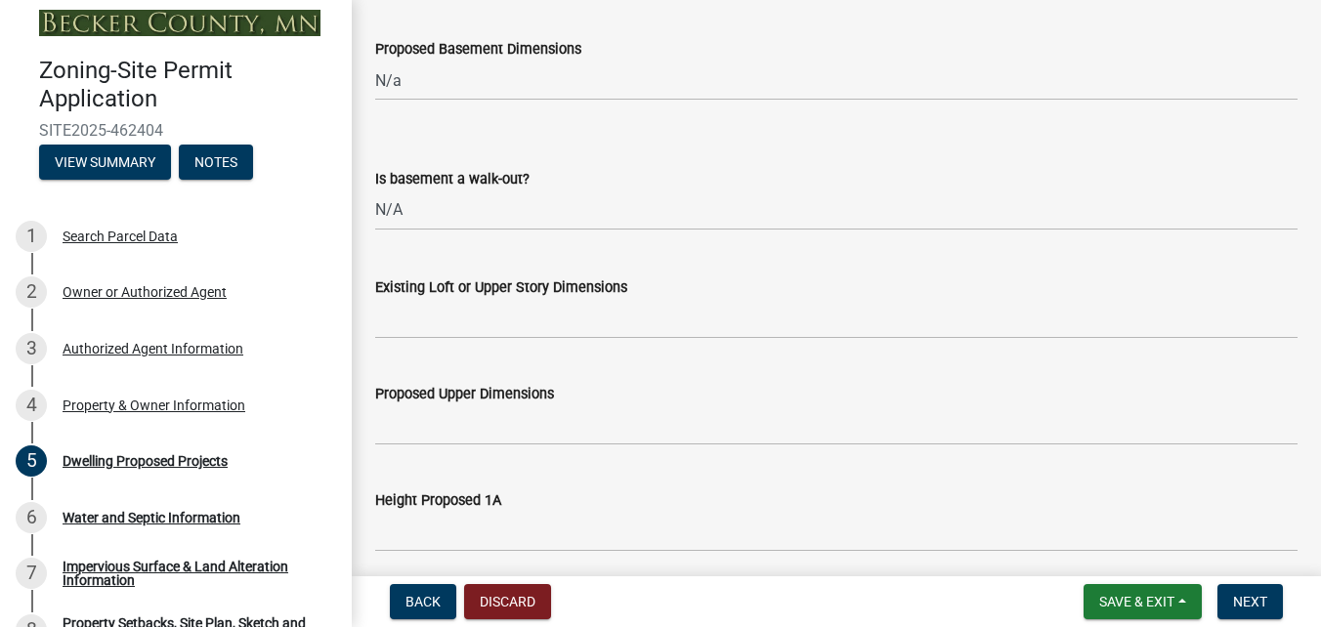
scroll to position [1270, 0]
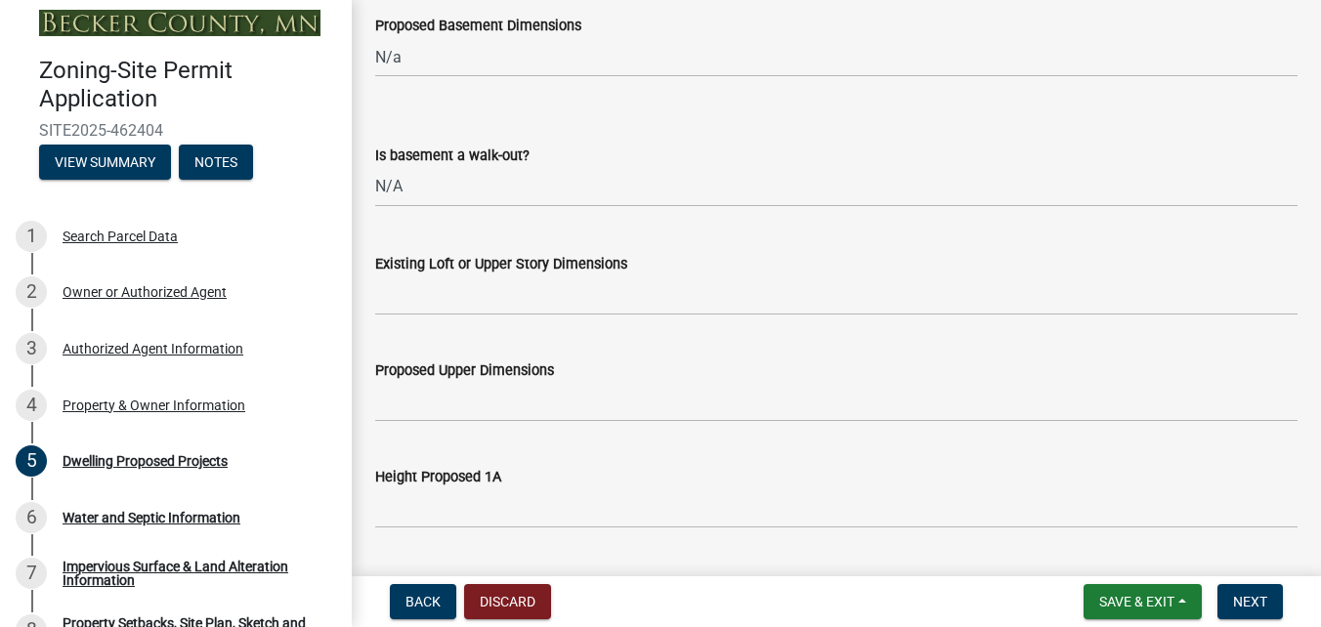
type input "26x40"
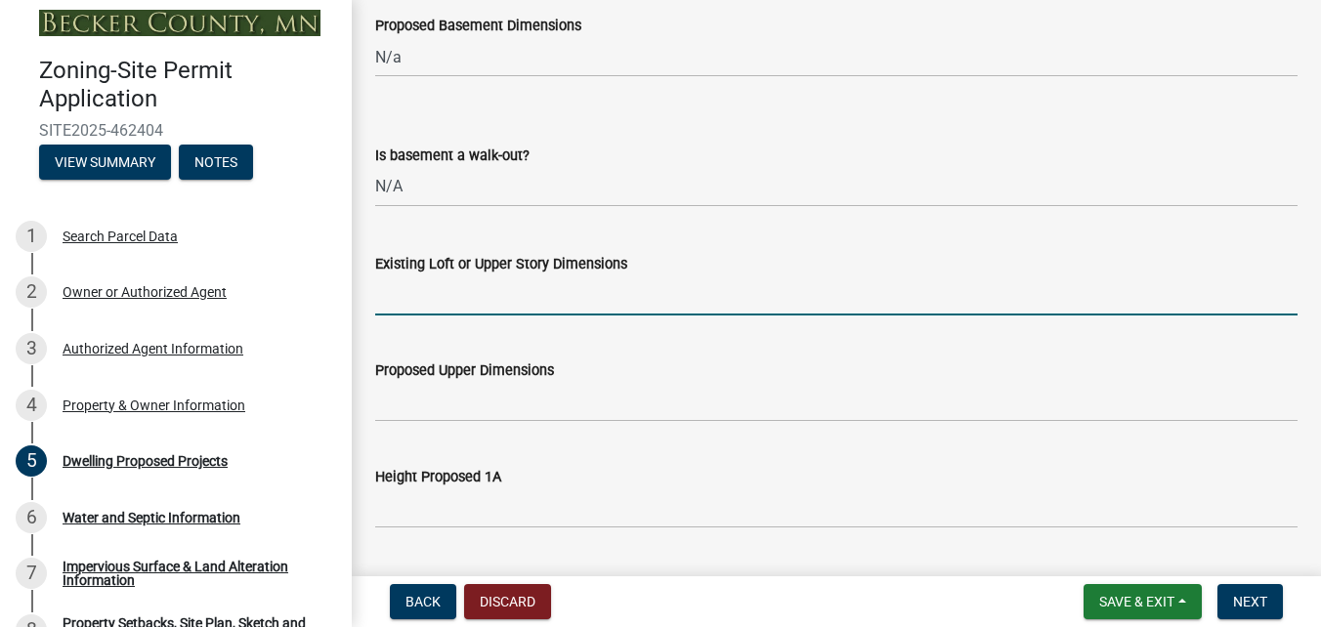
click at [462, 296] on input "Existing Loft or Upper Story Dimensions" at bounding box center [836, 296] width 923 height 40
type input "N/A"
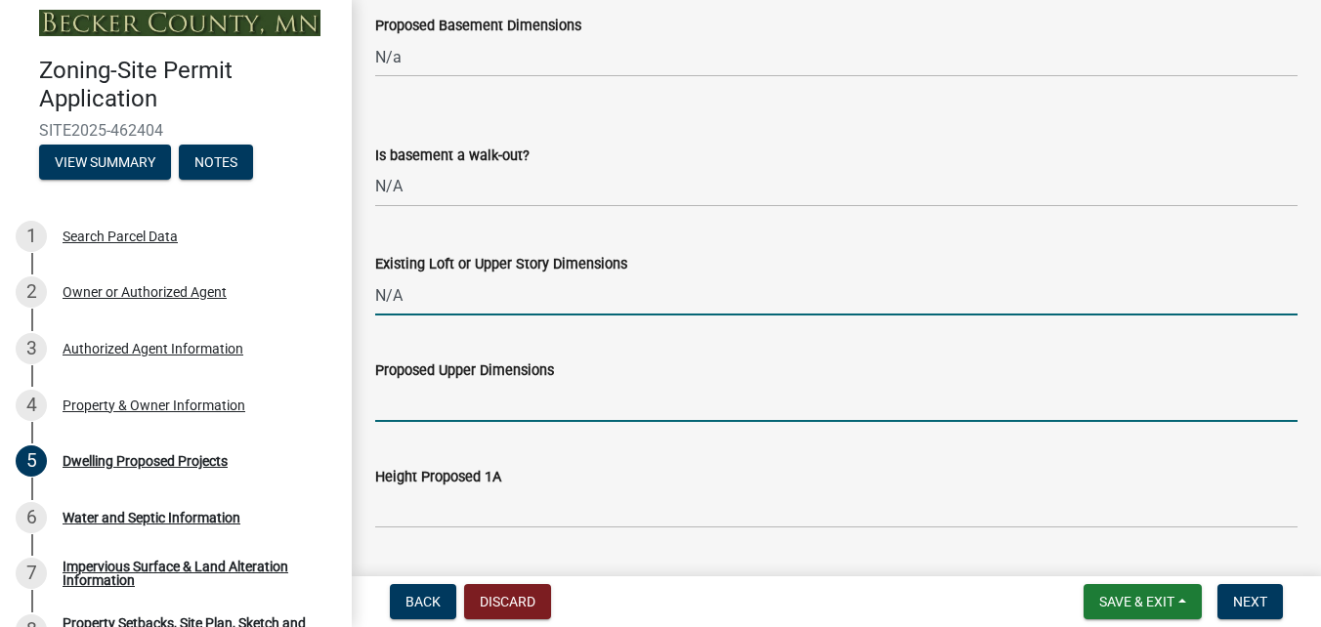
click at [439, 409] on input "Proposed Upper Dimensions" at bounding box center [836, 402] width 923 height 40
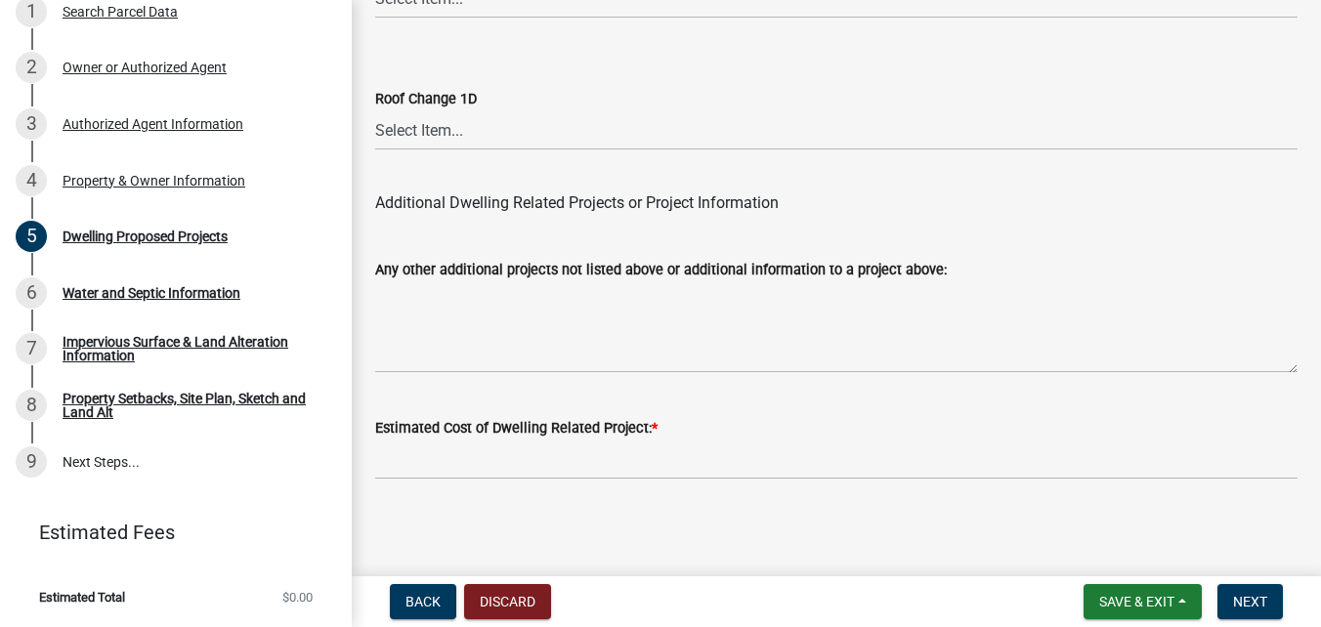
scroll to position [5188, 0]
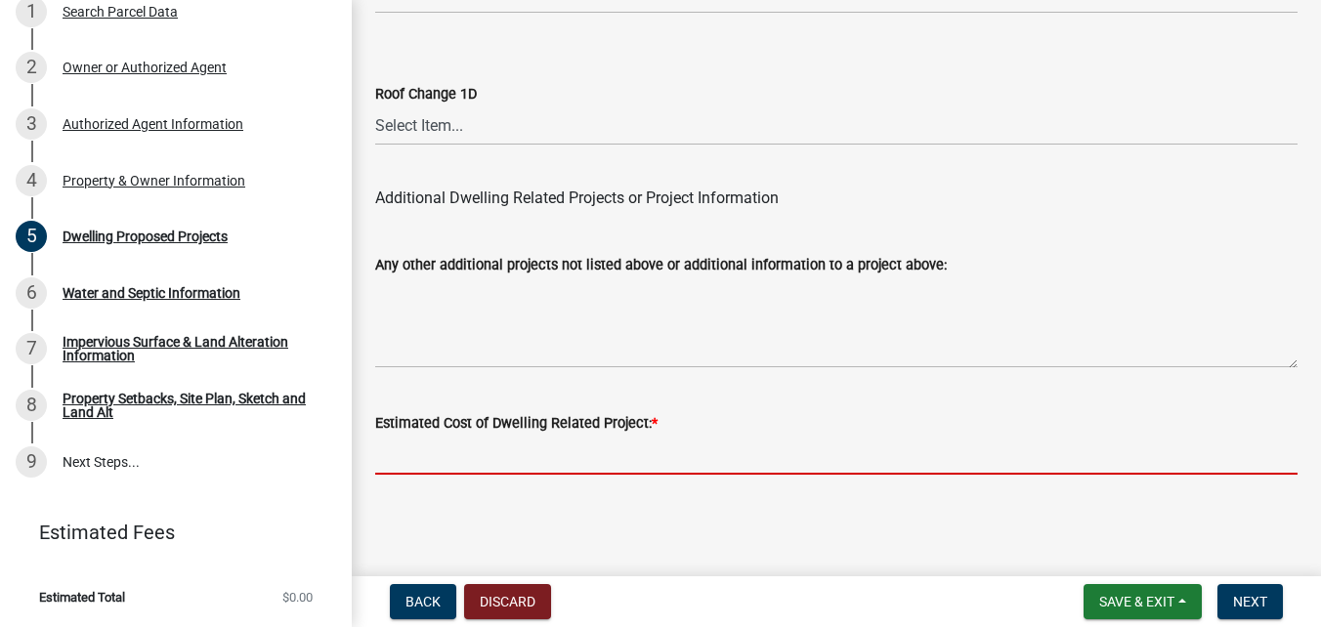
click at [554, 454] on input "text" at bounding box center [836, 455] width 923 height 40
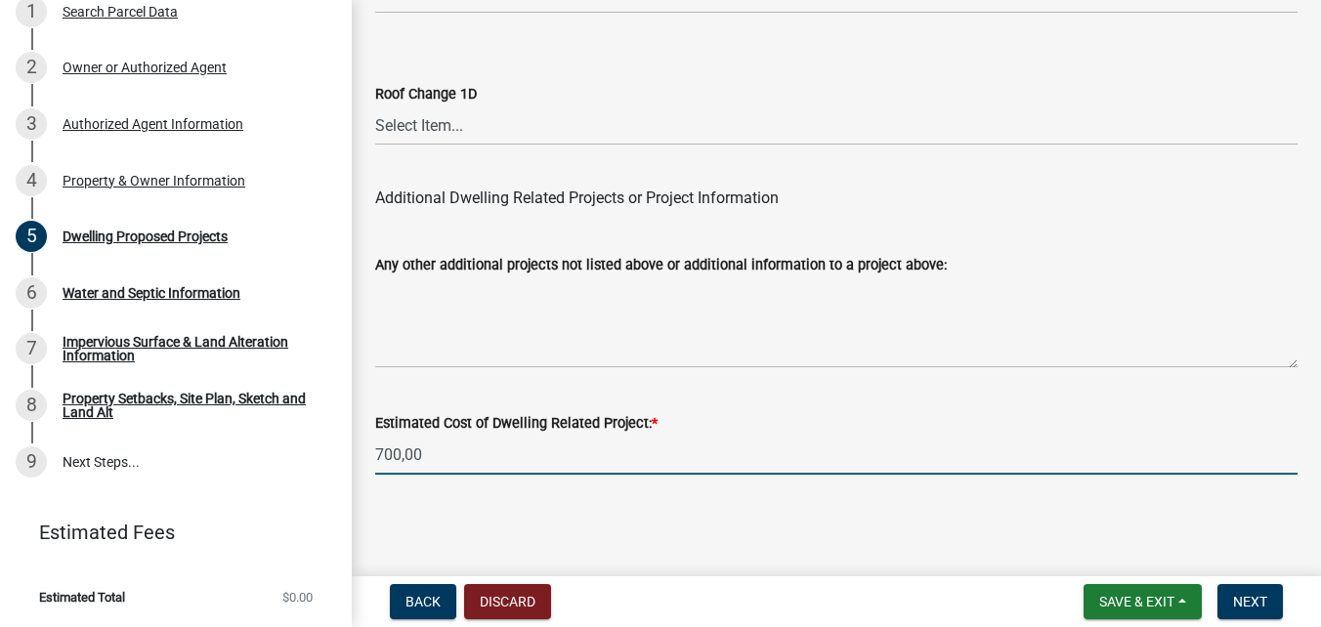
type input "700,000"
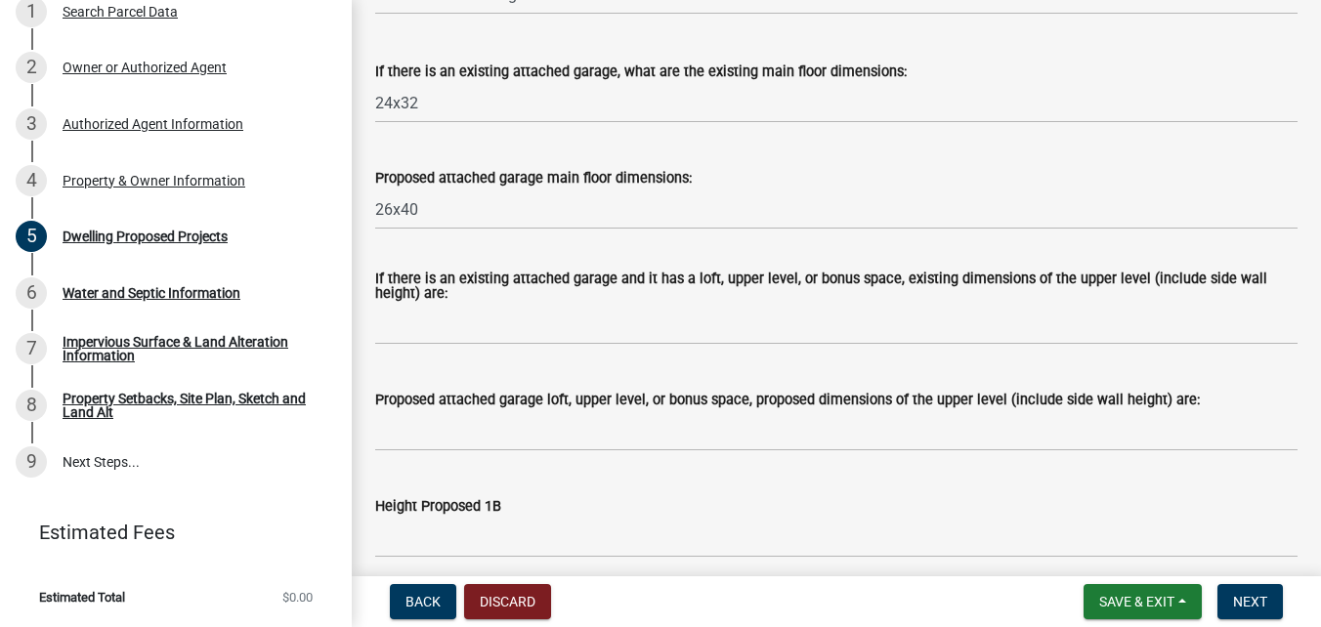
scroll to position [2549, 0]
